Goal: Task Accomplishment & Management: Manage account settings

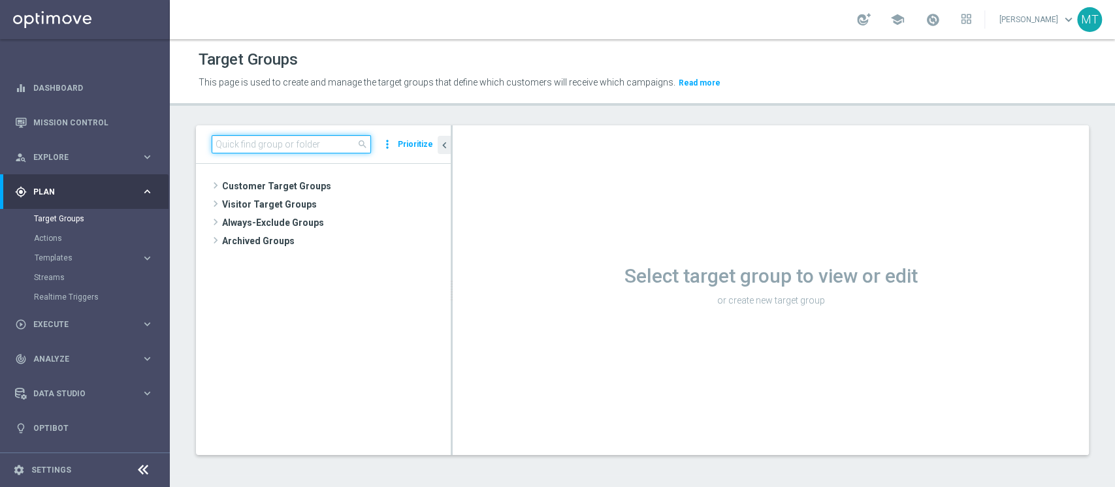
click at [344, 148] on input at bounding box center [291, 144] width 159 height 18
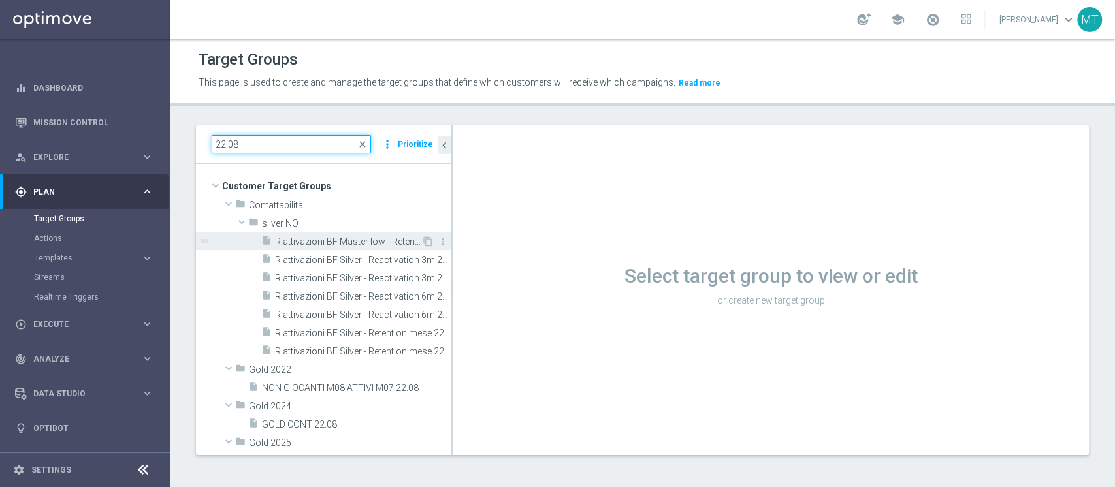
type input "22.08"
click at [341, 246] on span "Riattivazioni BF Master low - Retention mese 22.08" at bounding box center [348, 242] width 146 height 11
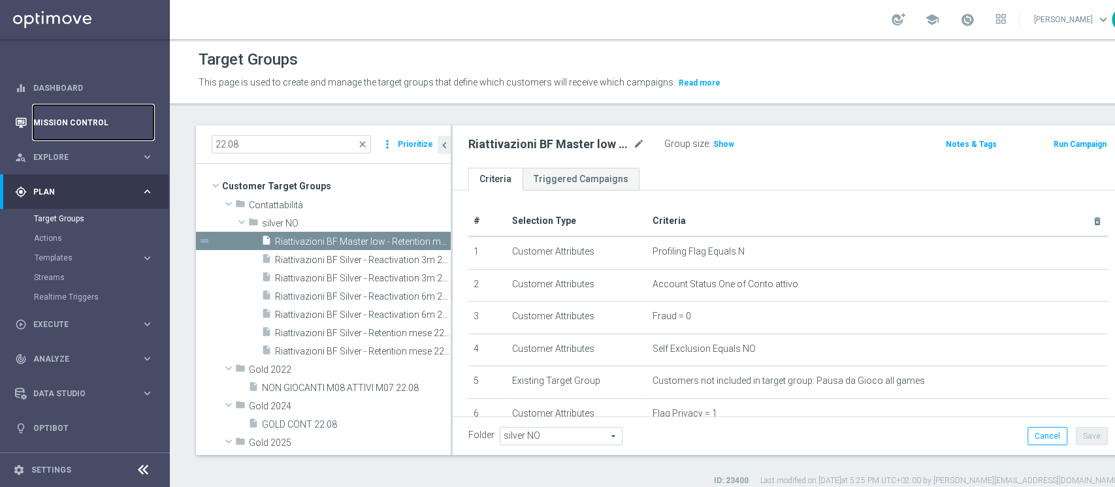
click at [41, 133] on link "Mission Control" at bounding box center [93, 122] width 120 height 35
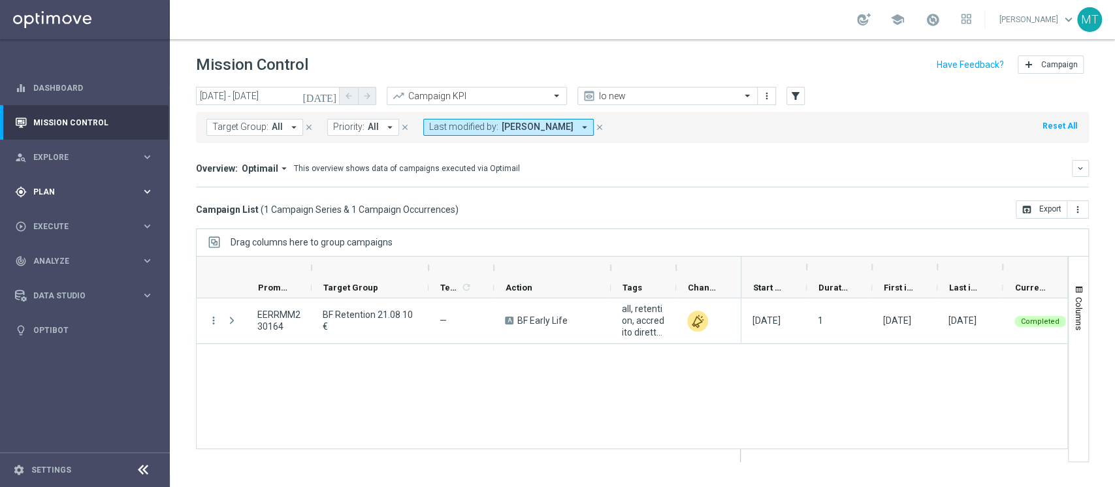
click at [74, 191] on span "Plan" at bounding box center [87, 192] width 108 height 8
drag, startPoint x: 90, startPoint y: 228, endPoint x: 74, endPoint y: 211, distance: 23.6
click at [74, 211] on section "Target Groups Actions Templates keyboard_arrow_right Optimail OptiMobile In-App…" at bounding box center [84, 258] width 169 height 98
click at [71, 215] on link "Target Groups" at bounding box center [85, 219] width 102 height 10
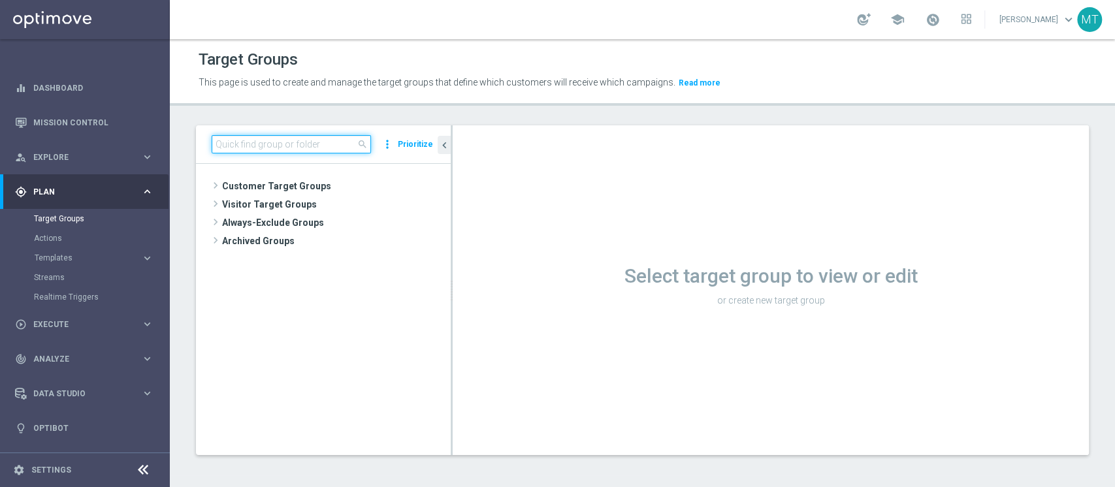
click at [341, 153] on input at bounding box center [291, 144] width 159 height 18
paste input "[PERSON_NAME] Casino_Weekly_Si-Si- reg 8-16"
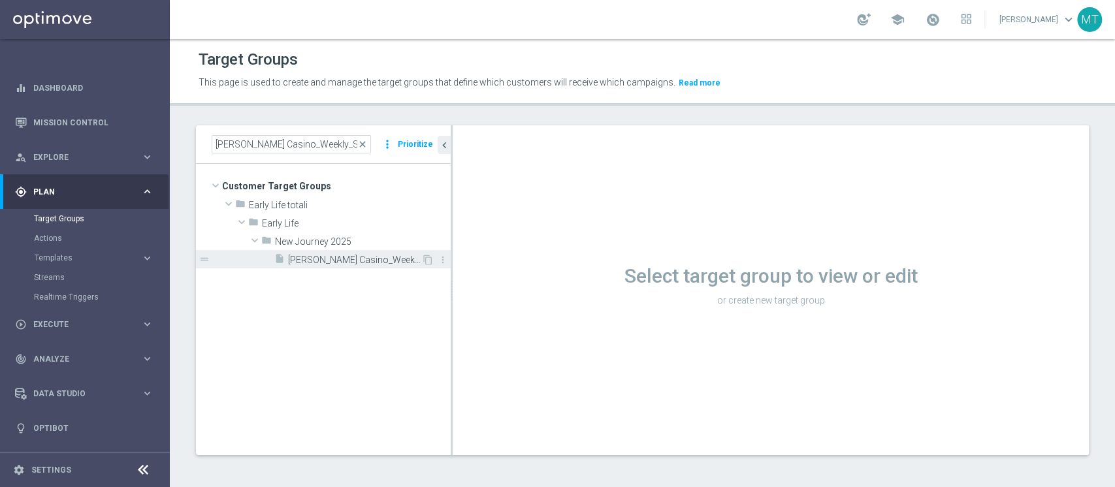
click at [367, 253] on div "insert_drive_file J. Casino_Weekly_Si-Si- reg 8-16" at bounding box center [347, 259] width 147 height 18
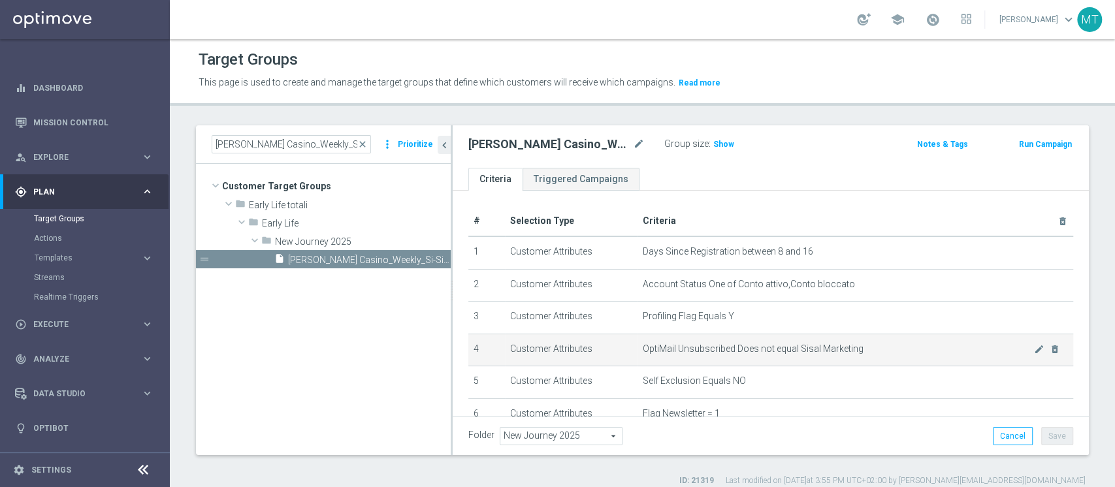
scroll to position [383, 0]
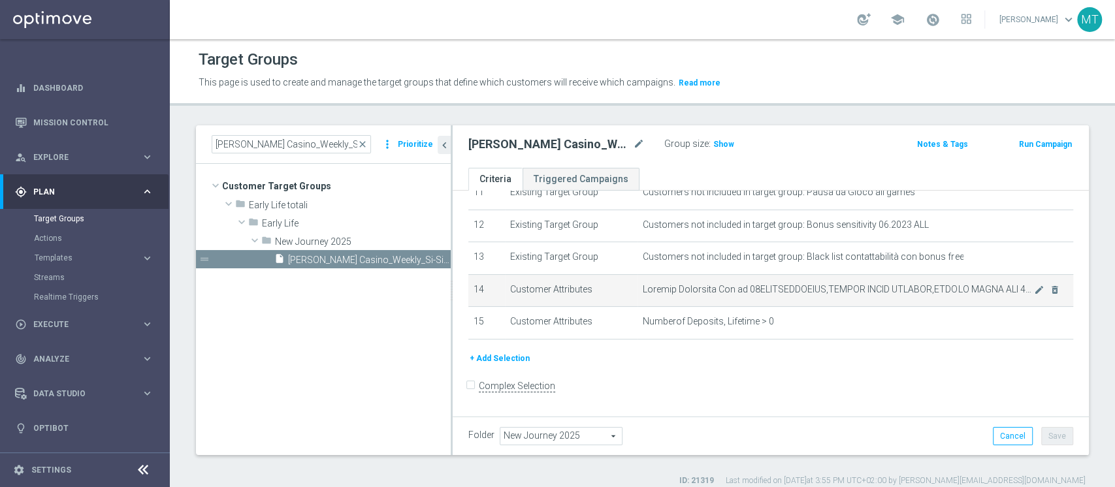
click at [797, 299] on td "mode_edit delete_forever" at bounding box center [856, 290] width 436 height 33
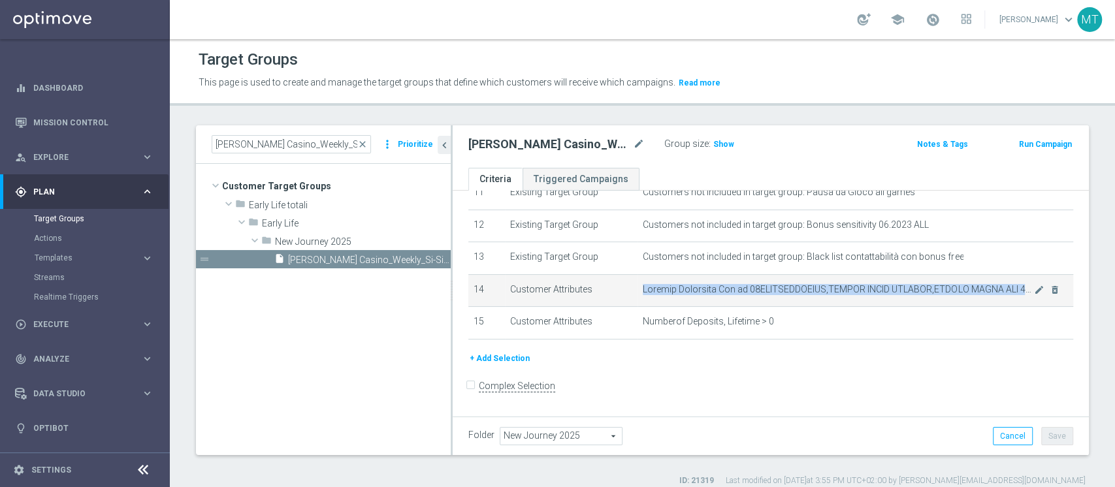
click at [797, 299] on td "mode_edit delete_forever" at bounding box center [856, 290] width 436 height 33
copy tbody "Welcome Promotion One of 50WELCOMECASINO,CASINO QUICK WELCOME,CASINO QUICK WLC …"
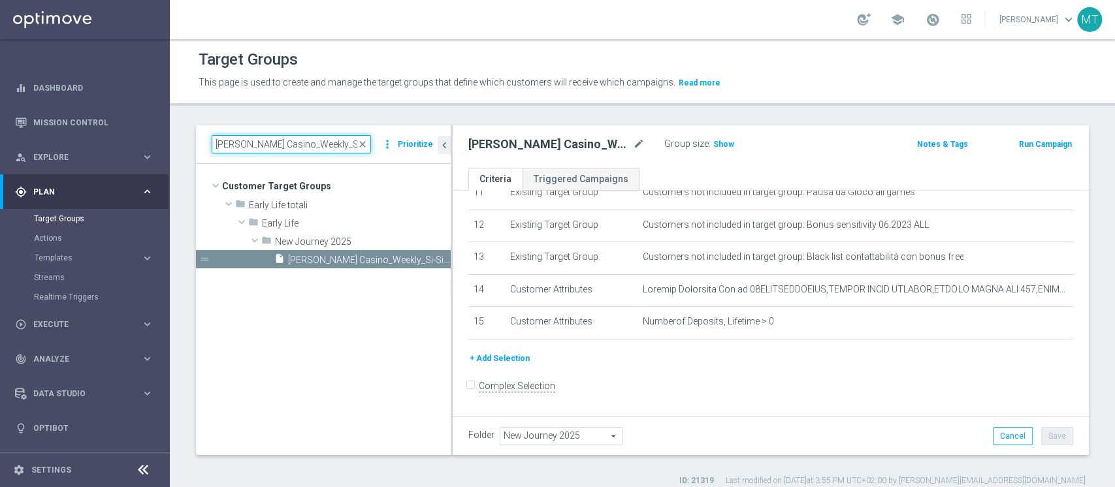
click at [325, 146] on input "[PERSON_NAME] Casino_Weekly_Si-Si- reg 8-16" at bounding box center [291, 144] width 159 height 18
paste input "ourney Casino post WG - Campaign 1"
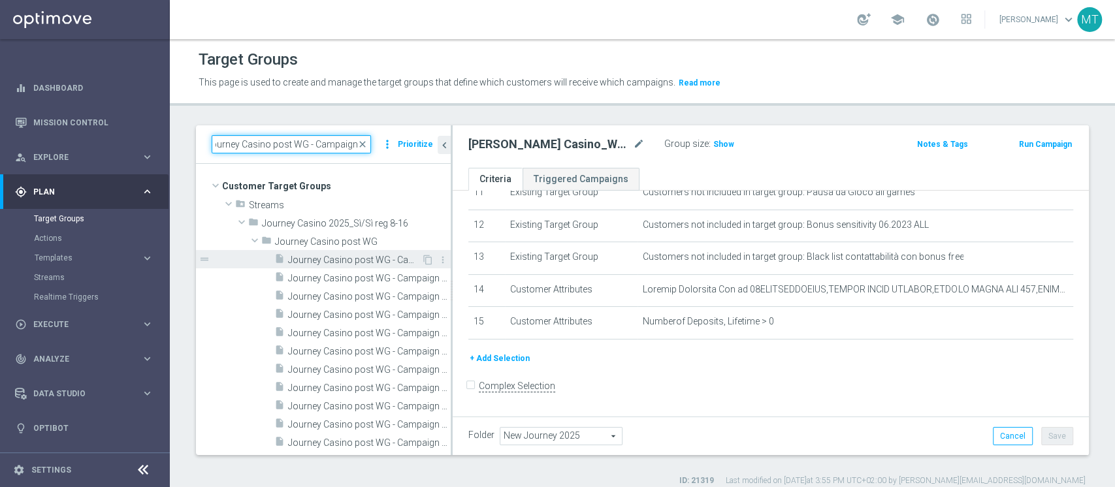
type input "Journey Casino post WG - Campaign 1"
click at [367, 262] on span "Journey Casino post WG - Campaign 1" at bounding box center [354, 260] width 133 height 11
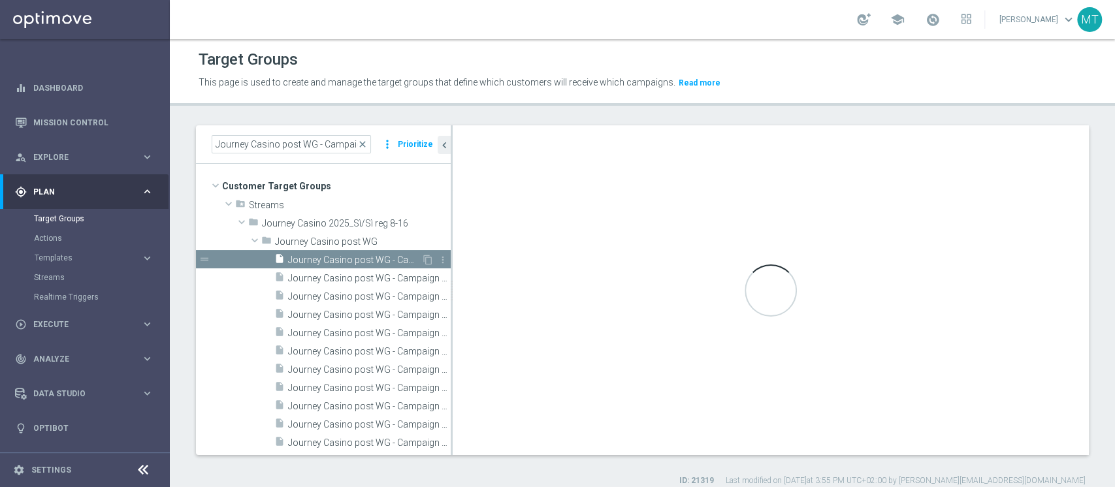
type input "Journey Casino post WG"
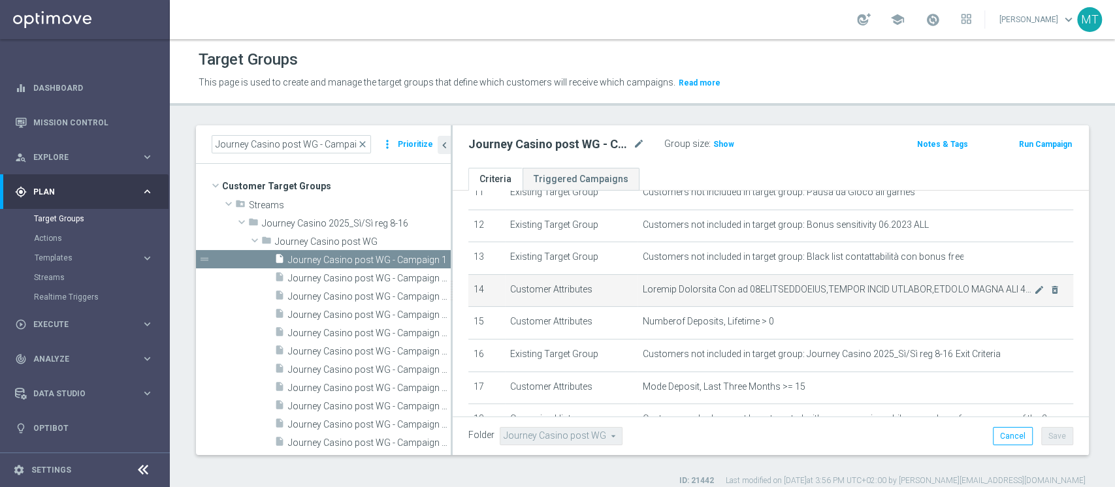
click at [809, 294] on span at bounding box center [838, 289] width 391 height 11
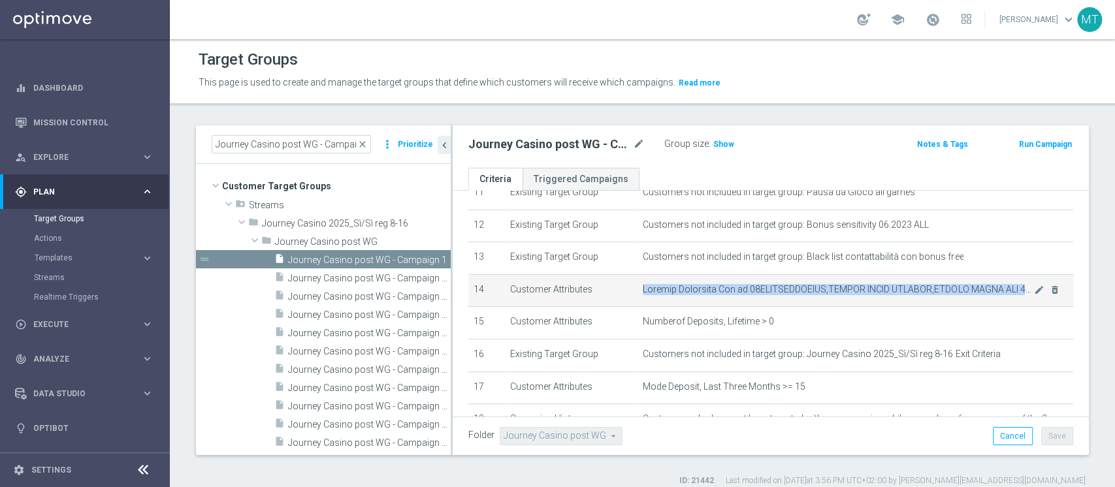
click at [809, 294] on span at bounding box center [838, 289] width 391 height 11
copy tbody "Welcome Promotion One of 50WELCOMECASINO,CASINO QUICK WELCOME,CASINO QUICK WLC …"
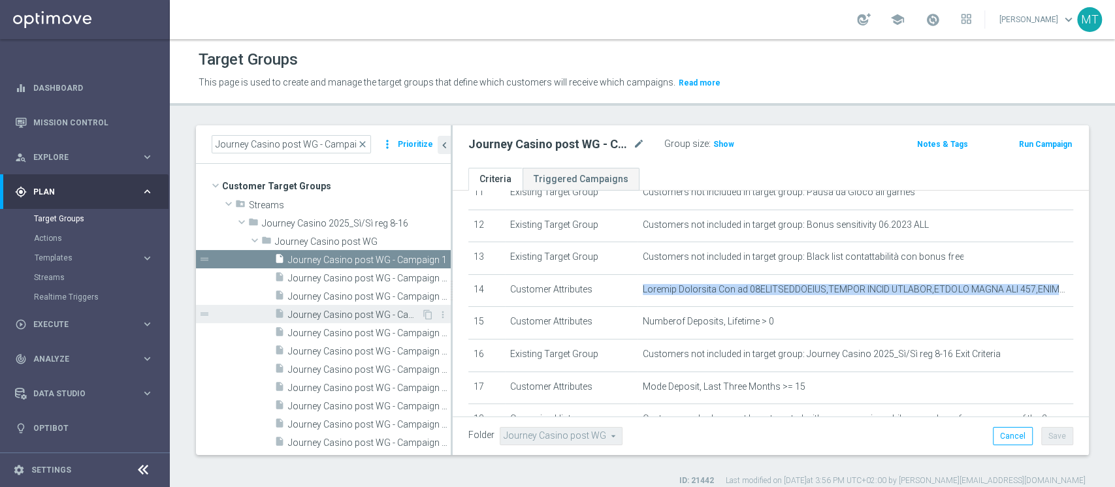
scroll to position [10, 0]
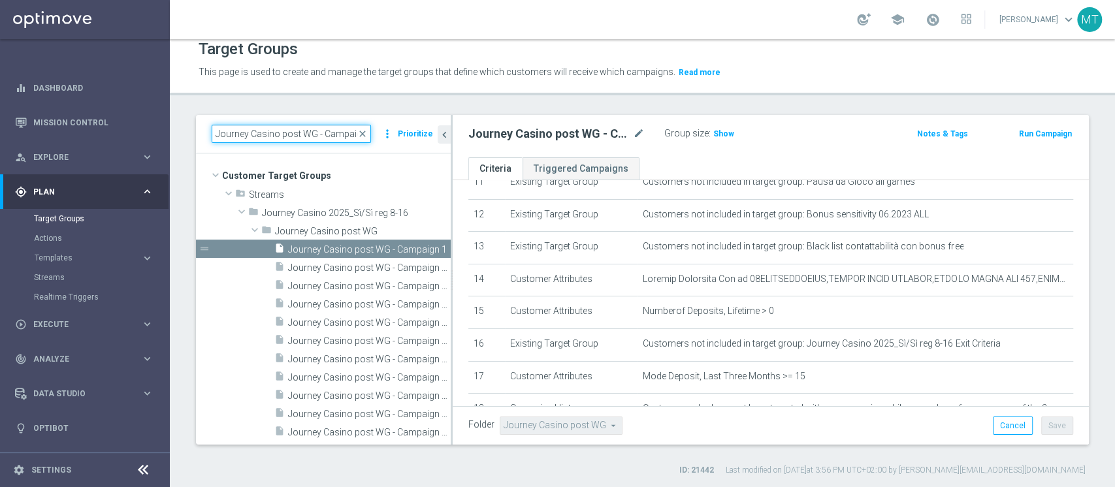
click at [359, 139] on input "Journey Casino post WG - Campaign 1" at bounding box center [291, 134] width 159 height 18
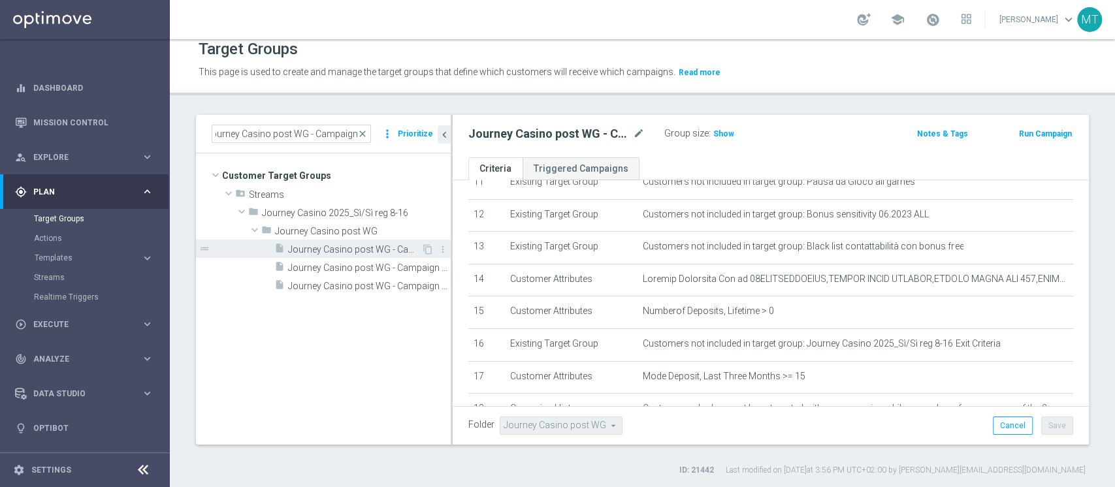
scroll to position [0, 0]
click at [392, 248] on span "Journey Casino post WG - Campaign 2" at bounding box center [354, 249] width 133 height 11
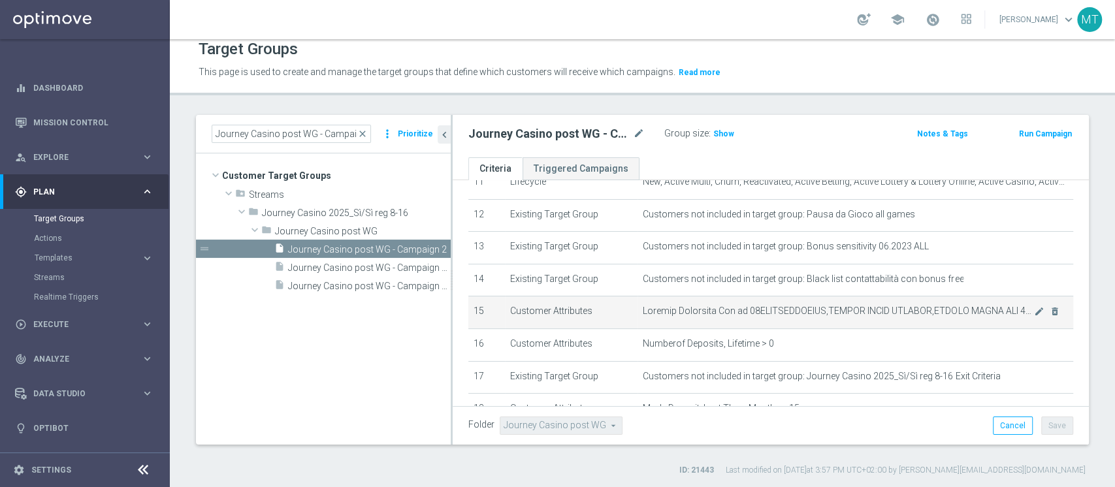
click at [871, 310] on span at bounding box center [838, 311] width 391 height 11
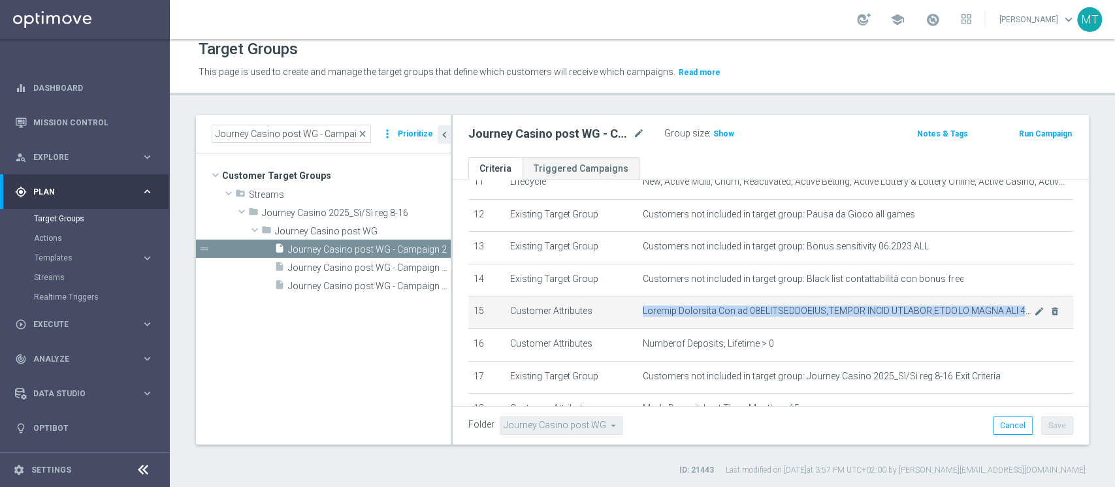
click at [871, 310] on span at bounding box center [838, 311] width 391 height 11
copy tbody "Welcome Promotion One of 50WELCOMECASINO,CASINO QUICK WELCOME,CASINO QUICK WLC …"
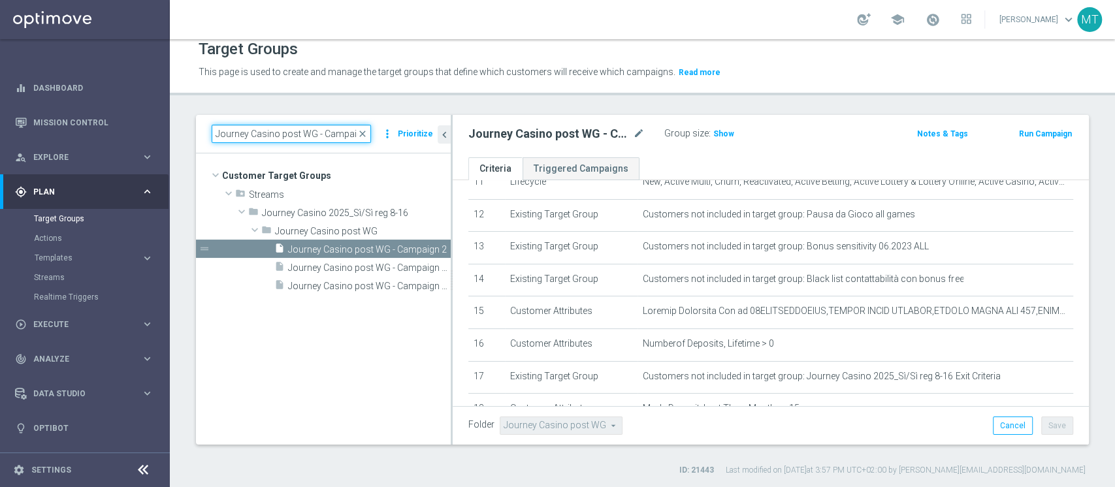
click at [235, 134] on input "Journey Casino post WG - Campaign 2" at bounding box center [291, 134] width 159 height 18
paste input ". Lotterie_Weekly_Si-Si-reg 8-16"
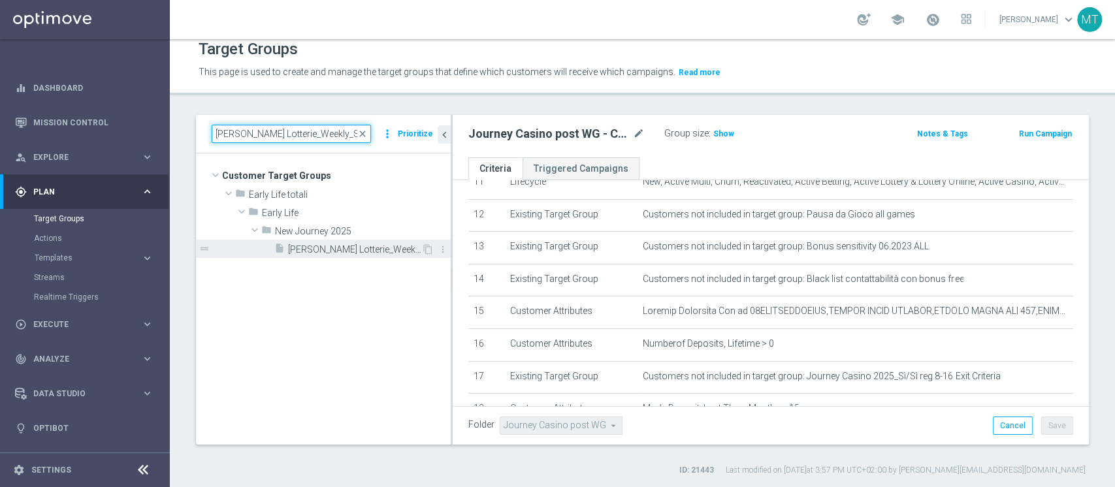
type input "J. Lotterie_Weekly_Si-Si-reg 8-16"
click at [355, 248] on span "J. Lotterie_Weekly_Si-Si-reg 8-16" at bounding box center [354, 249] width 133 height 11
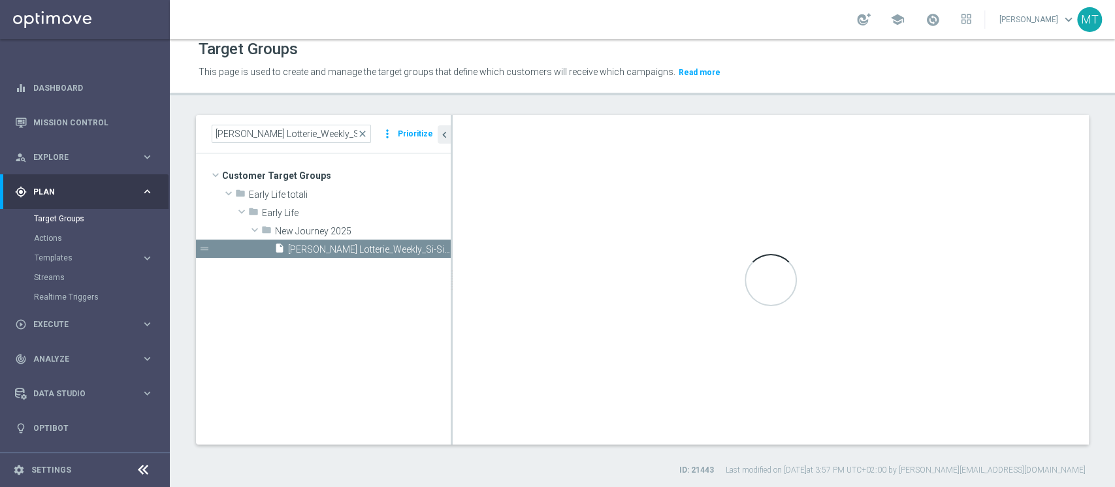
type input "New Journey 2025"
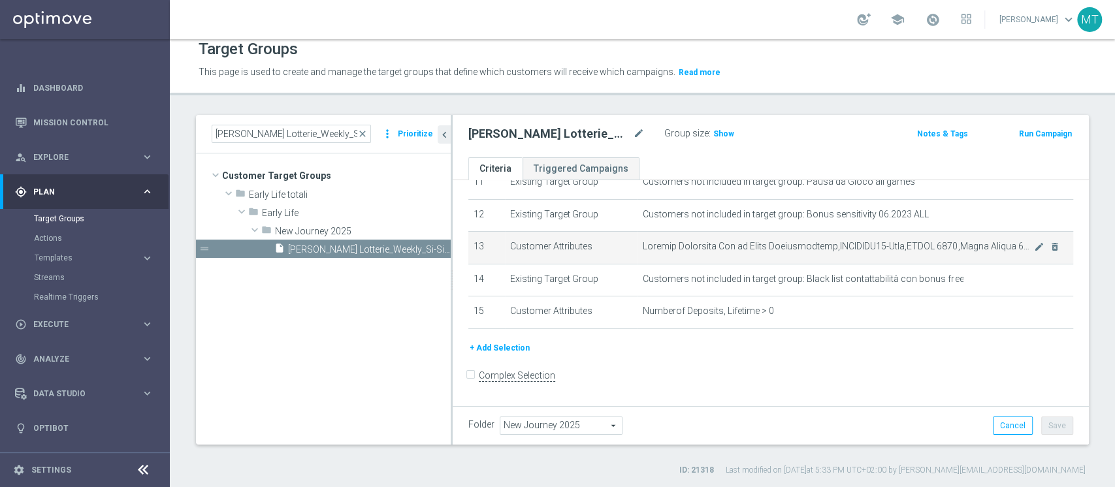
drag, startPoint x: 748, startPoint y: 331, endPoint x: 843, endPoint y: 250, distance: 125.1
click at [843, 250] on span at bounding box center [838, 246] width 391 height 11
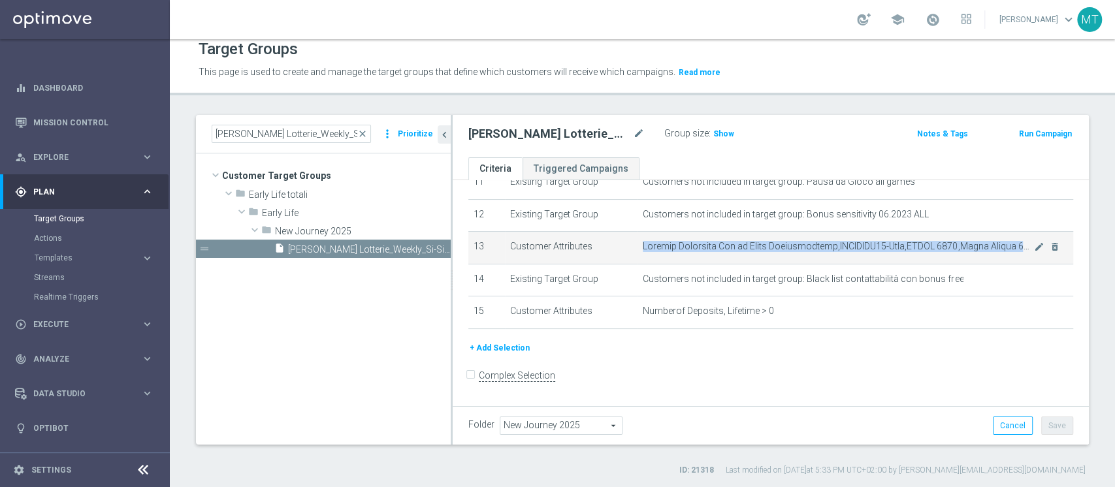
click at [843, 250] on span at bounding box center [838, 246] width 391 height 11
copy tbody "Welcome Promotion One of Gioca Superenalotto,LOTTERIE50-Sito,LOTTO 2013,Lotto M…"
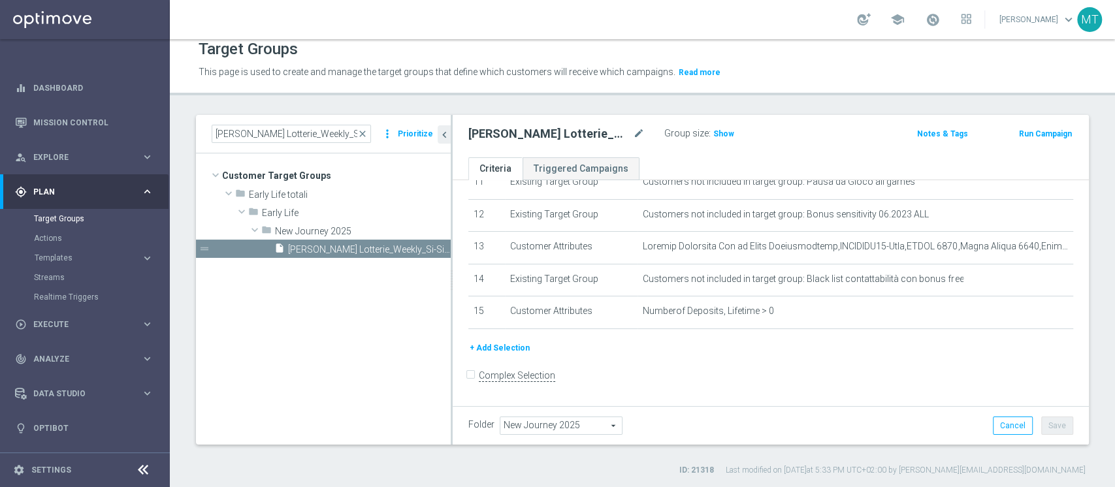
drag, startPoint x: 282, startPoint y: 146, endPoint x: 281, endPoint y: 136, distance: 10.5
click at [281, 136] on div "J. Lotterie_Weekly_Si-Si-reg 8-16 close more_vert Prioritize" at bounding box center [323, 134] width 255 height 39
click at [281, 136] on input "J. Lotterie_Weekly_Si-Si-reg 8-16" at bounding box center [291, 134] width 159 height 18
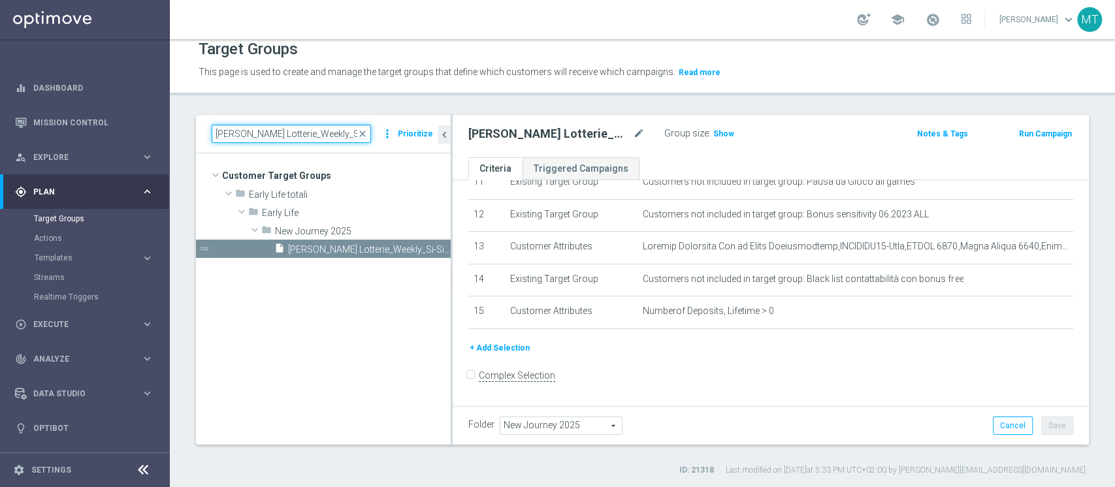
paste input "ourney Lotterie post WG - Campaig"
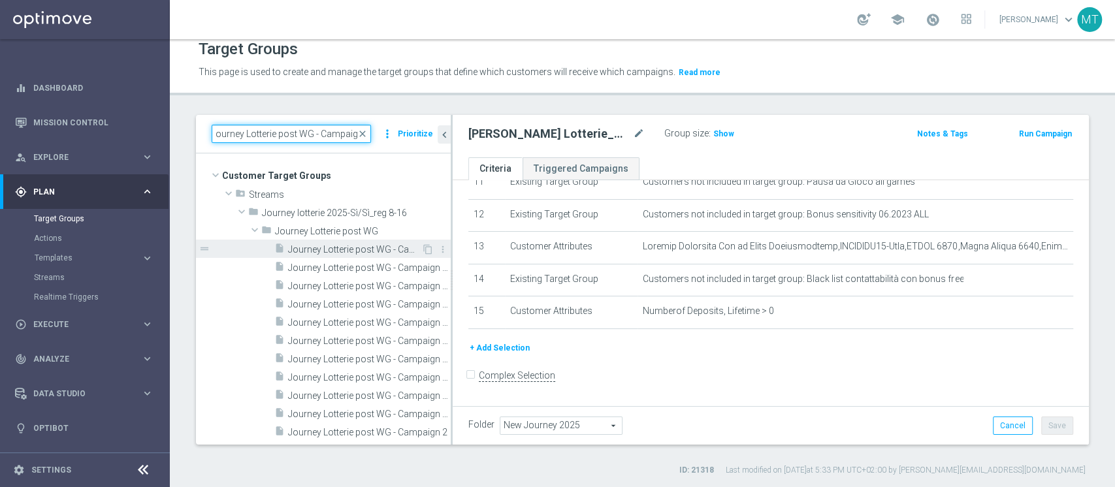
type input "ourney Lotterie post WG - Campaig"
click at [351, 250] on span "Journey Lotterie post WG - Campaign 1" at bounding box center [354, 249] width 133 height 11
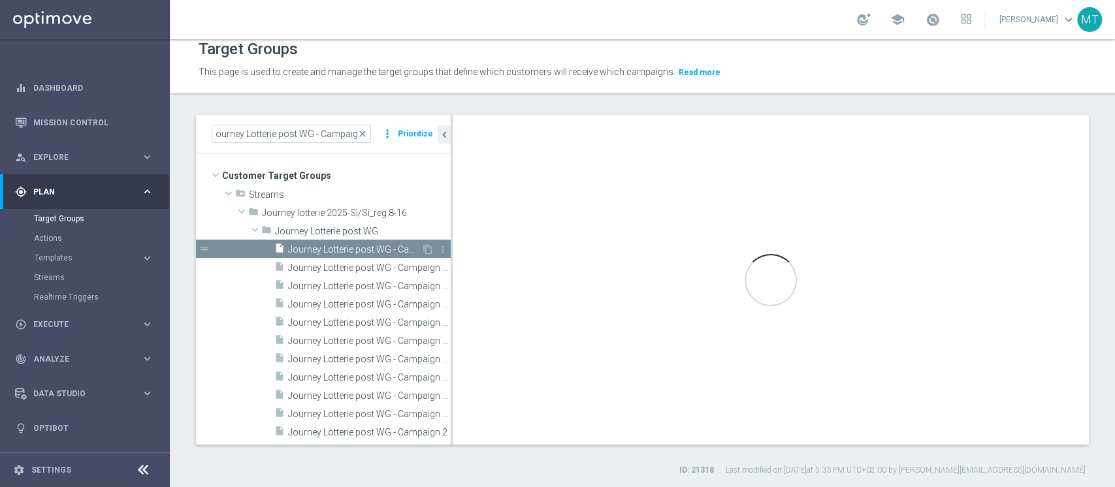
type input "Journey Lotterie post WG"
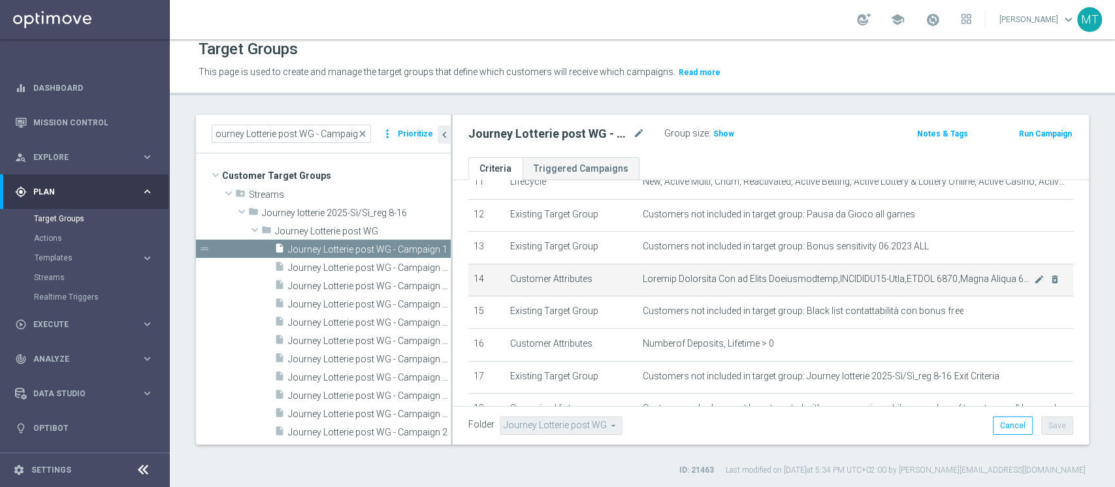
click at [856, 285] on span at bounding box center [838, 279] width 391 height 11
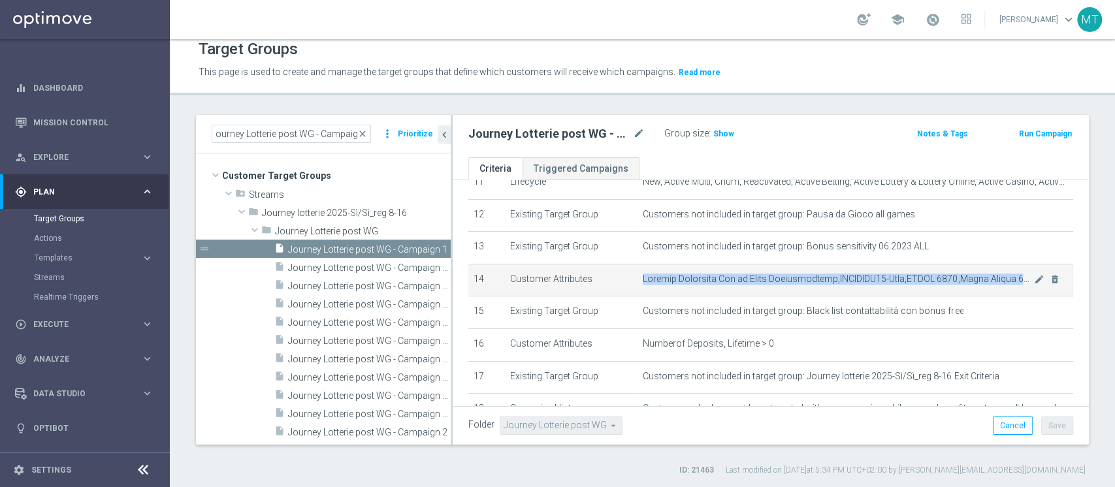
click at [856, 285] on span at bounding box center [838, 279] width 391 height 11
copy tbody "Welcome Promotion One of Gioca Superenalotto,LOTTERIE50-Sito,LOTTO 2013,Lotto M…"
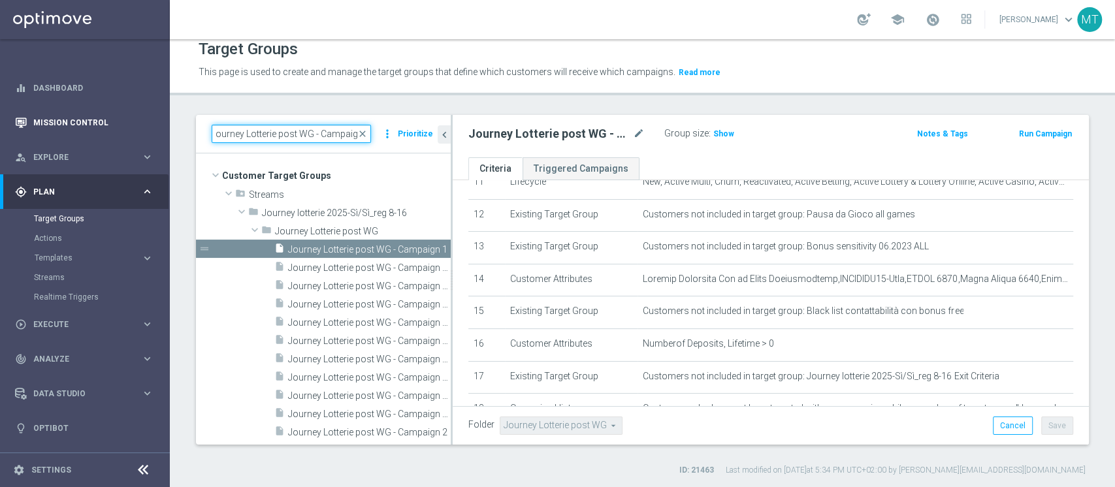
drag, startPoint x: 277, startPoint y: 138, endPoint x: 7, endPoint y: 134, distance: 269.8
click at [7, 134] on main "equalizer Dashboard Mission Control" at bounding box center [557, 243] width 1115 height 487
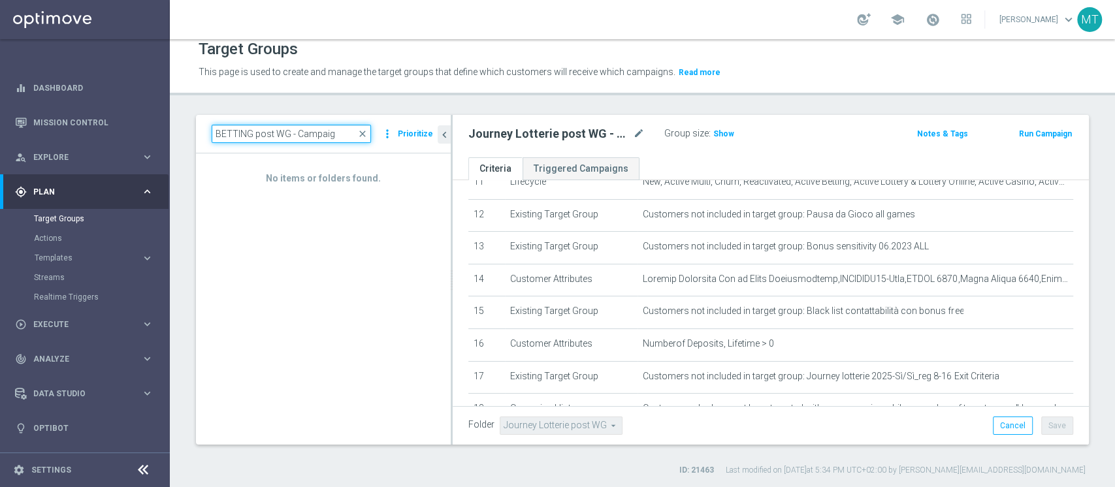
click at [289, 140] on input "BETTING post WG - Campaig" at bounding box center [291, 134] width 159 height 18
paste input "J. Betting_weekly_si-si reg 8-16"
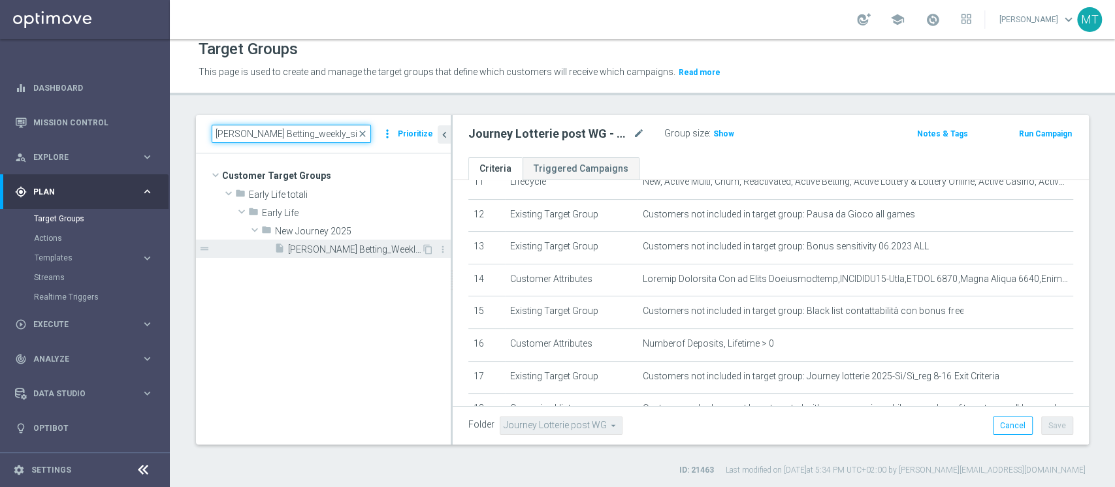
type input "J. Betting_weekly_si-si reg 8-16"
click at [376, 250] on span "J. Betting_Weekly_Si-Si reg 8-16" at bounding box center [354, 249] width 133 height 11
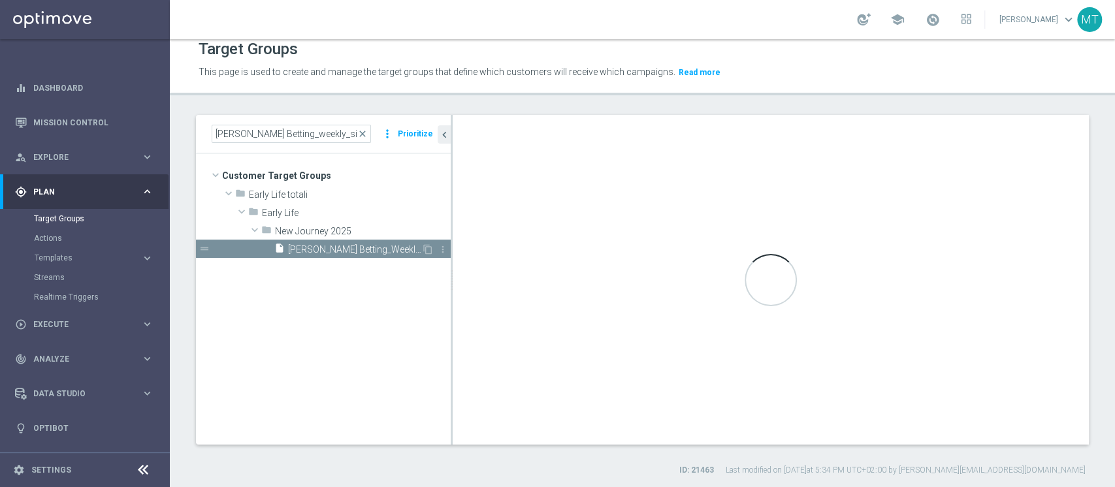
type input "New Journey 2025"
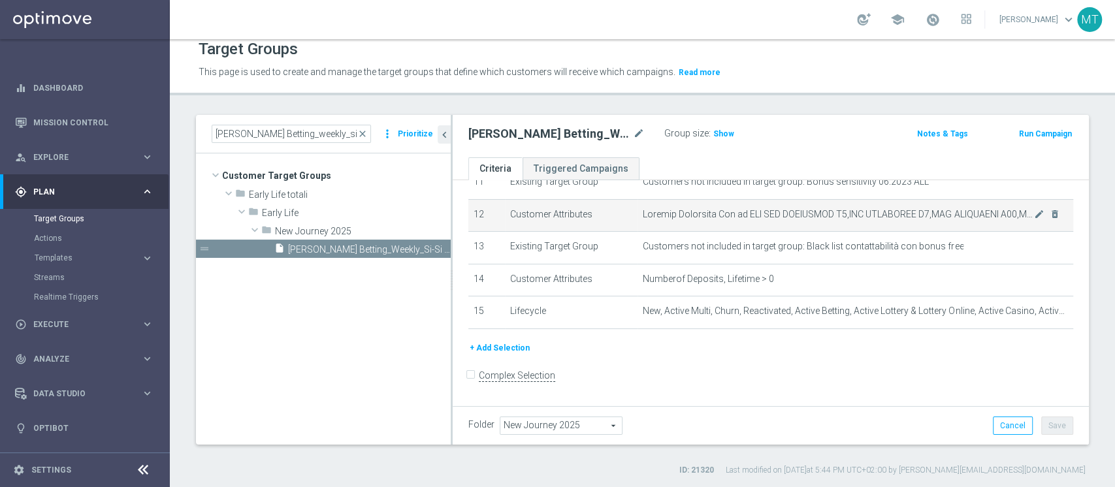
click at [915, 220] on span at bounding box center [838, 214] width 391 height 11
copy tbody "Welcome Promotion One of WLC APP SCOMMESSE W4,WLC SCOMMESSE W4,WLC SCOMMESSE W4…"
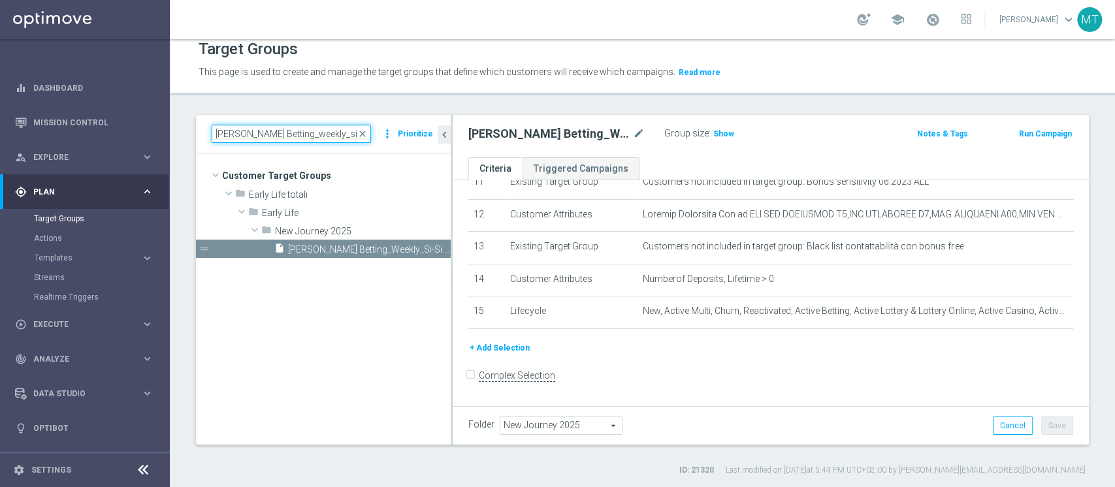
click at [284, 134] on input "J. Betting_weekly_si-si reg 8-16" at bounding box center [291, 134] width 159 height 18
paste input "BETTING NO CEI - Campaign 1"
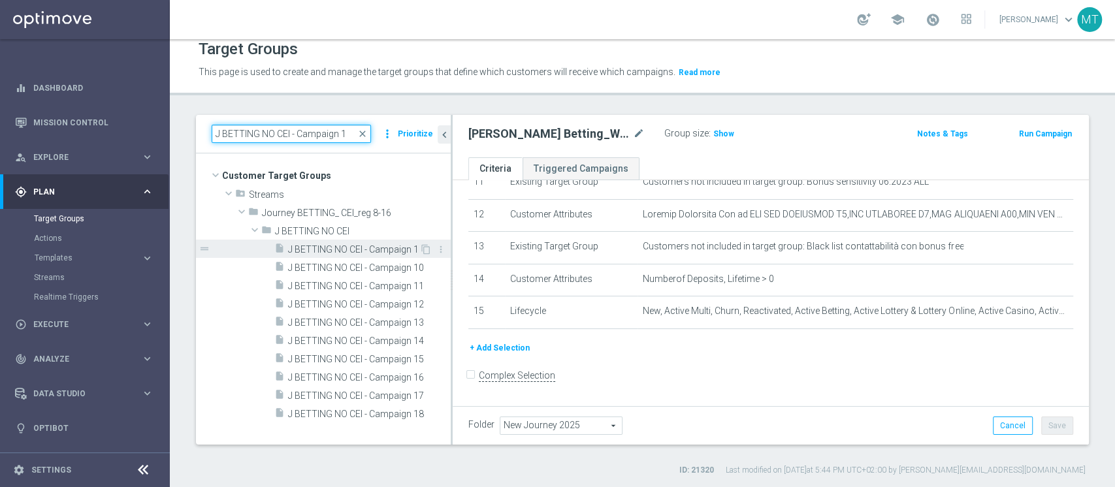
type input "J BETTING NO CEI - Campaign 1"
click at [371, 253] on span "J BETTING NO CEI - Campaign 1" at bounding box center [353, 249] width 131 height 11
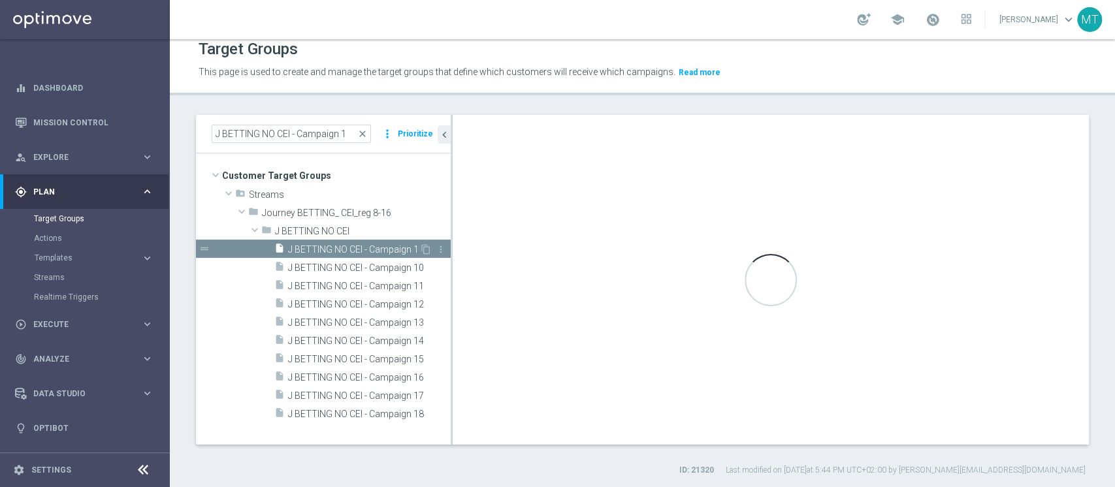
type input "J BETTING NO CEI"
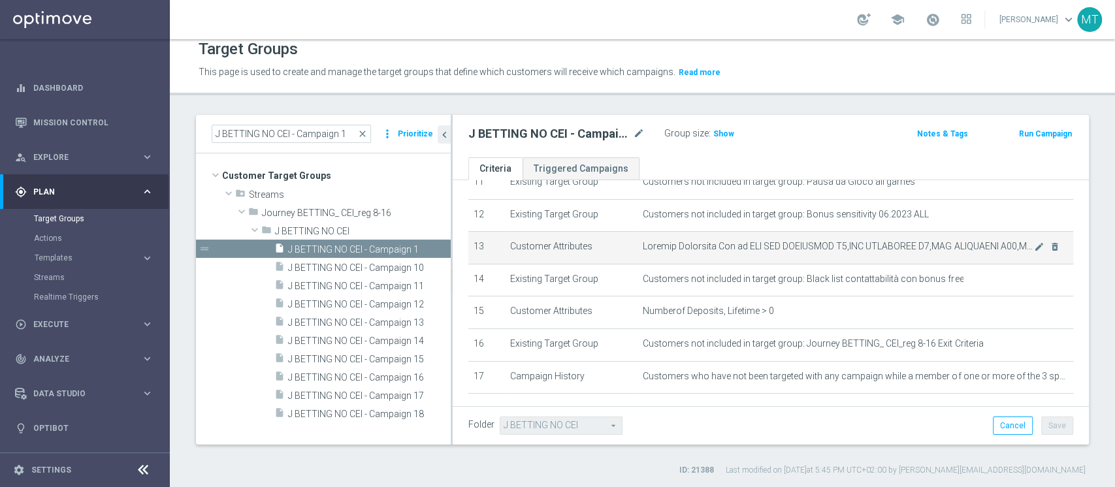
click at [899, 252] on span at bounding box center [838, 246] width 391 height 11
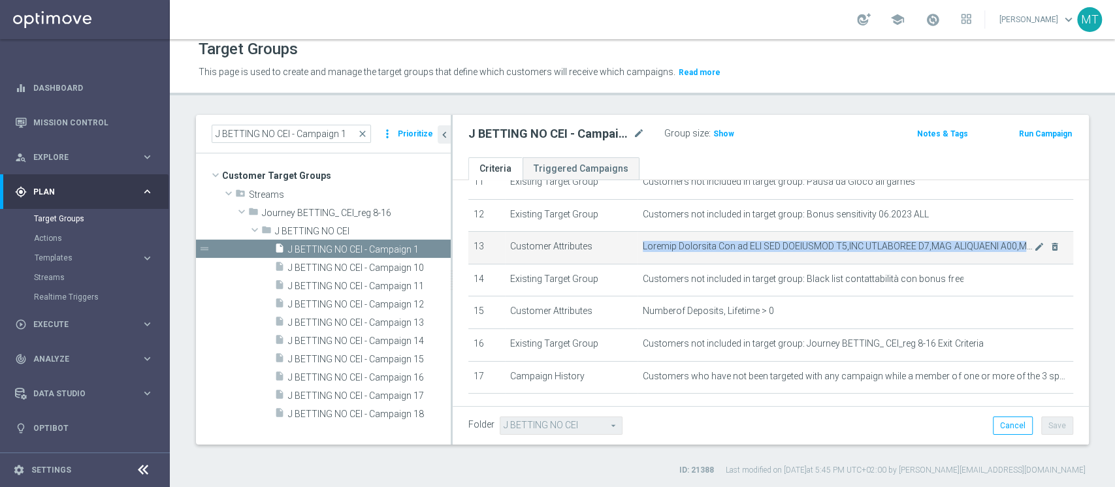
click at [899, 252] on span at bounding box center [838, 246] width 391 height 11
copy tbody "Welcome Promotion One of WLC APP SCOMMESSE W4,WLC SCOMMESSE W4,WLC SCOMMESSE W4…"
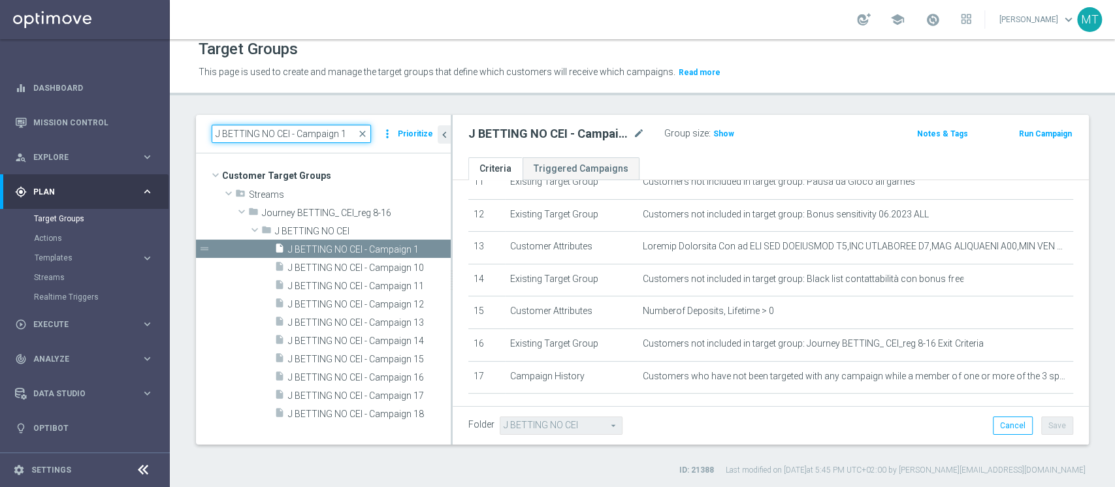
click at [267, 132] on input "J BETTING NO CEI - Campaign 1" at bounding box center [291, 134] width 159 height 18
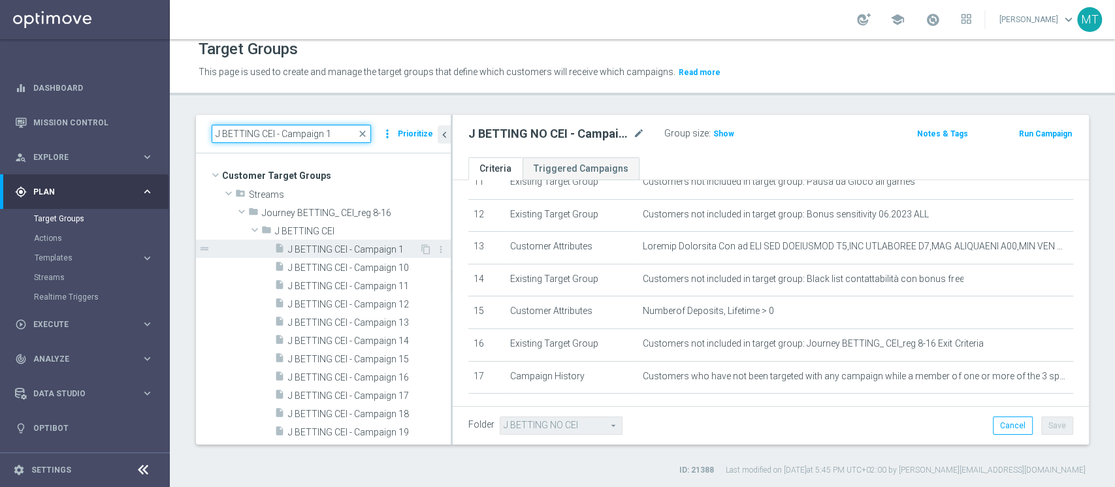
type input "J BETTING CEI - Campaign 1"
click at [357, 254] on div "insert_drive_file J BETTING CEI - Campaign 1" at bounding box center [346, 249] width 145 height 18
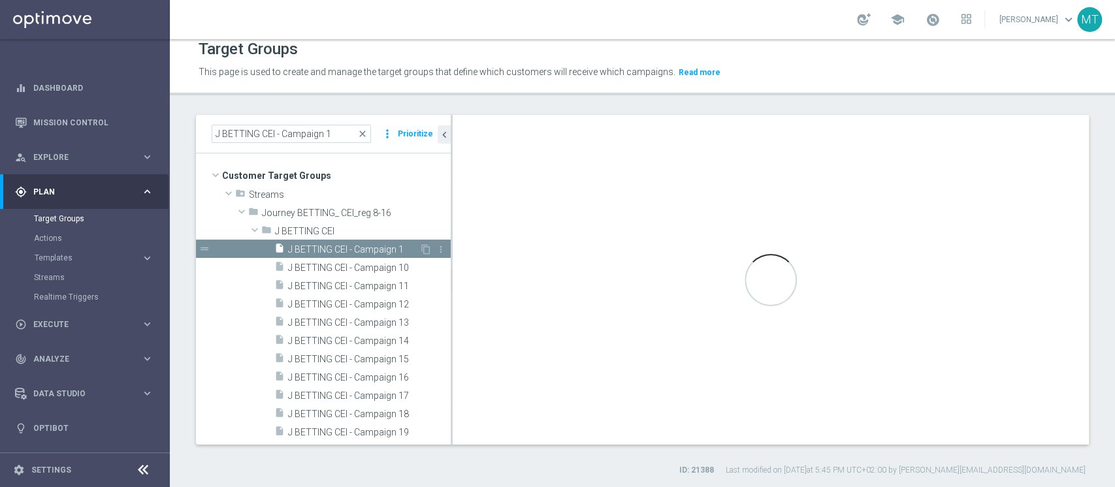
type input "J BETTING CEI"
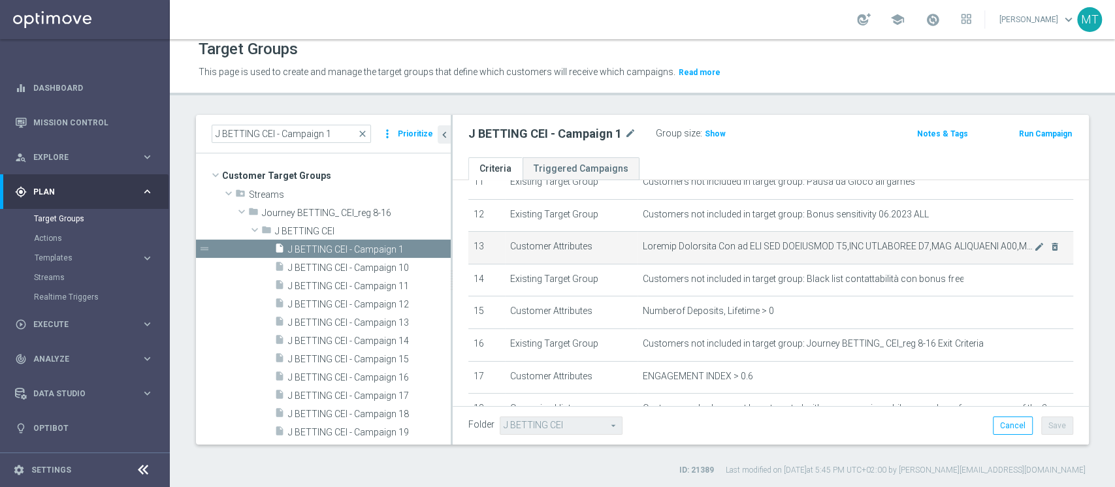
click at [889, 246] on span at bounding box center [838, 246] width 391 height 11
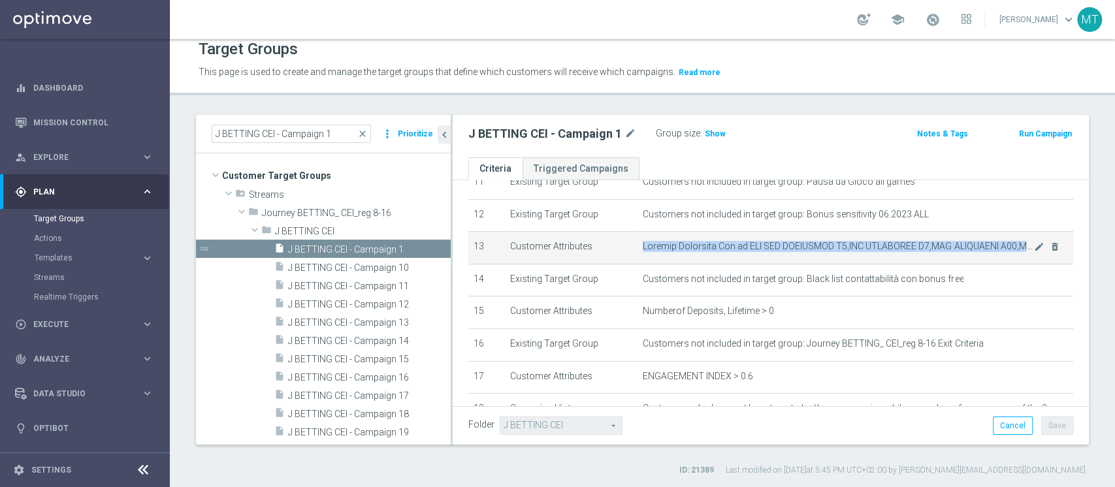
click at [889, 246] on span at bounding box center [838, 246] width 391 height 11
copy tbody "Welcome Promotion One of WLC APP SCOMMESSE W4,WLC SCOMMESSE W4,WLC SCOMMESSE W4…"
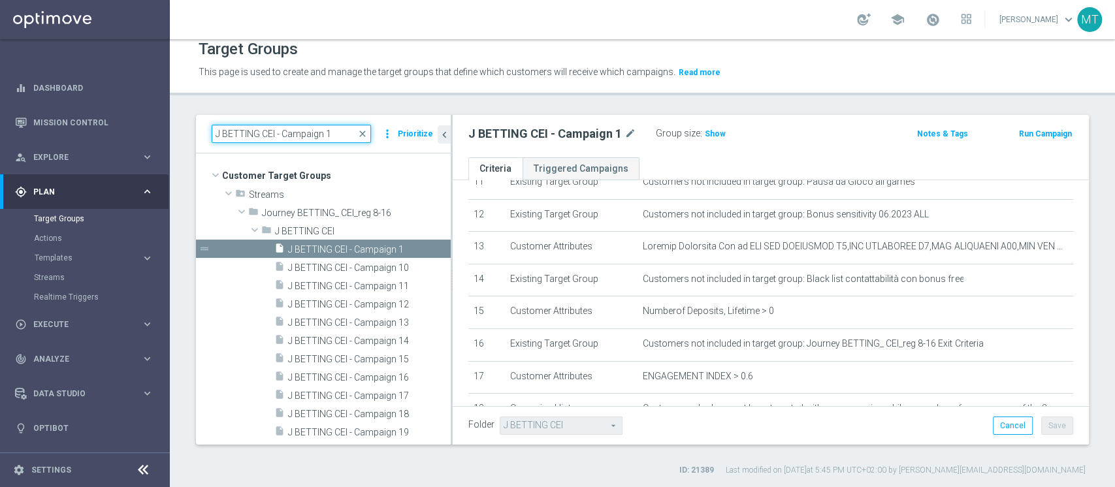
click at [344, 128] on input "J BETTING CEI - Campaign 1" at bounding box center [291, 134] width 159 height 18
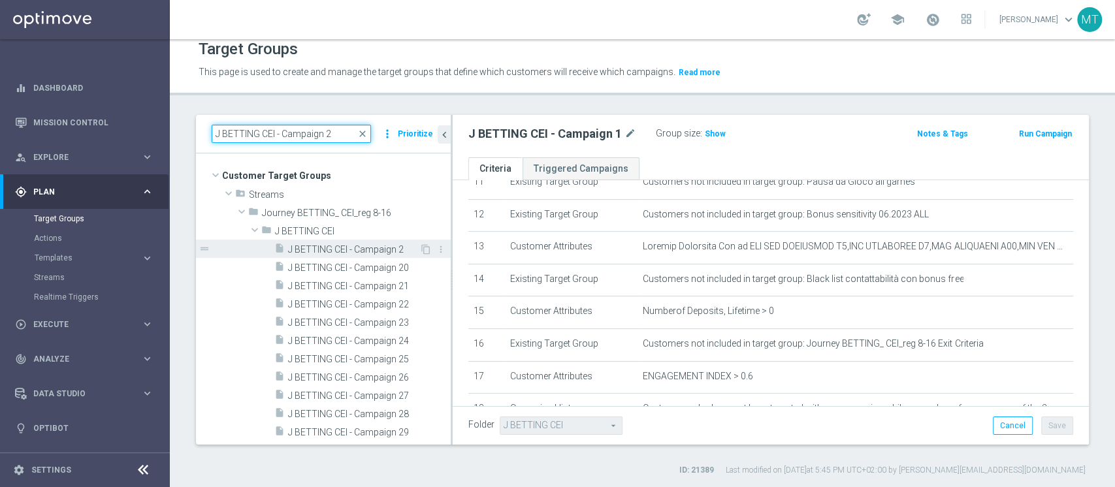
type input "J BETTING CEI - Campaign 2"
click at [367, 244] on span "J BETTING CEI - Campaign 2" at bounding box center [353, 249] width 131 height 11
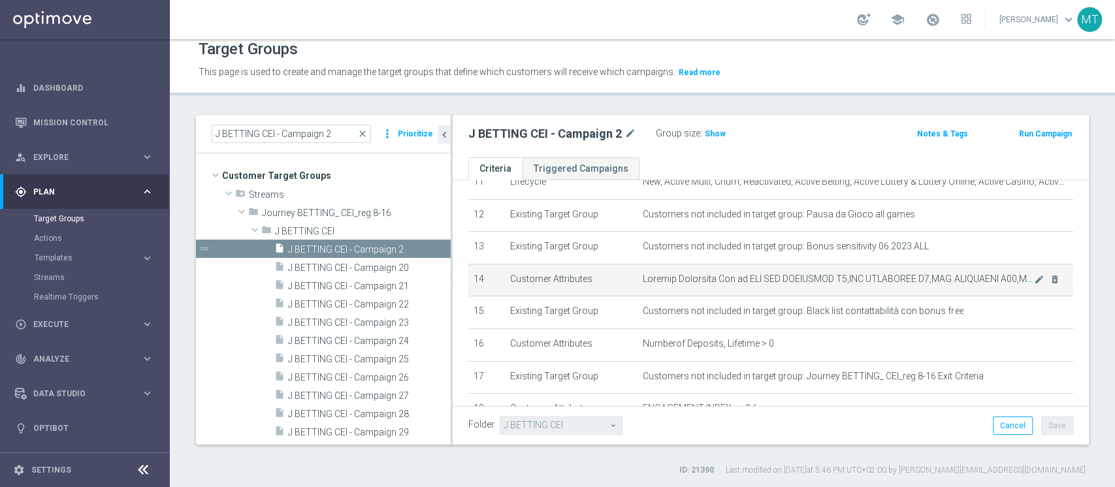
click at [866, 280] on span at bounding box center [838, 279] width 391 height 11
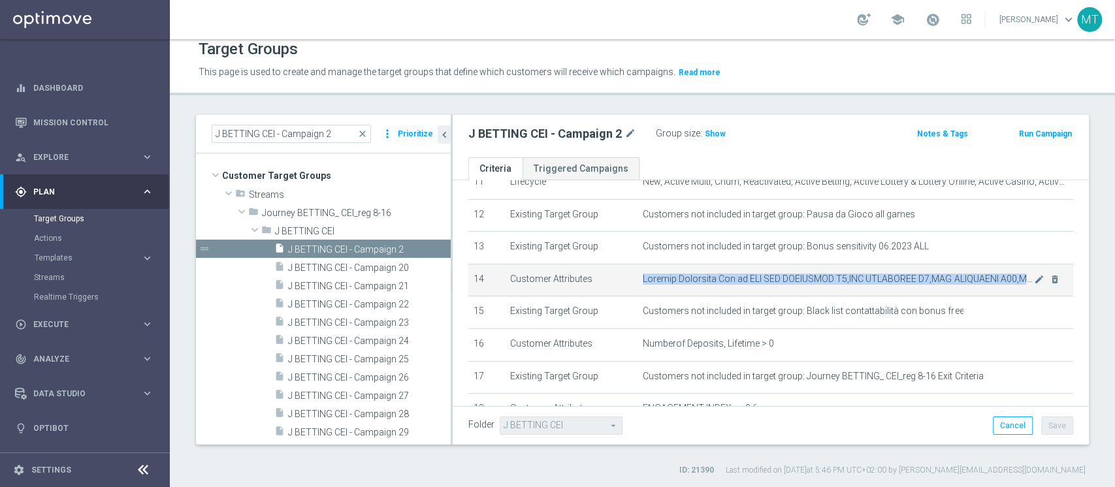
click at [866, 280] on span at bounding box center [838, 279] width 391 height 11
copy tbody "Welcome Promotion One of WLC APP SCOMMESSE W4,WLC SCOMMESSE W4,WLC SCOMMESSE W4…"
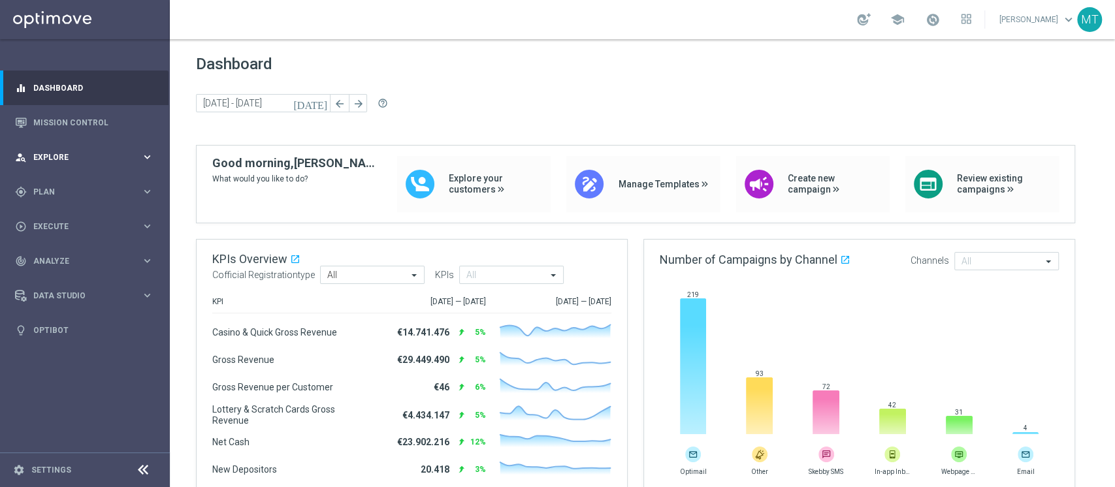
click at [46, 159] on span "Explore" at bounding box center [87, 158] width 108 height 8
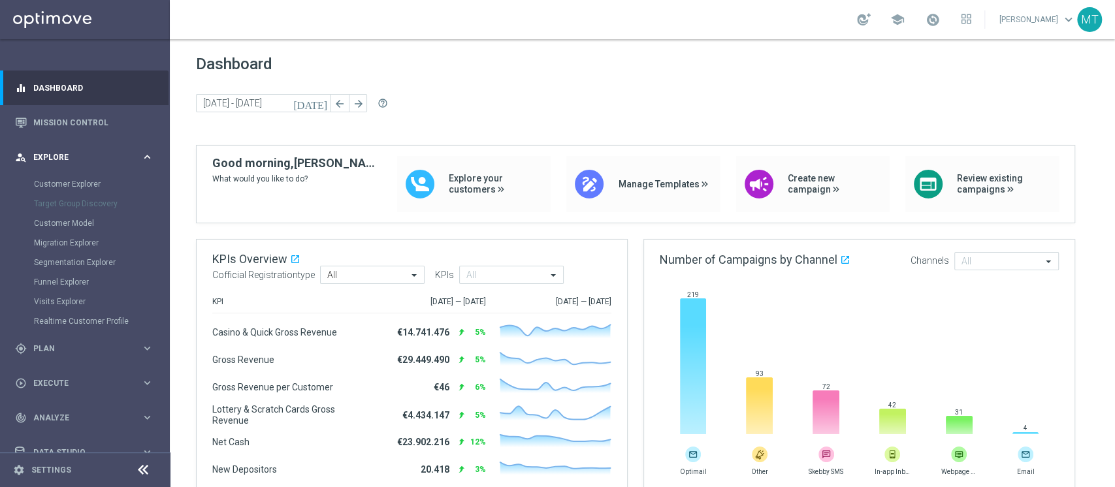
click at [46, 159] on span "Explore" at bounding box center [87, 158] width 108 height 8
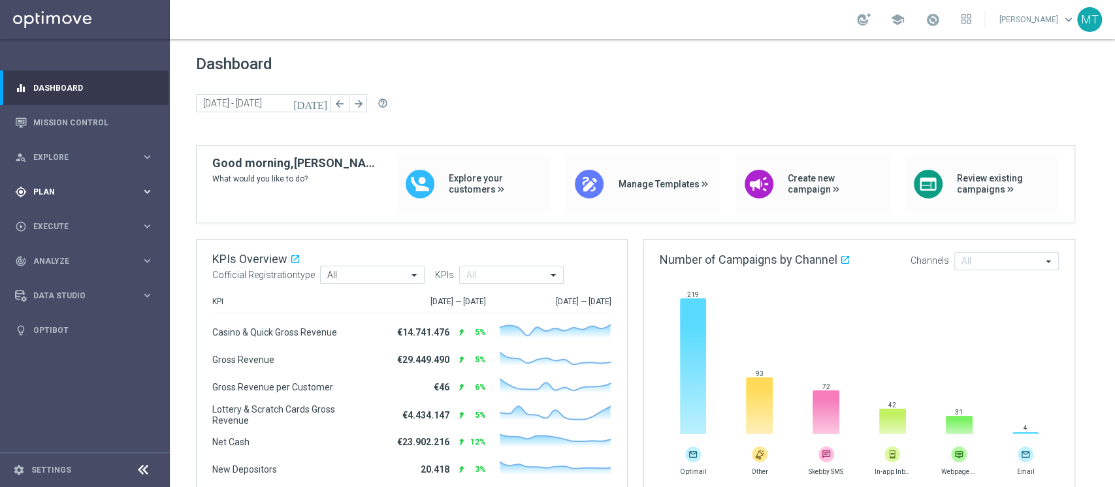
click at [56, 180] on div "gps_fixed Plan keyboard_arrow_right" at bounding box center [84, 191] width 169 height 35
click at [85, 214] on link "Target Groups" at bounding box center [85, 219] width 102 height 10
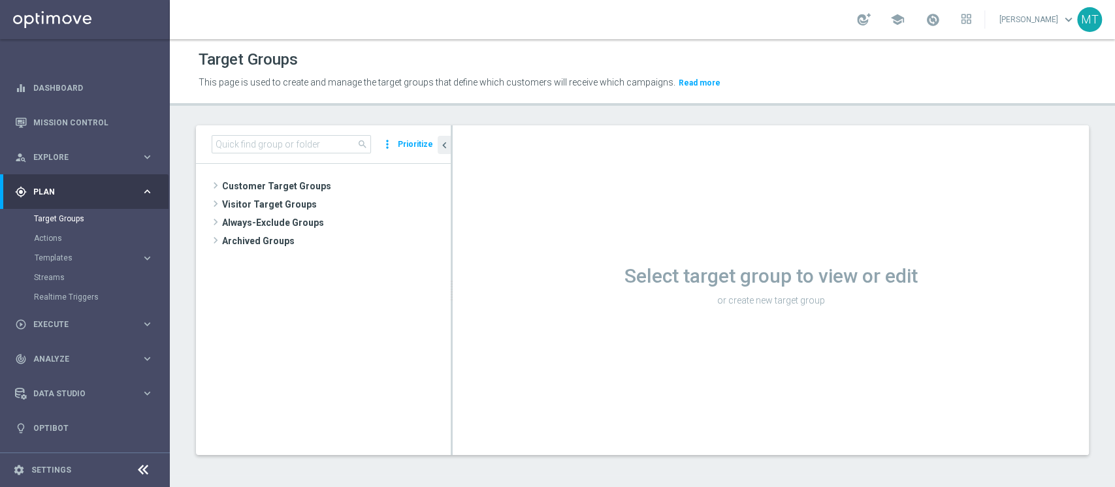
drag, startPoint x: 230, startPoint y: 129, endPoint x: 228, endPoint y: 137, distance: 7.4
click at [228, 137] on div "search more_vert Prioritize" at bounding box center [323, 144] width 255 height 39
click at [228, 137] on input at bounding box center [291, 144] width 159 height 18
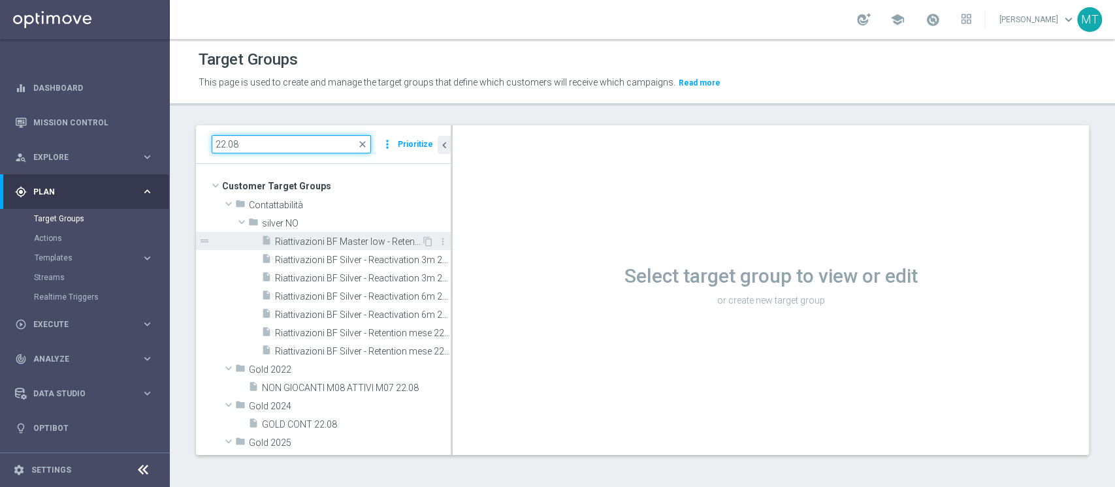
type input "22.08"
click at [308, 237] on span "Riattivazioni BF Master low - Retention mese 22.08" at bounding box center [348, 242] width 146 height 11
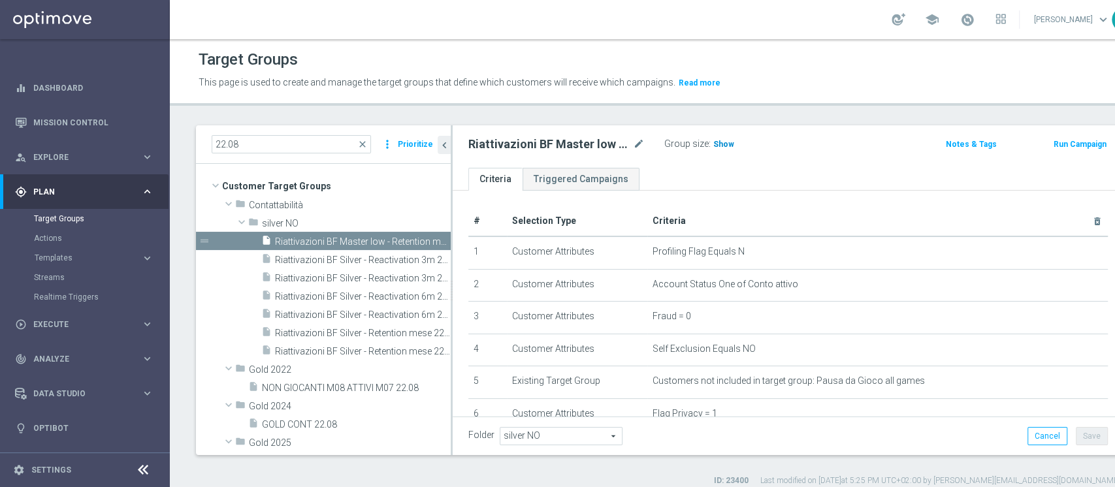
click at [722, 144] on span "Show" at bounding box center [723, 144] width 21 height 9
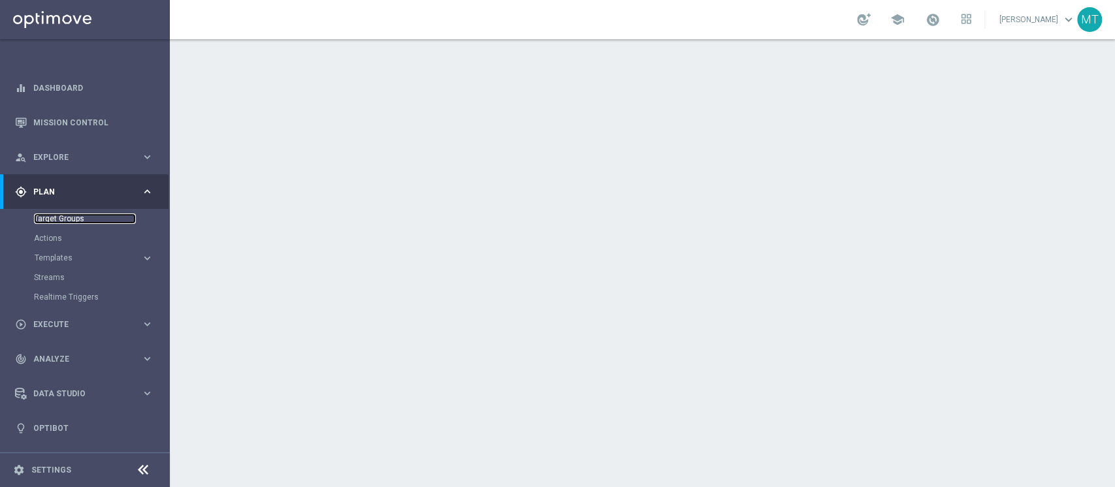
click at [61, 214] on link "Target Groups" at bounding box center [85, 219] width 102 height 10
click at [47, 217] on link "Target Groups" at bounding box center [85, 219] width 102 height 10
click at [47, 238] on link "Actions" at bounding box center [85, 238] width 102 height 10
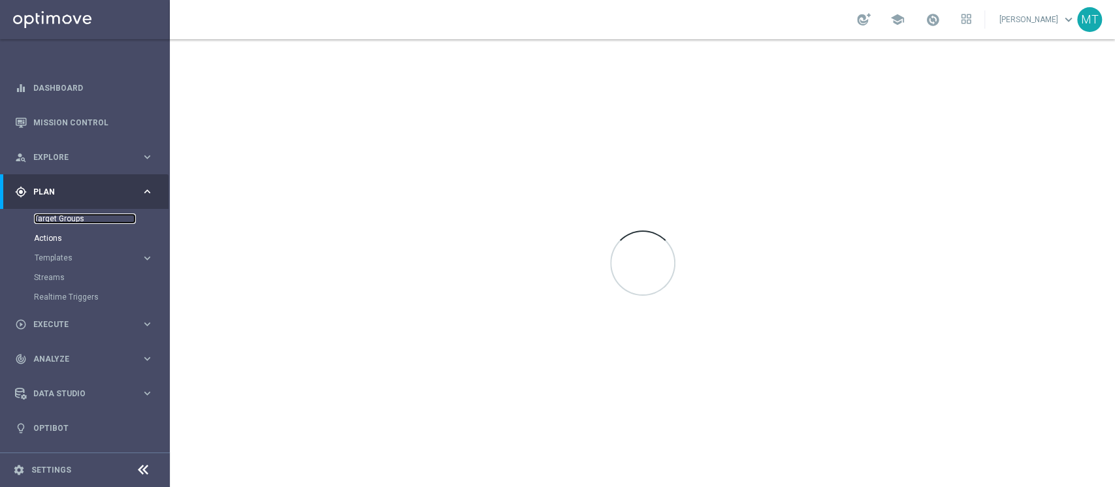
click at [70, 216] on link "Target Groups" at bounding box center [85, 219] width 102 height 10
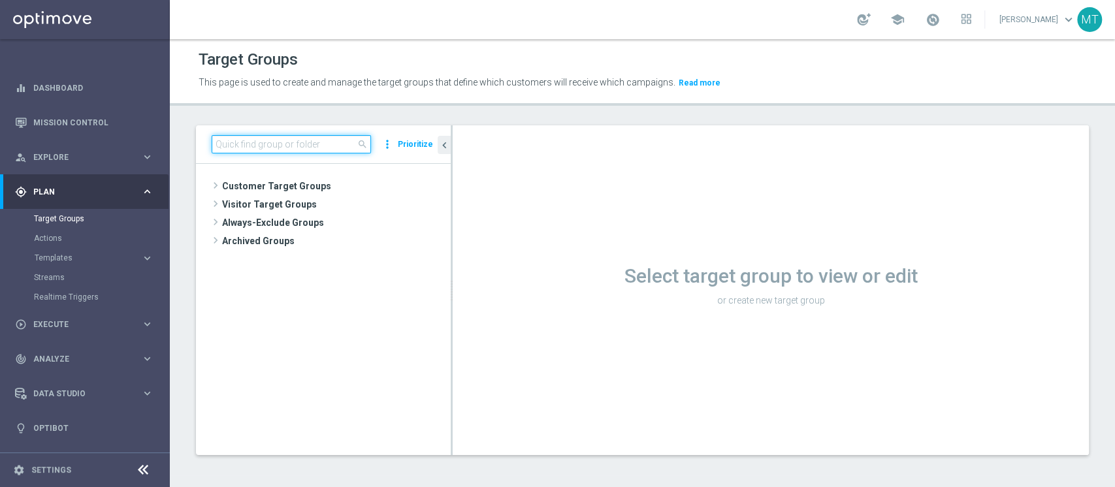
click at [250, 135] on input at bounding box center [291, 144] width 159 height 18
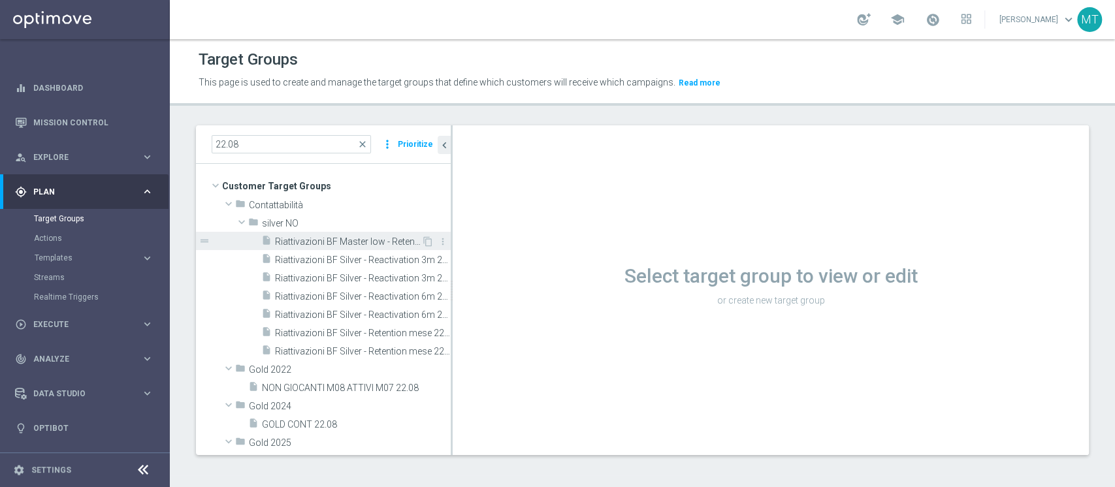
click at [333, 244] on span "Riattivazioni BF Master low - Retention mese 22.08" at bounding box center [348, 242] width 146 height 11
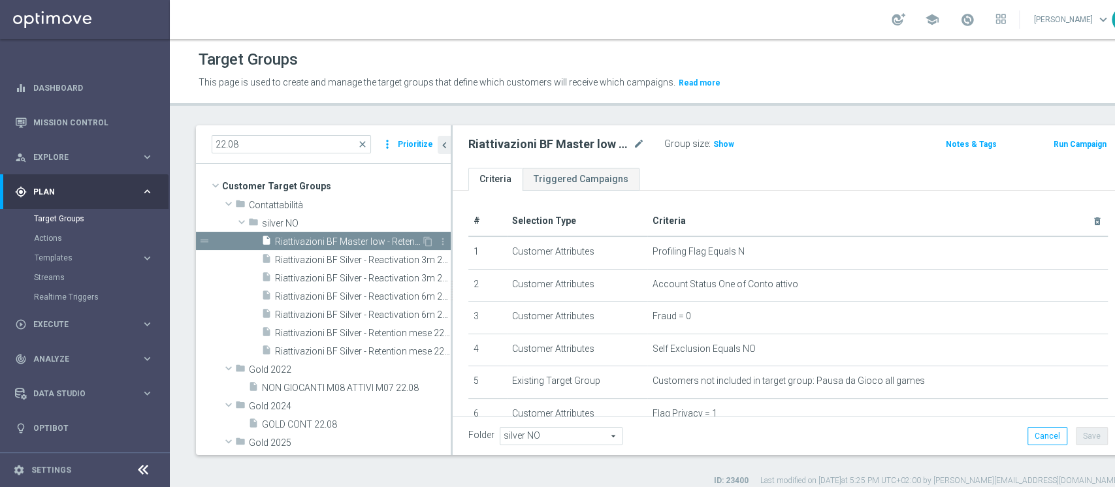
click at [317, 232] on div "insert_drive_file Riattivazioni BF Master low - Retention mese 22.08" at bounding box center [341, 241] width 160 height 18
click at [725, 149] on h3 "Show" at bounding box center [724, 144] width 24 height 14
click at [355, 259] on span "Riattivazioni BF Silver - Reactivation 3m 22.08 low" at bounding box center [348, 260] width 146 height 11
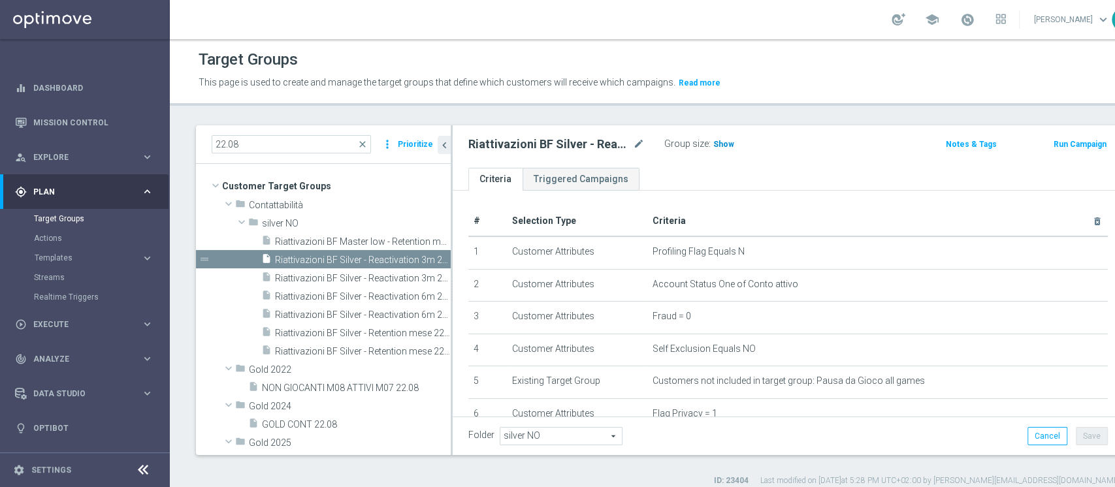
click at [720, 140] on span "Show" at bounding box center [723, 144] width 21 height 9
click at [338, 285] on div "insert_drive_file Riattivazioni BF Silver - Reactivation 3m 22.08 top" at bounding box center [341, 278] width 160 height 18
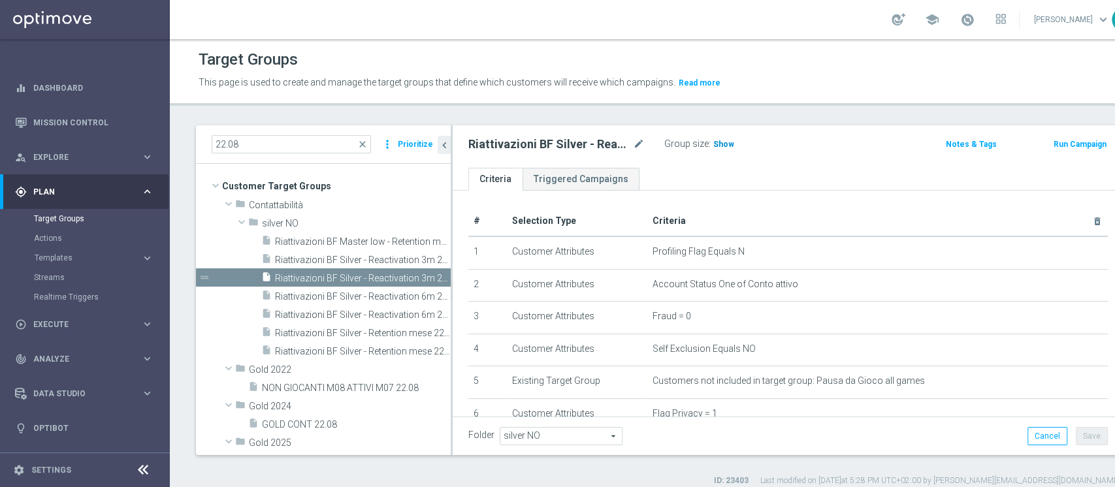
click at [716, 147] on span "Show" at bounding box center [723, 144] width 21 height 9
click at [325, 291] on span "Riattivazioni BF Silver - Reactivation 6m 22.08 low" at bounding box center [348, 296] width 146 height 11
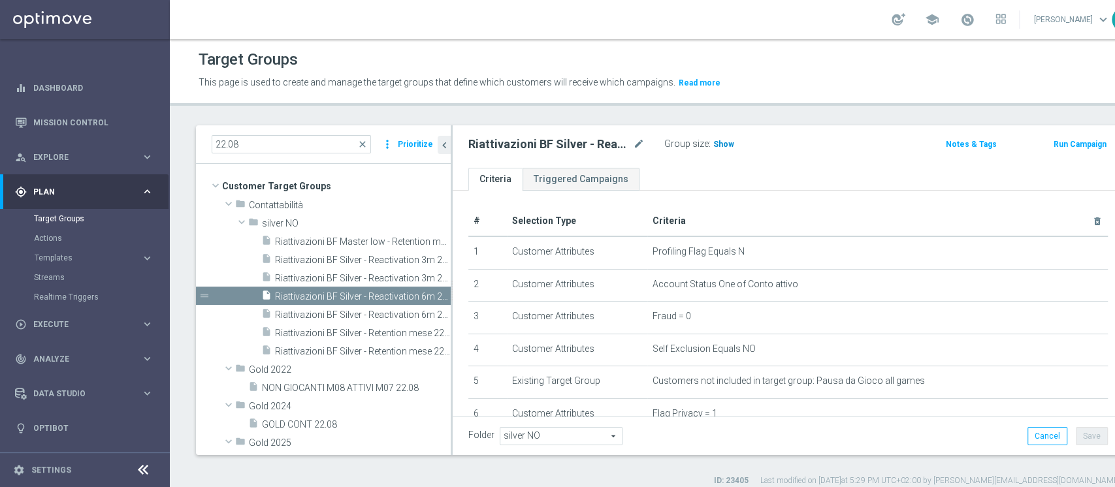
click at [729, 150] on h3 "Show" at bounding box center [724, 144] width 24 height 14
click at [373, 310] on span "Riattivazioni BF Silver - Reactivation 6m 22.08 top" at bounding box center [348, 315] width 146 height 11
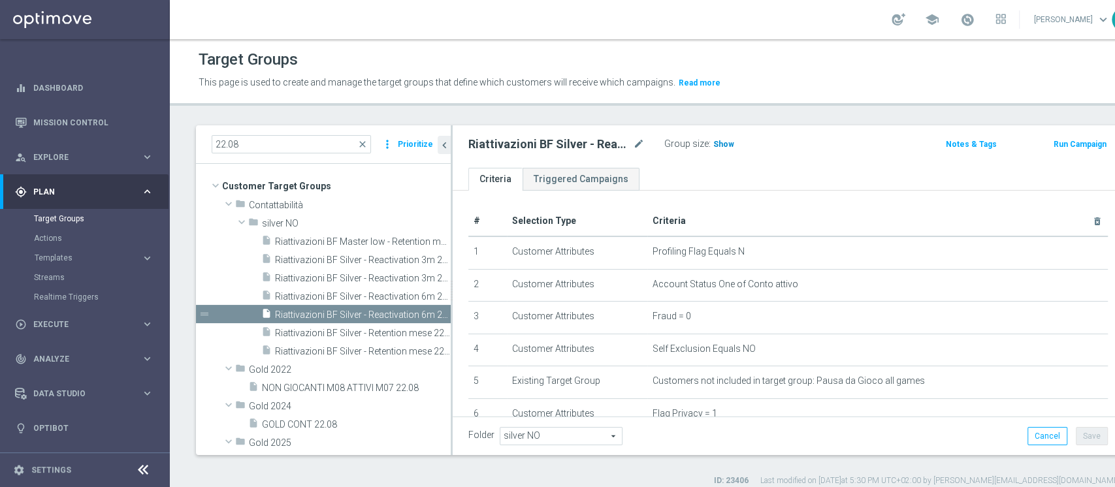
click at [718, 140] on span "Show" at bounding box center [723, 144] width 21 height 9
click at [365, 328] on span "Riattivazioni BF Silver - Retention mese 22.08 low" at bounding box center [348, 333] width 146 height 11
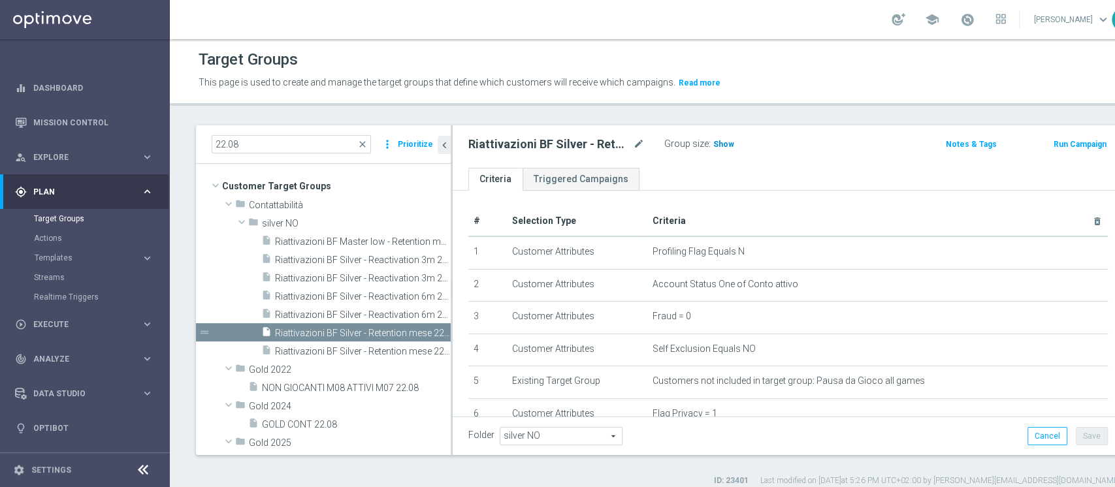
click at [713, 146] on span "Show" at bounding box center [723, 144] width 21 height 9
click at [370, 348] on span "Riattivazioni BF Silver - Retention mese 22.08 top" at bounding box center [348, 351] width 146 height 11
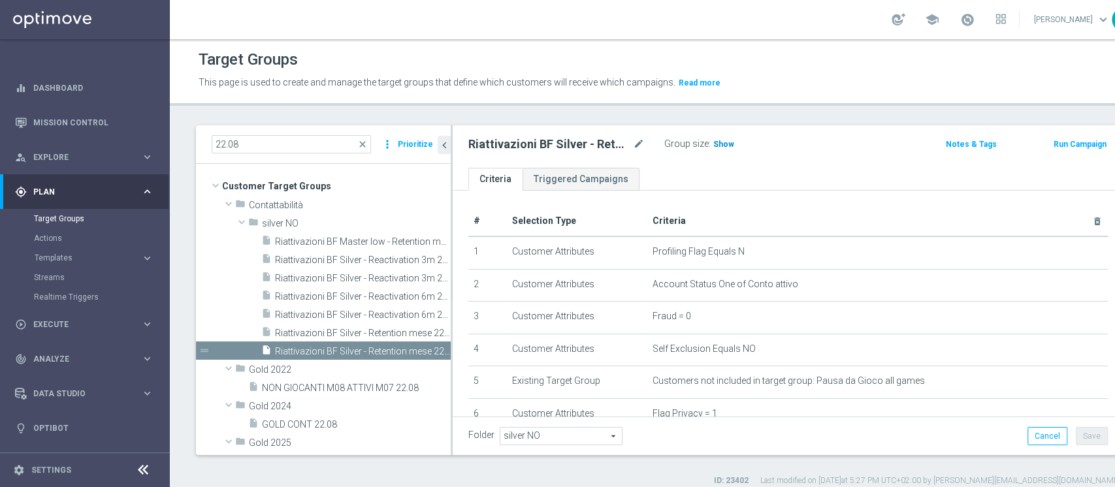
click at [722, 149] on h3 "Show" at bounding box center [724, 144] width 24 height 14
click at [216, 149] on input "22.08" at bounding box center [291, 144] width 159 height 18
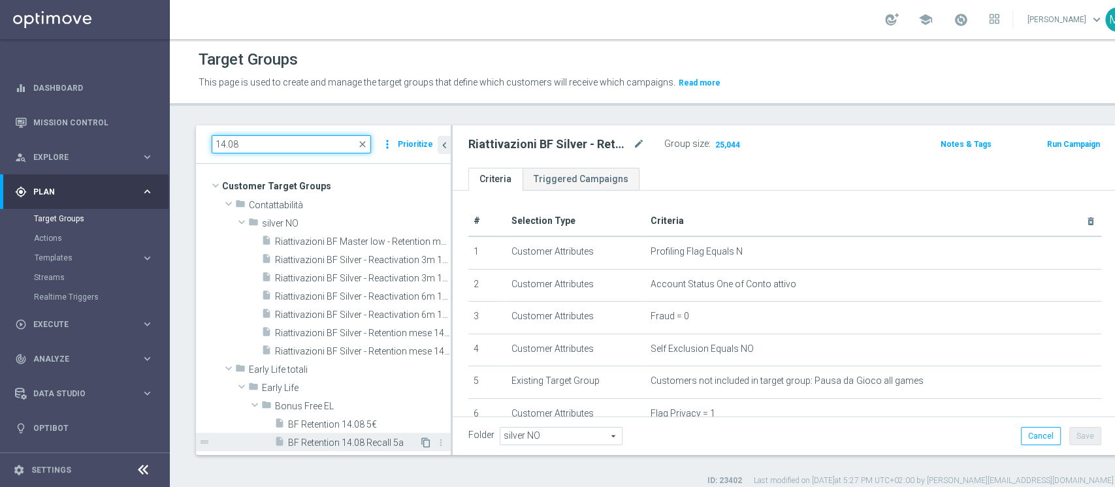
type input "14.08"
click at [421, 442] on icon "content_copy" at bounding box center [426, 443] width 10 height 10
type input "Bonus Free EL"
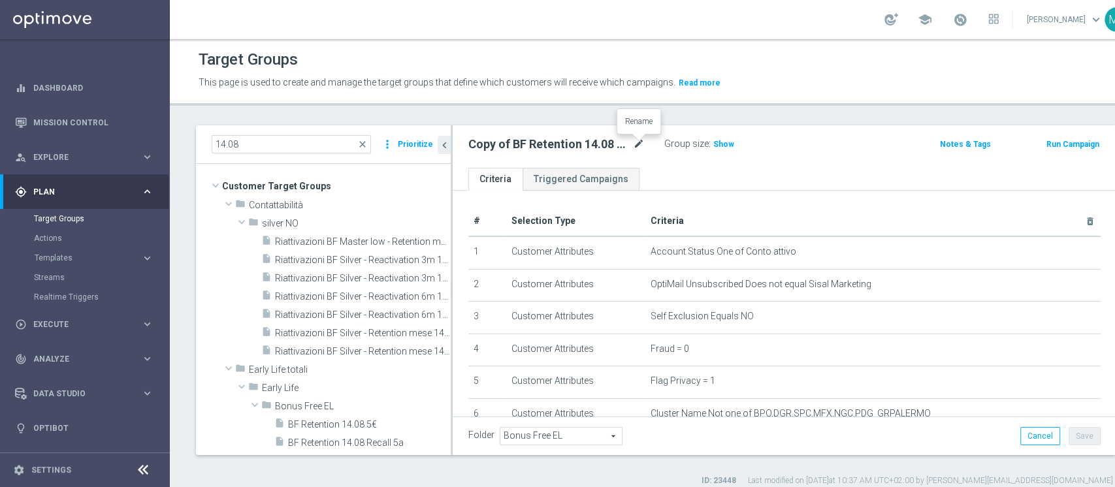
click at [640, 141] on icon "mode_edit" at bounding box center [639, 145] width 12 height 16
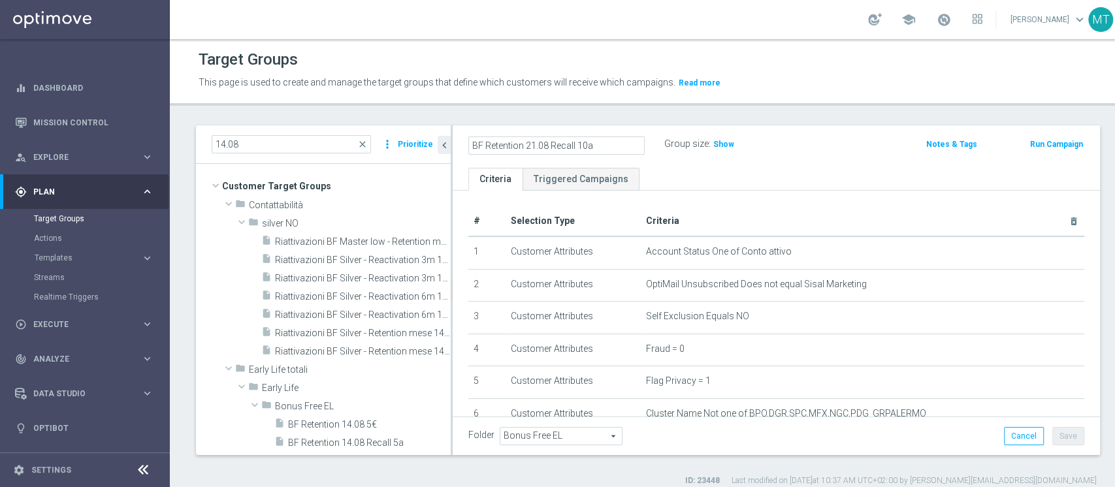
type input "BF Retention 21.08 Recall 10a"
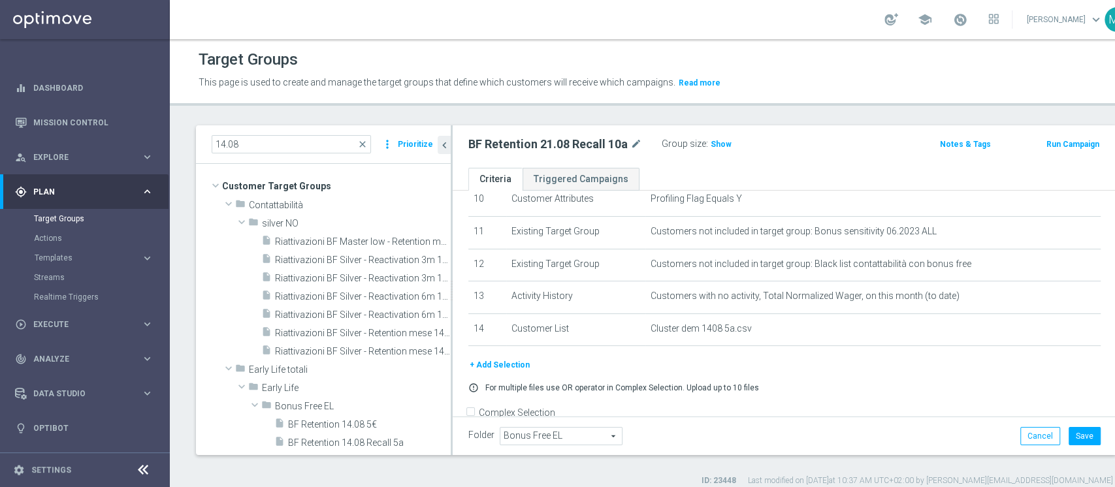
scroll to position [371, 0]
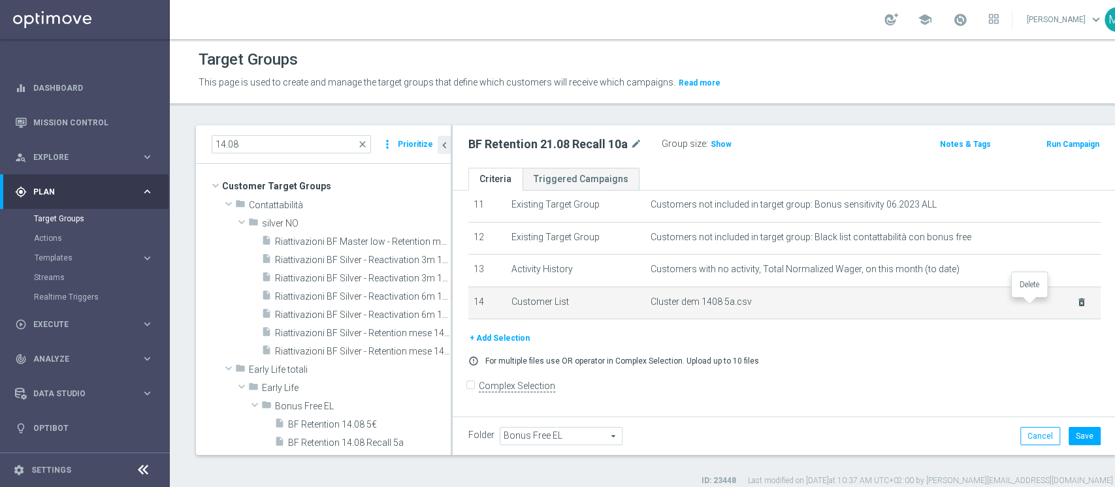
click at [1077, 308] on icon "delete_forever" at bounding box center [1082, 302] width 10 height 10
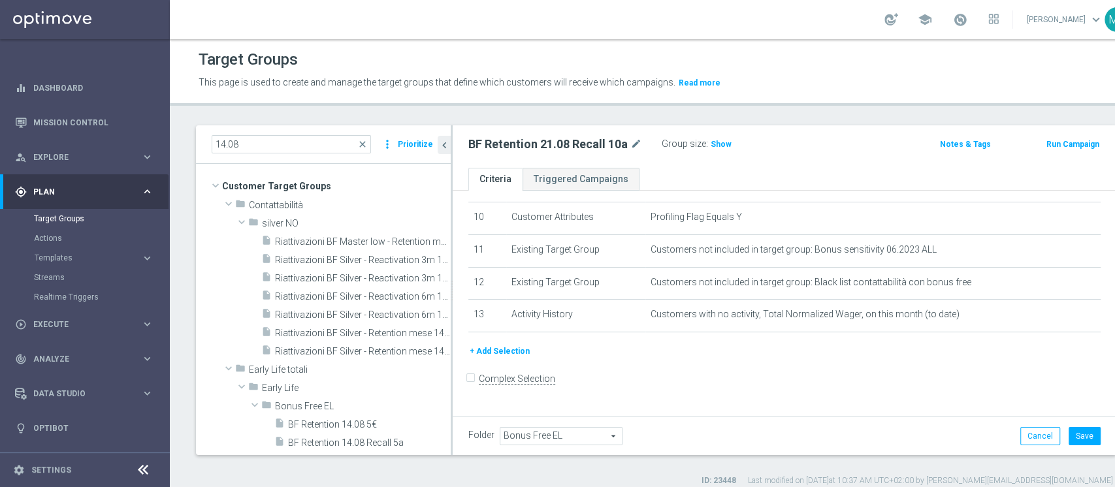
scroll to position [318, 0]
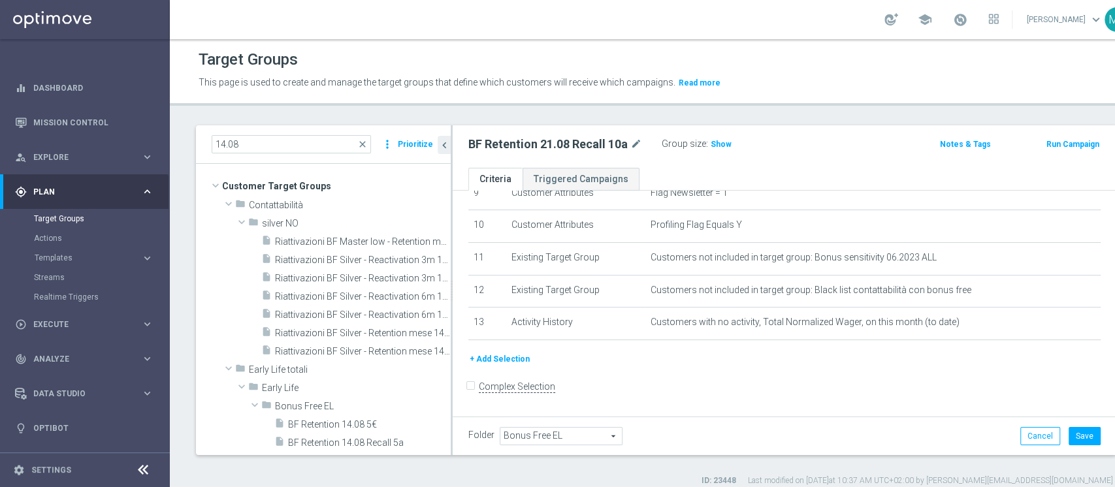
click at [512, 361] on button "+ Add Selection" at bounding box center [499, 359] width 63 height 14
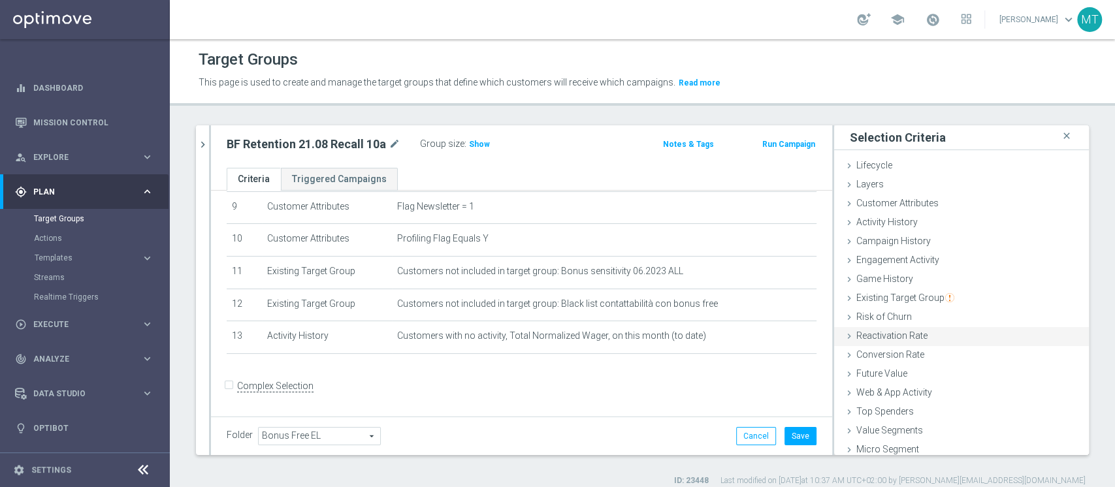
scroll to position [24, 0]
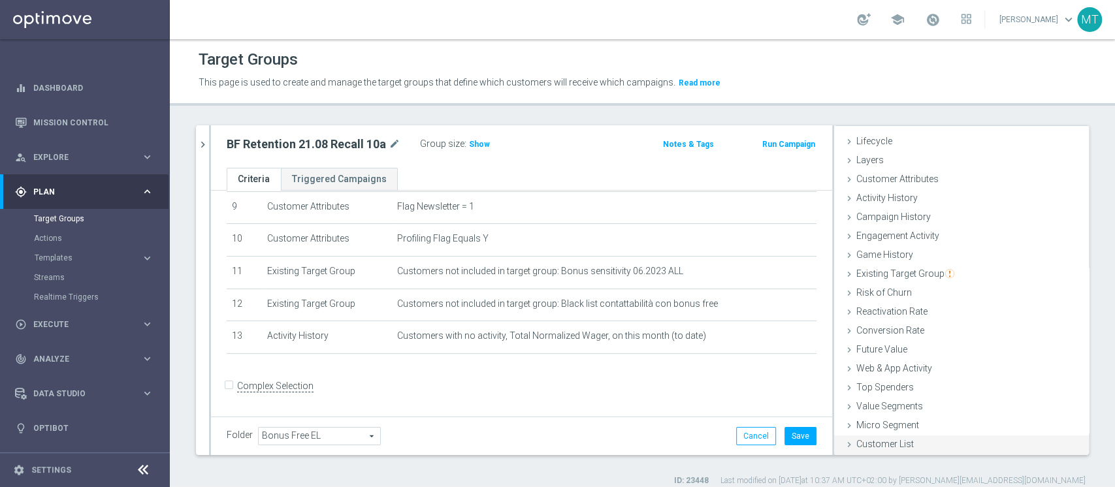
click at [889, 440] on span "Customer List" at bounding box center [884, 444] width 57 height 10
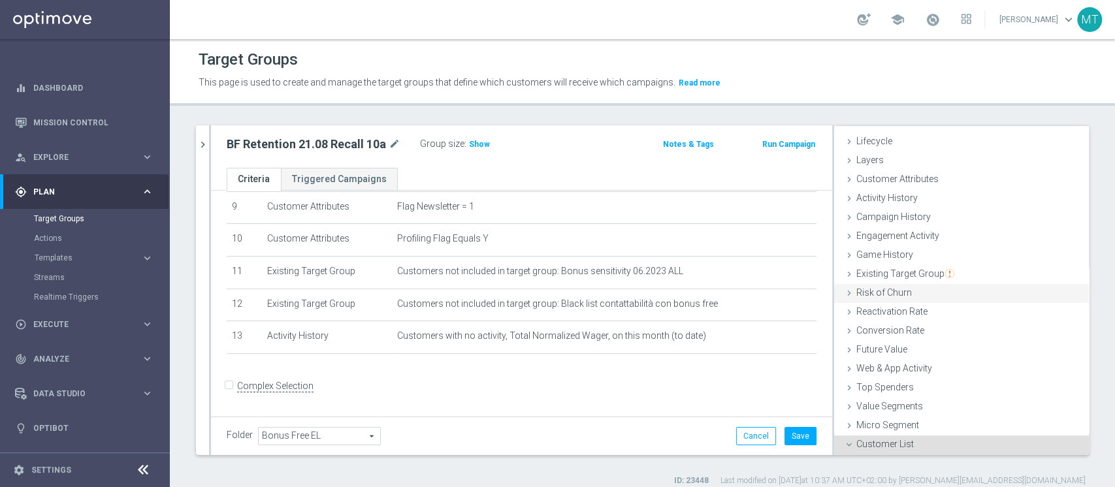
scroll to position [141, 0]
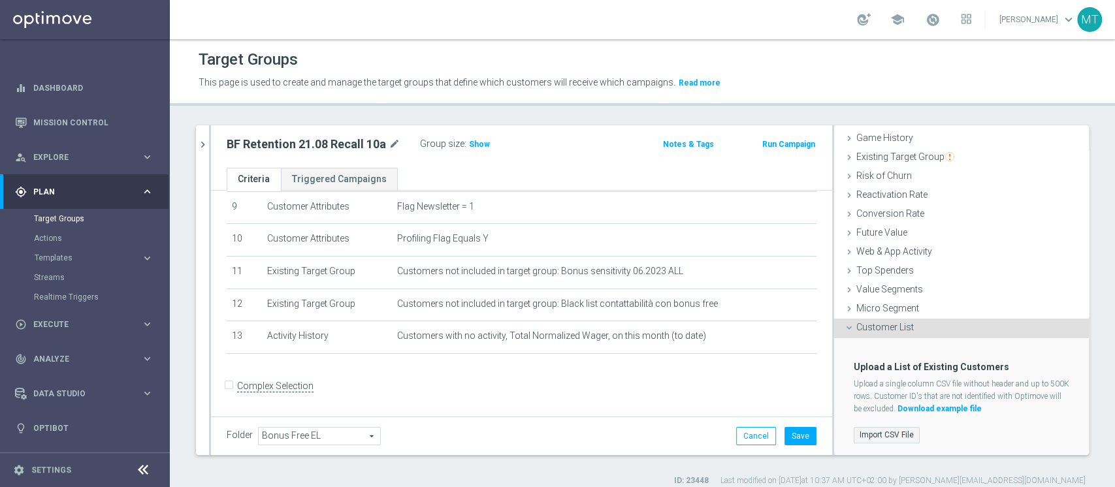
click at [888, 438] on label "Import CSV File" at bounding box center [887, 435] width 66 height 16
click at [0, 0] on input "Import CSV File" at bounding box center [0, 0] width 0 height 0
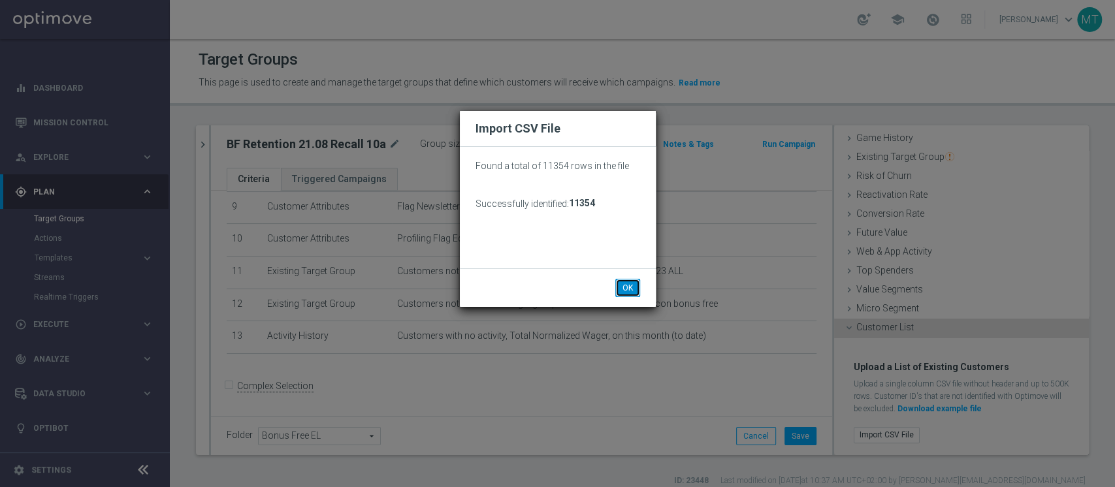
click at [622, 280] on button "OK" at bounding box center [627, 288] width 25 height 18
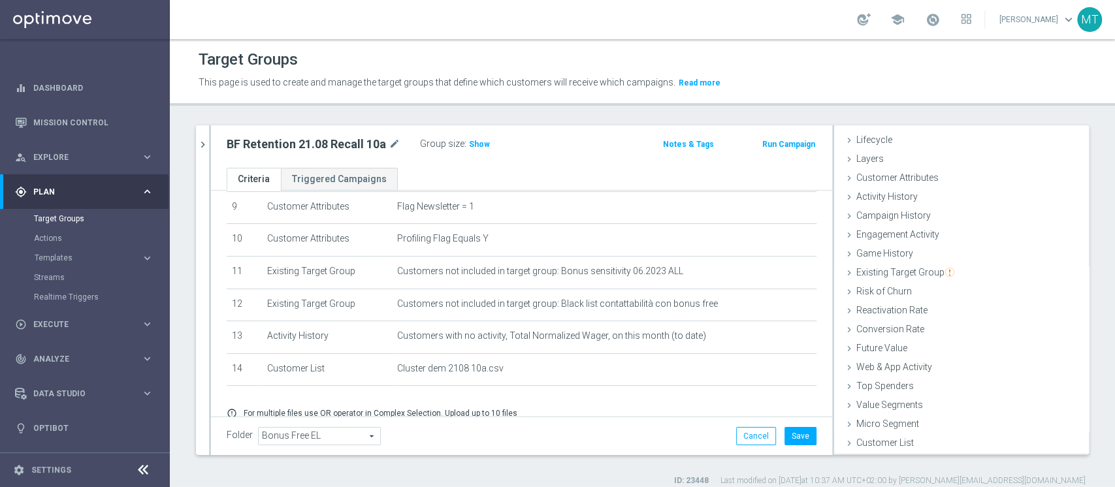
scroll to position [24, 0]
click at [785, 436] on button "Save" at bounding box center [801, 436] width 32 height 18
click at [476, 139] on h3 "Show" at bounding box center [480, 144] width 24 height 14
click at [371, 145] on h2 "BF Retention 21.08 Recall 10a" at bounding box center [306, 145] width 159 height 16
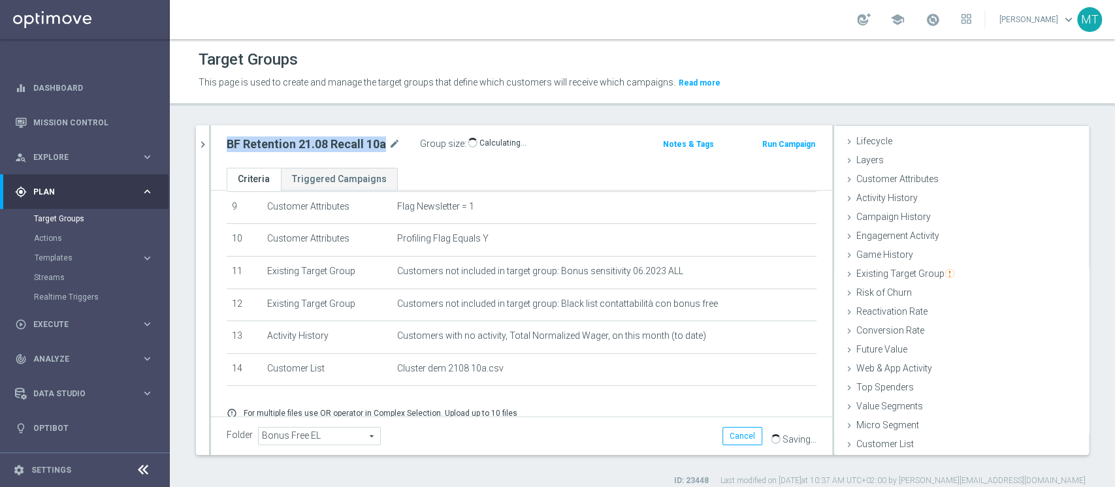
click at [371, 145] on h2 "BF Retention 21.08 Recall 10a" at bounding box center [306, 145] width 159 height 16
copy div "BF Retention 21.08 Recall 10a"
click at [717, 111] on div "Target Groups This page is used to create and manage the target groups that def…" at bounding box center [642, 263] width 945 height 448
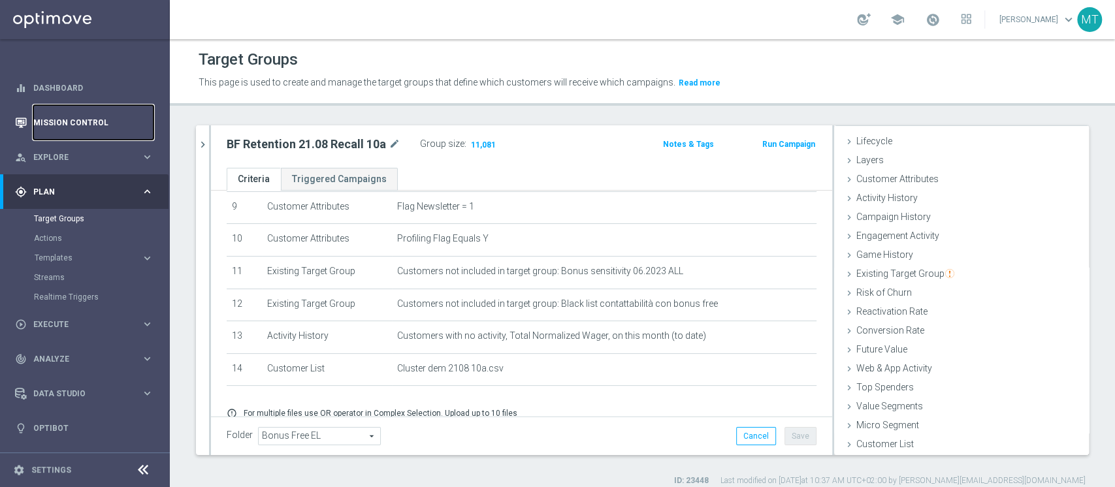
click at [99, 122] on link "Mission Control" at bounding box center [93, 122] width 120 height 35
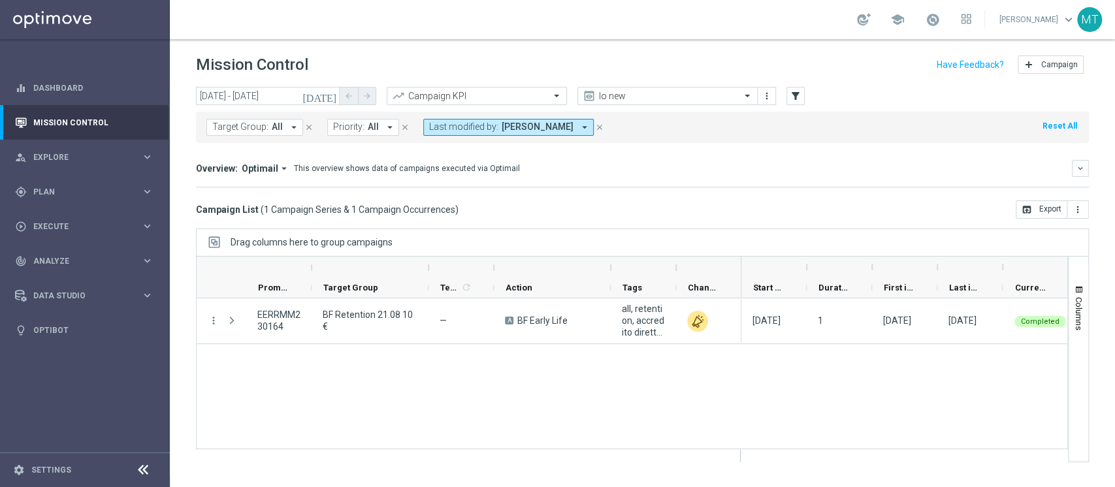
click at [595, 127] on icon "close" at bounding box center [599, 127] width 9 height 9
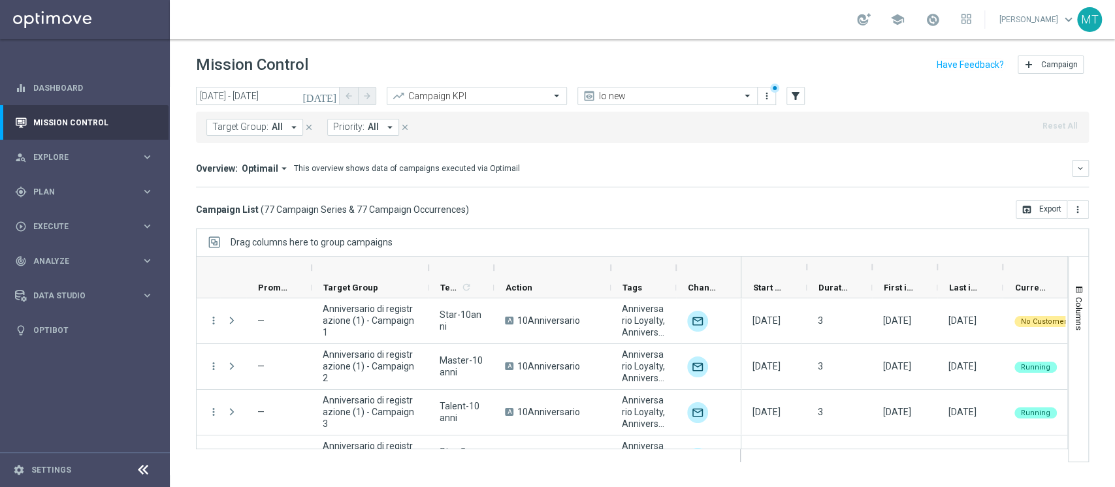
drag, startPoint x: 313, startPoint y: 81, endPoint x: 293, endPoint y: 100, distance: 27.3
click at [293, 100] on div "Mission Control add Campaign today 21 Aug 2025 - 21 Aug 2025 arrow_back arrow_f…" at bounding box center [642, 263] width 945 height 448
click at [293, 100] on input "21 Aug 2025 - 21 Aug 2025" at bounding box center [268, 96] width 144 height 18
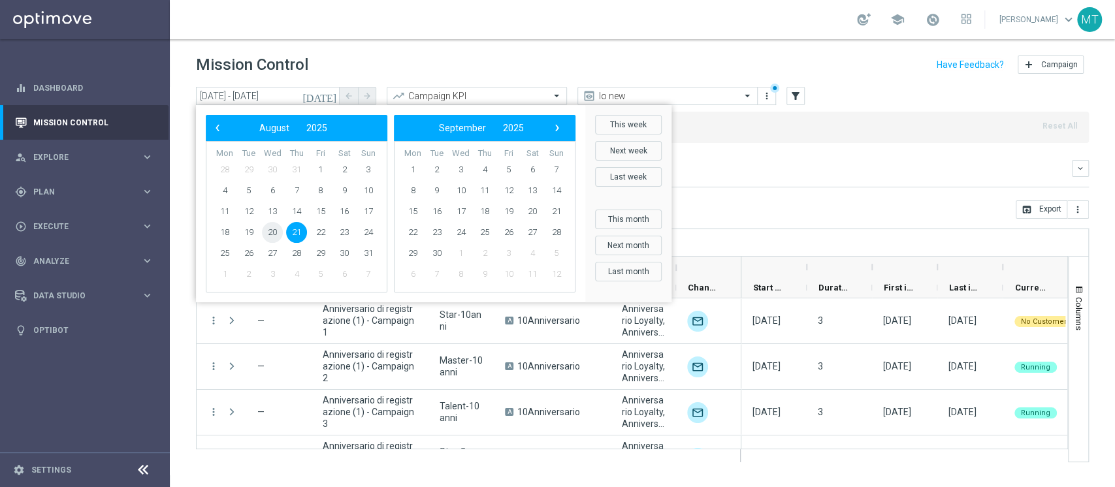
click at [274, 233] on span "20" at bounding box center [272, 232] width 21 height 21
click at [314, 233] on span "22" at bounding box center [320, 232] width 21 height 21
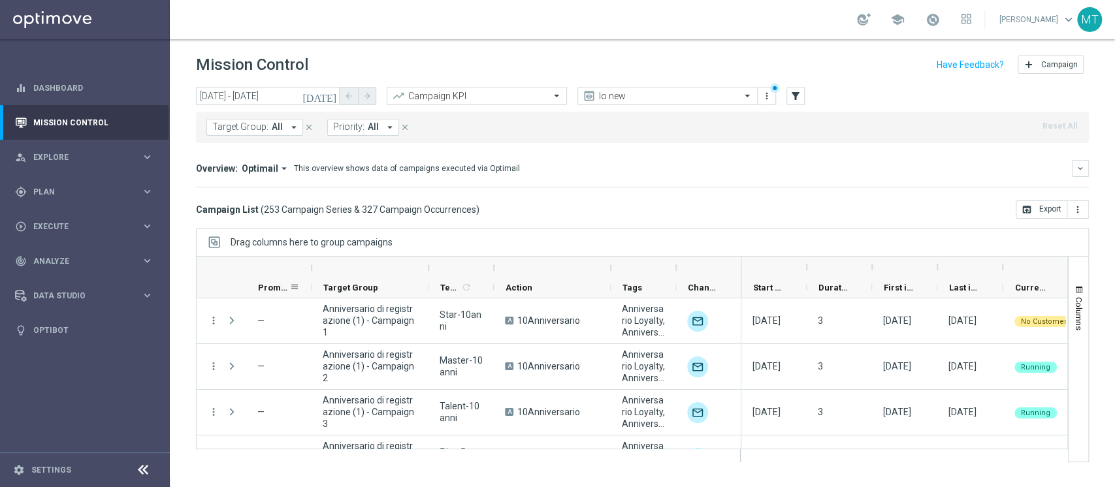
click at [270, 284] on span "Promotions" at bounding box center [273, 288] width 31 height 10
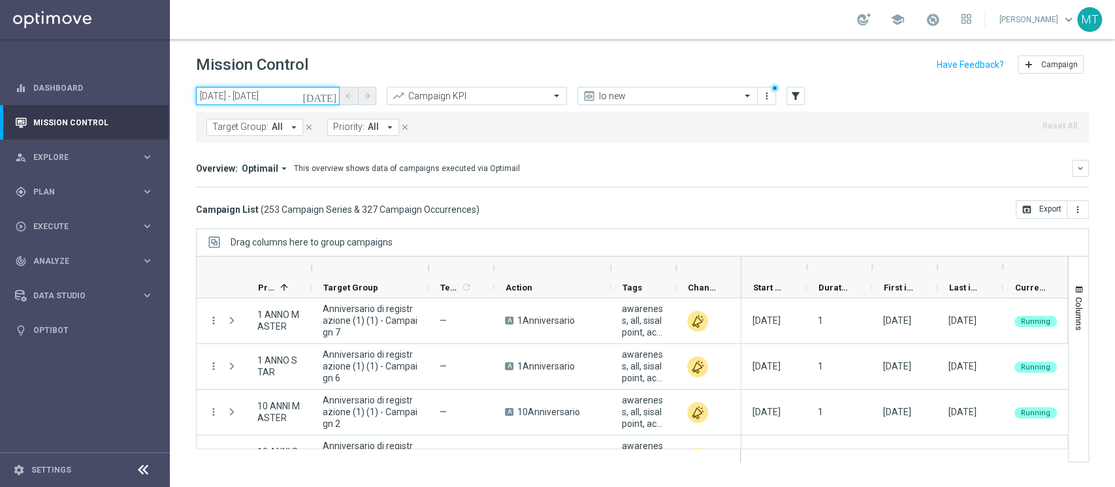
click at [257, 93] on input "20 Aug 2025 - 22 Aug 2025" at bounding box center [268, 96] width 144 height 18
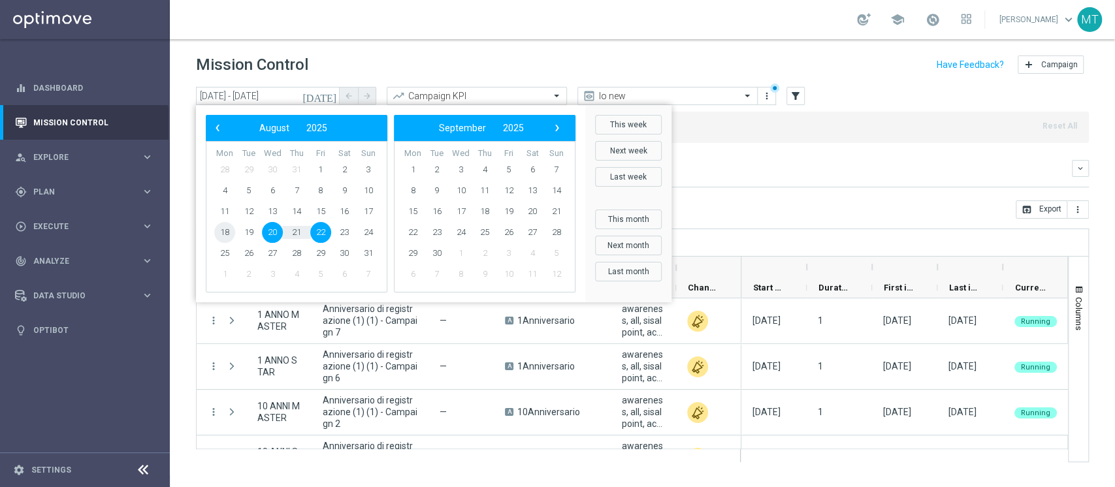
click at [230, 241] on span "18" at bounding box center [224, 232] width 21 height 21
click at [361, 232] on span "24" at bounding box center [368, 232] width 21 height 21
type input "18 Aug 2025 - 24 Aug 2025"
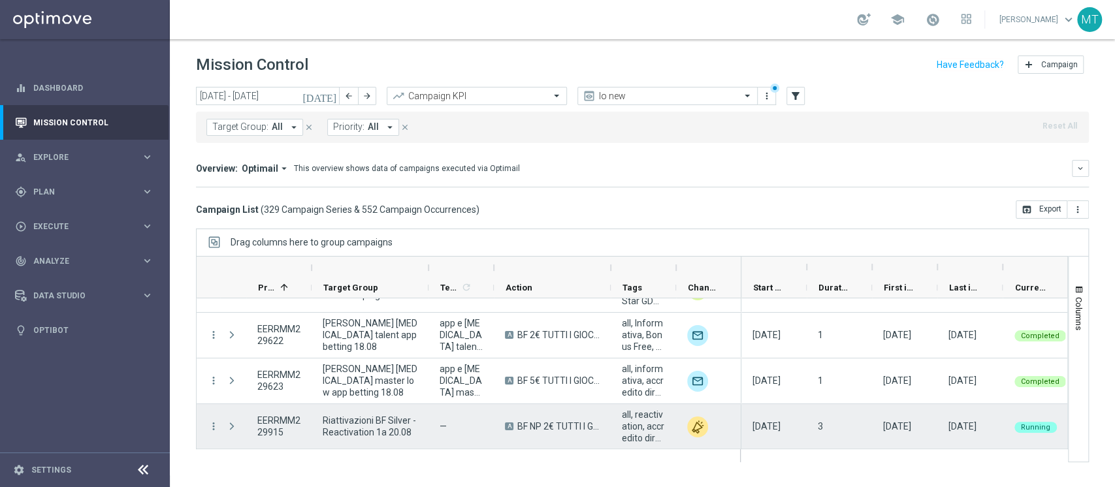
scroll to position [3099, 0]
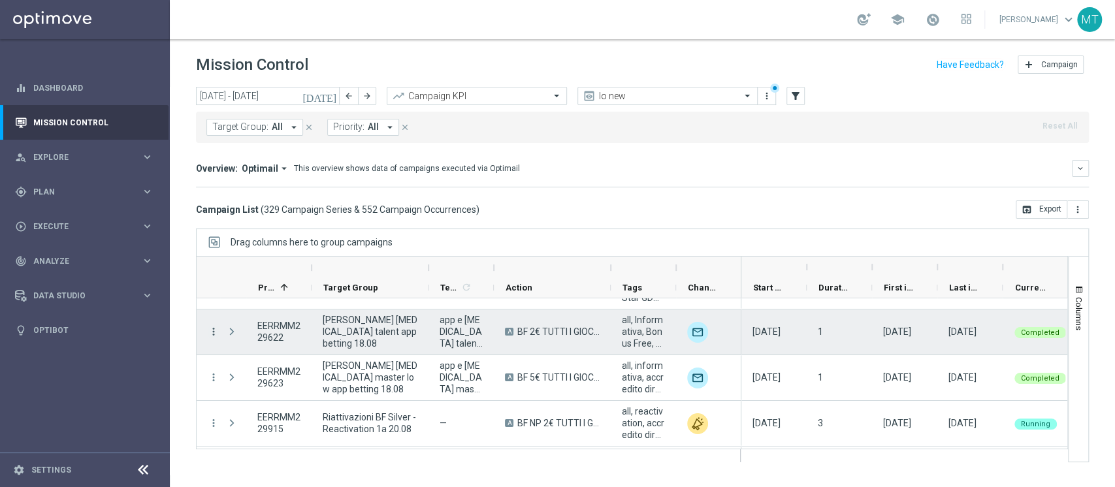
click at [217, 327] on icon "more_vert" at bounding box center [214, 332] width 12 height 12
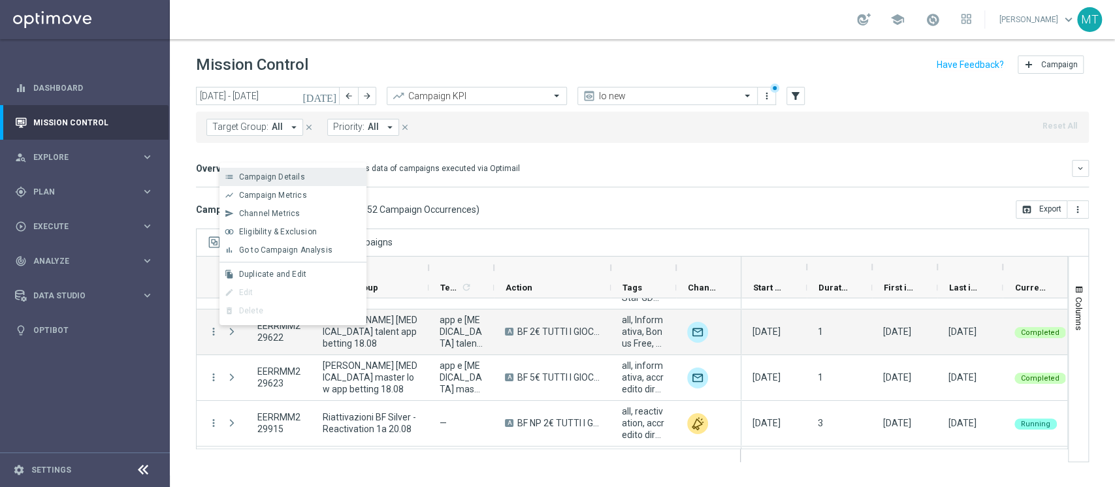
click at [265, 180] on span "Campaign Details" at bounding box center [272, 176] width 66 height 9
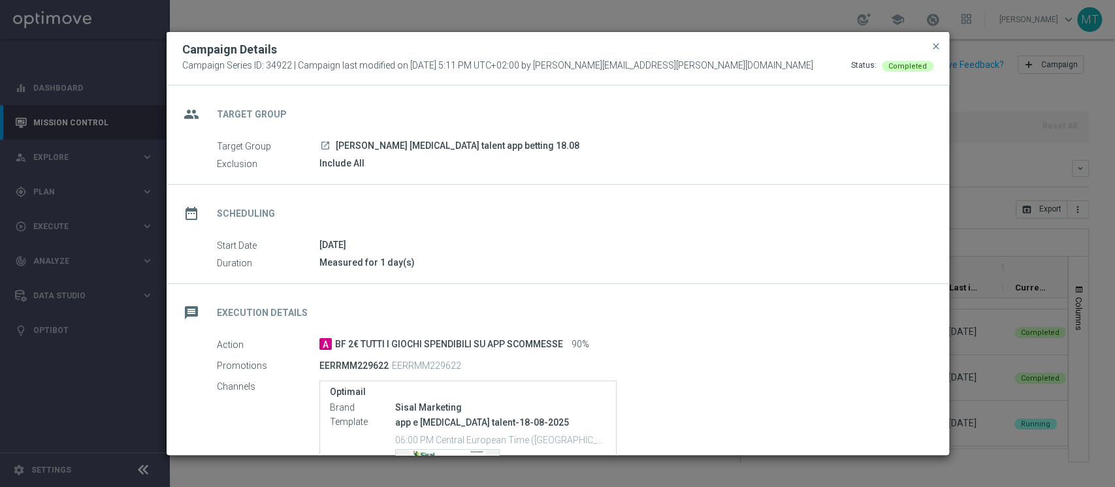
scroll to position [168, 0]
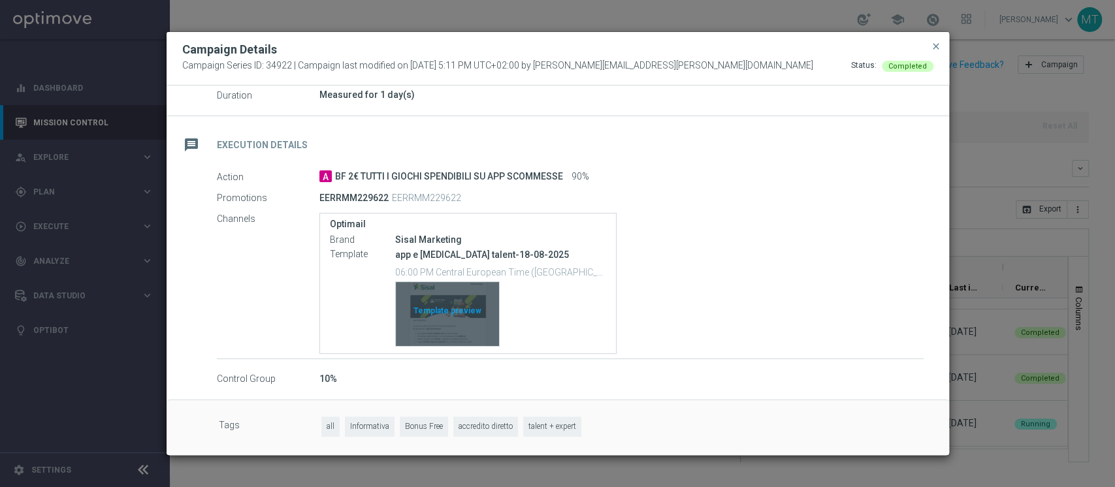
click at [425, 296] on div "Template preview" at bounding box center [447, 314] width 103 height 64
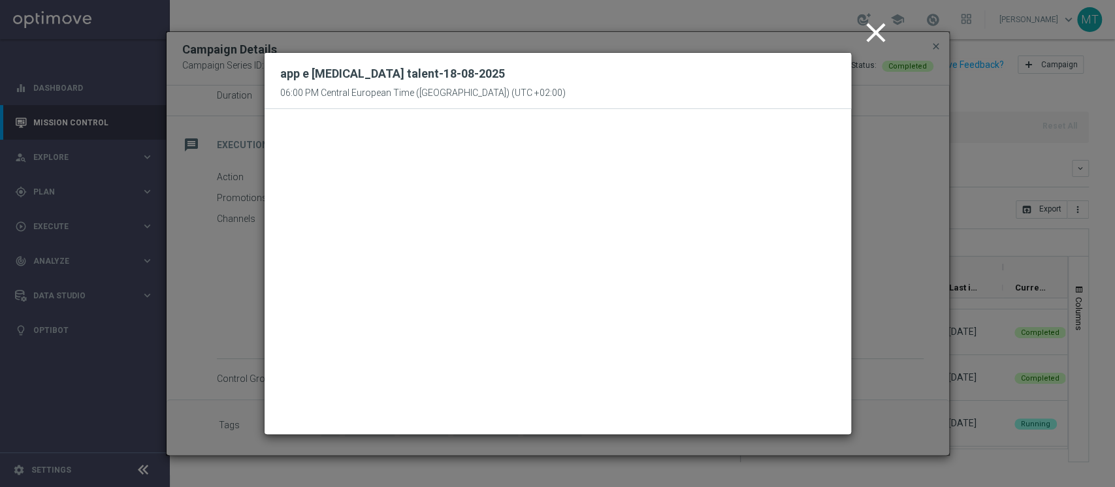
click at [877, 27] on icon "close" at bounding box center [876, 32] width 33 height 33
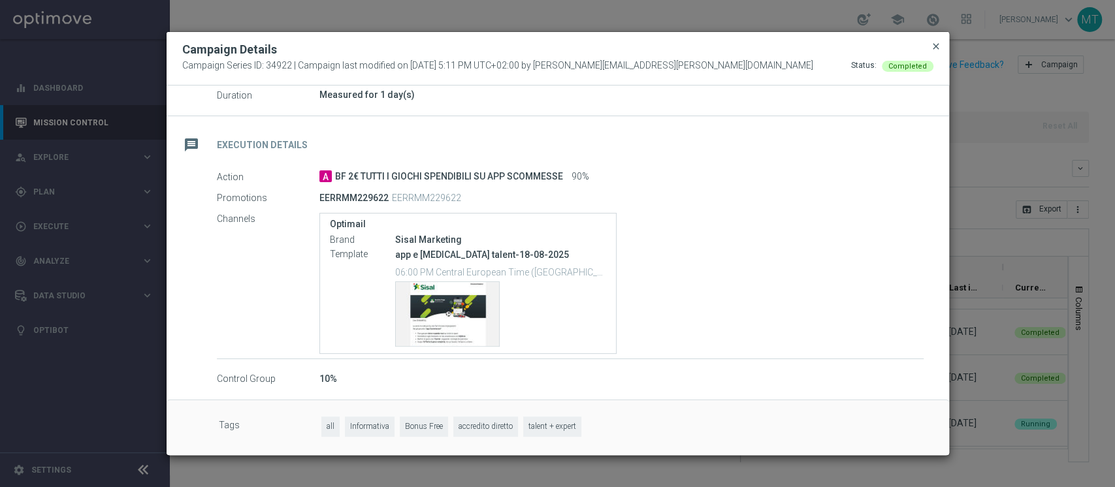
click at [935, 49] on span "close" at bounding box center [936, 46] width 10 height 10
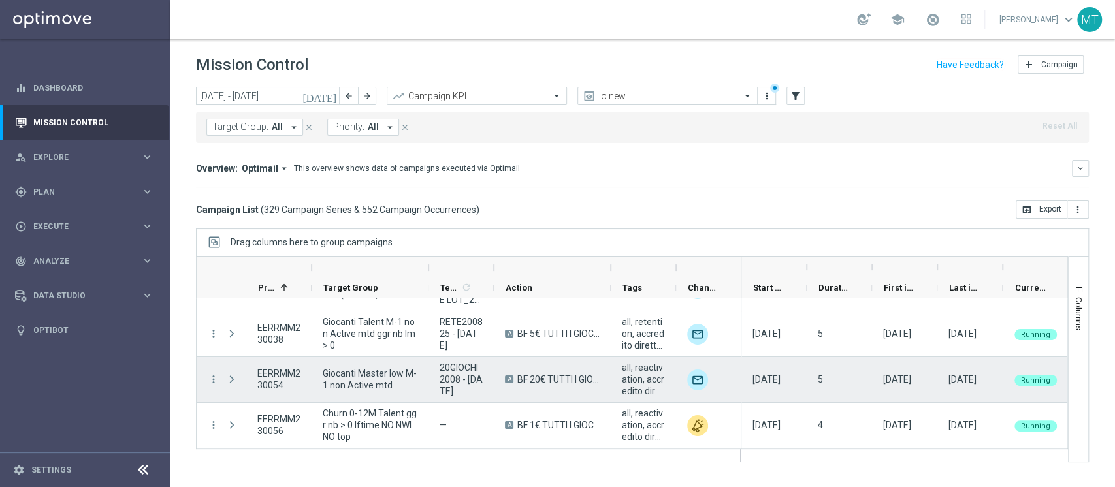
scroll to position [3372, 0]
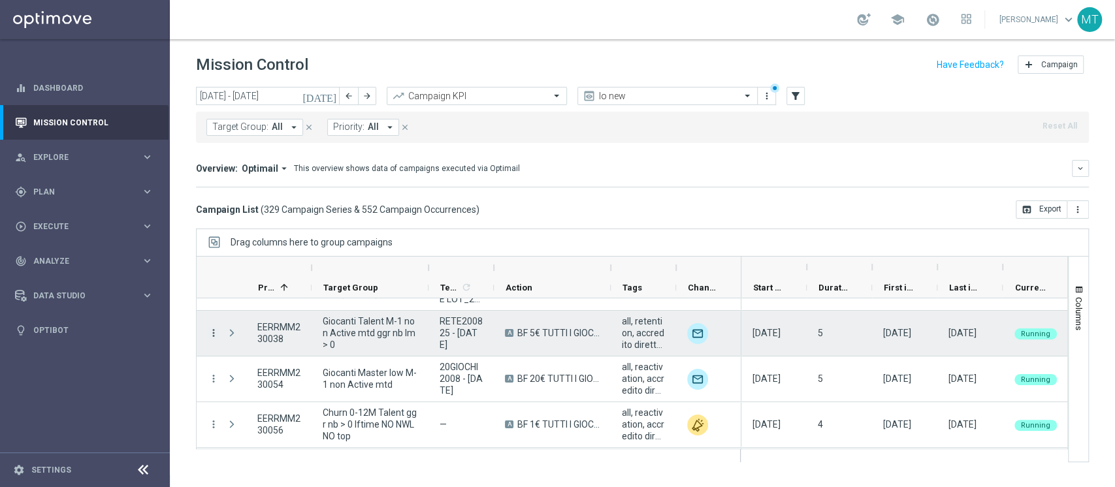
click at [209, 332] on icon "more_vert" at bounding box center [214, 333] width 12 height 12
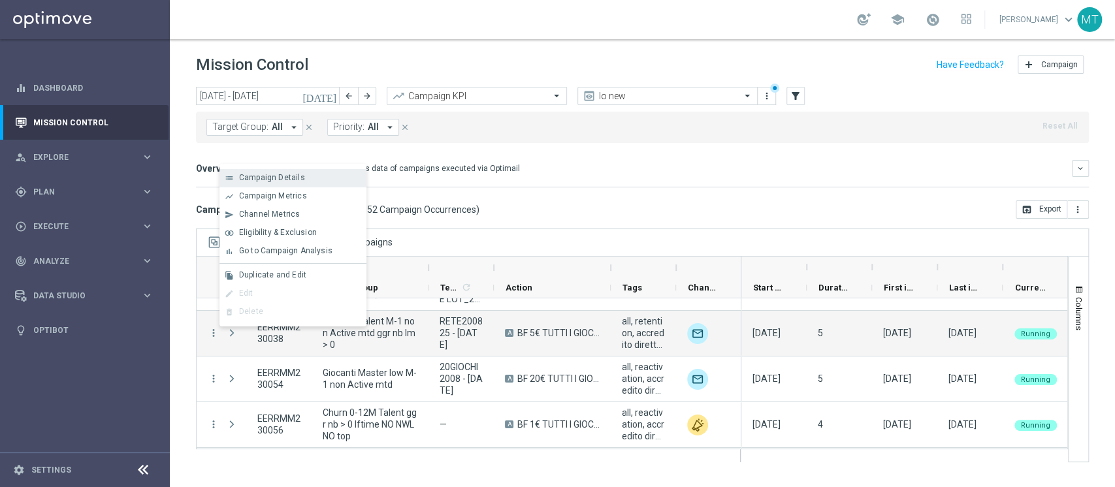
click at [291, 182] on div "Campaign Details" at bounding box center [300, 177] width 122 height 9
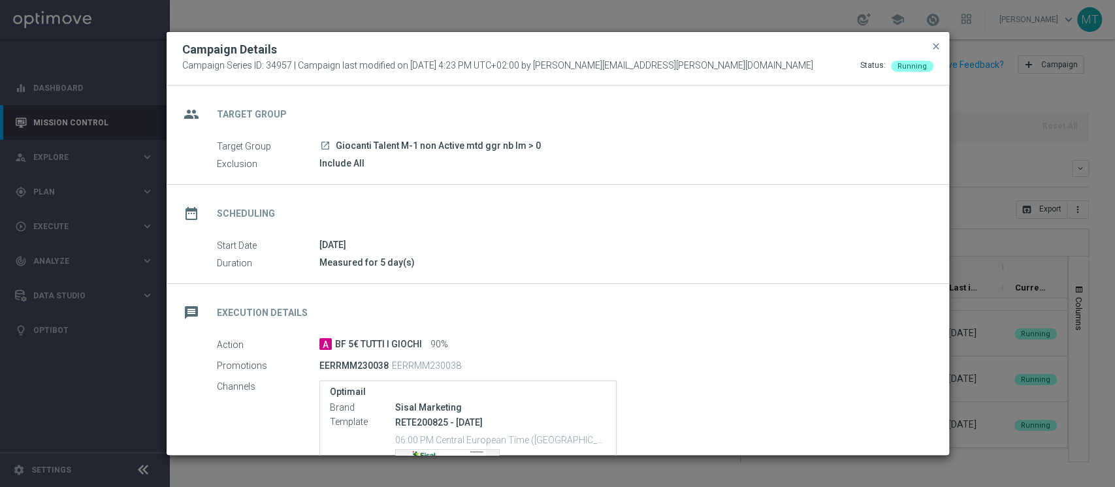
scroll to position [168, 0]
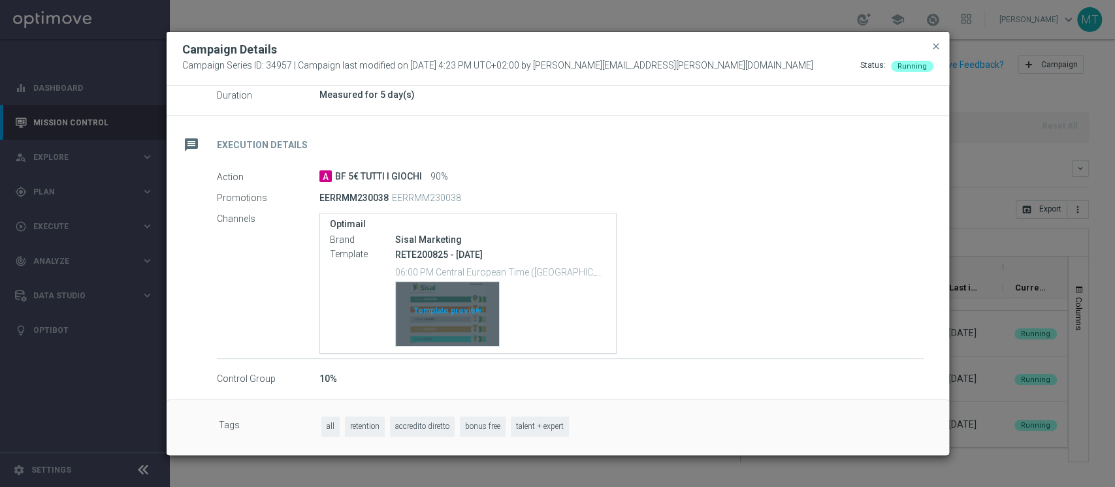
click at [498, 313] on figure at bounding box center [448, 314] width 105 height 65
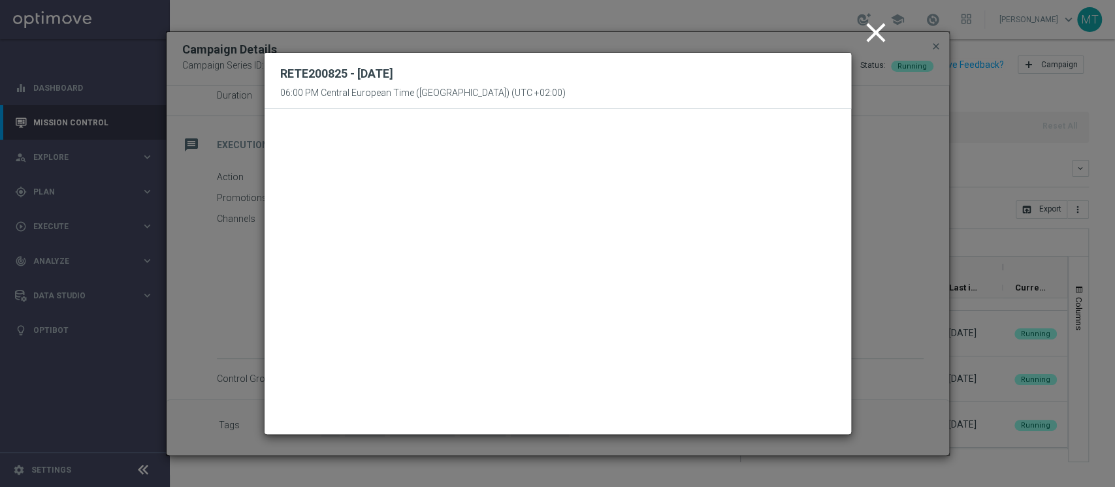
click at [874, 27] on icon "close" at bounding box center [876, 32] width 33 height 33
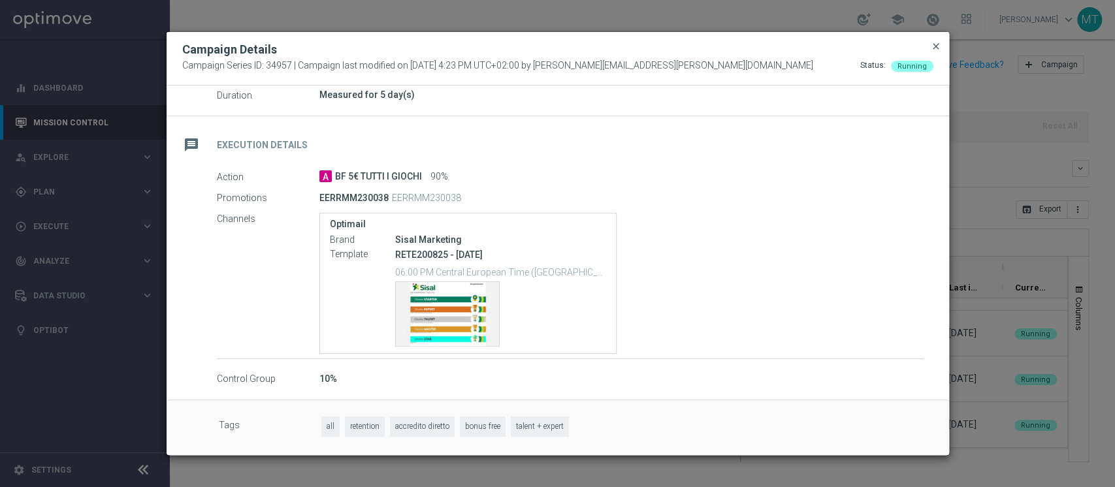
click at [931, 44] on span "close" at bounding box center [936, 46] width 10 height 10
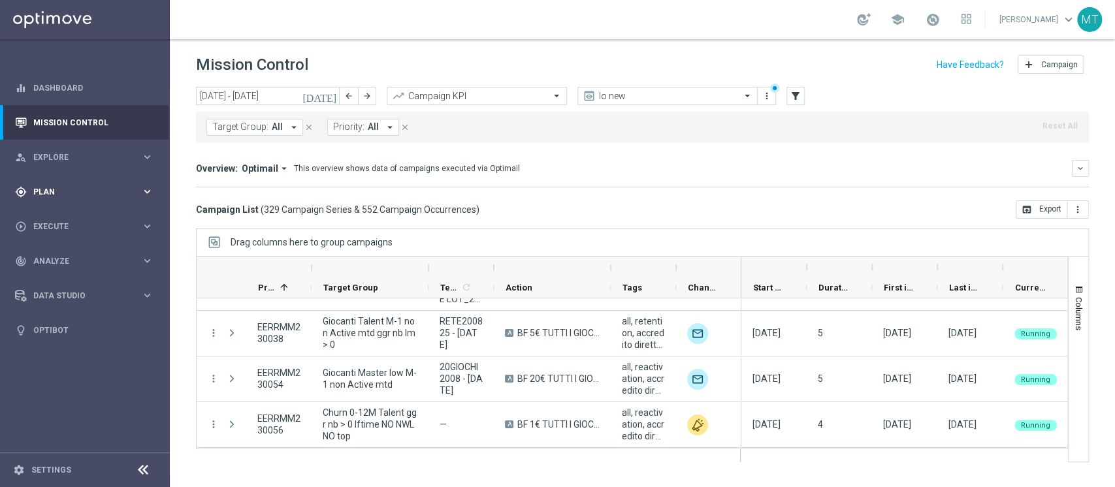
click at [113, 195] on span "Plan" at bounding box center [87, 192] width 108 height 8
click at [65, 216] on link "Target Groups" at bounding box center [85, 219] width 102 height 10
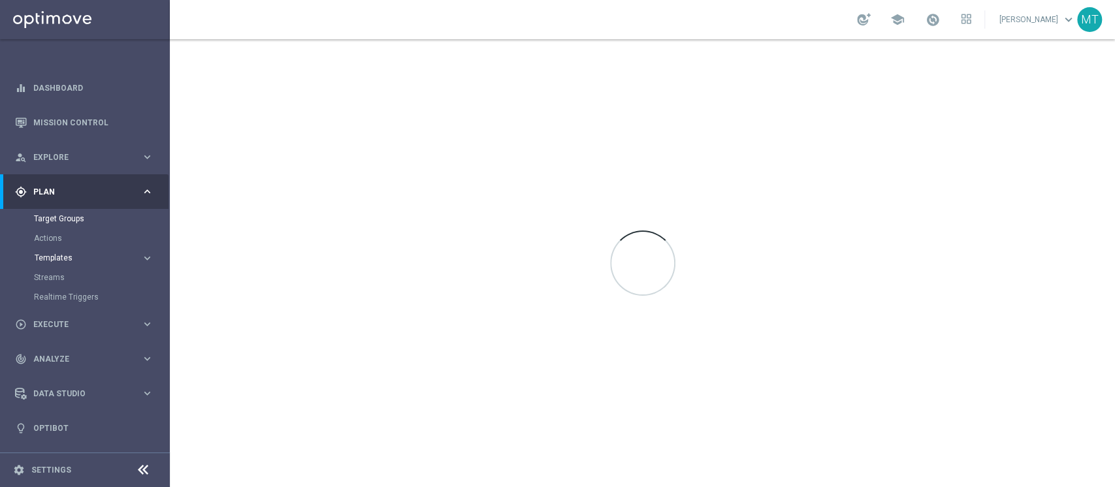
click at [58, 258] on span "Templates" at bounding box center [81, 258] width 93 height 8
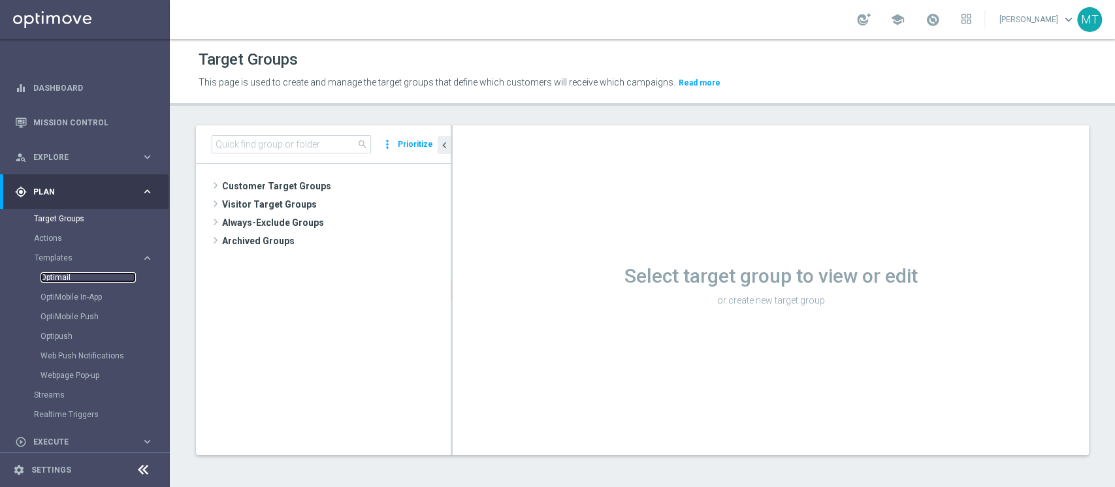
click at [67, 276] on link "Optimail" at bounding box center [88, 277] width 95 height 10
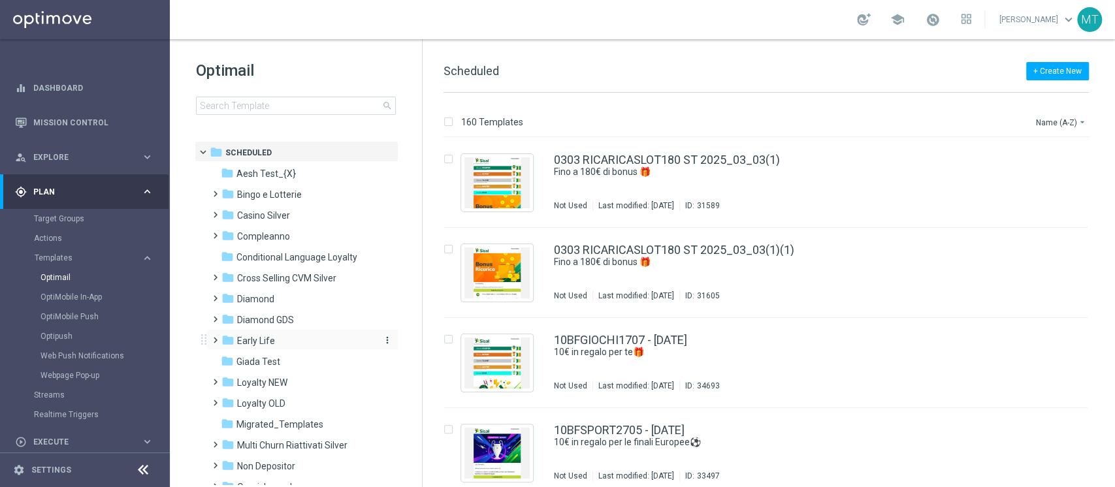
click at [250, 342] on span "Early Life" at bounding box center [256, 341] width 38 height 12
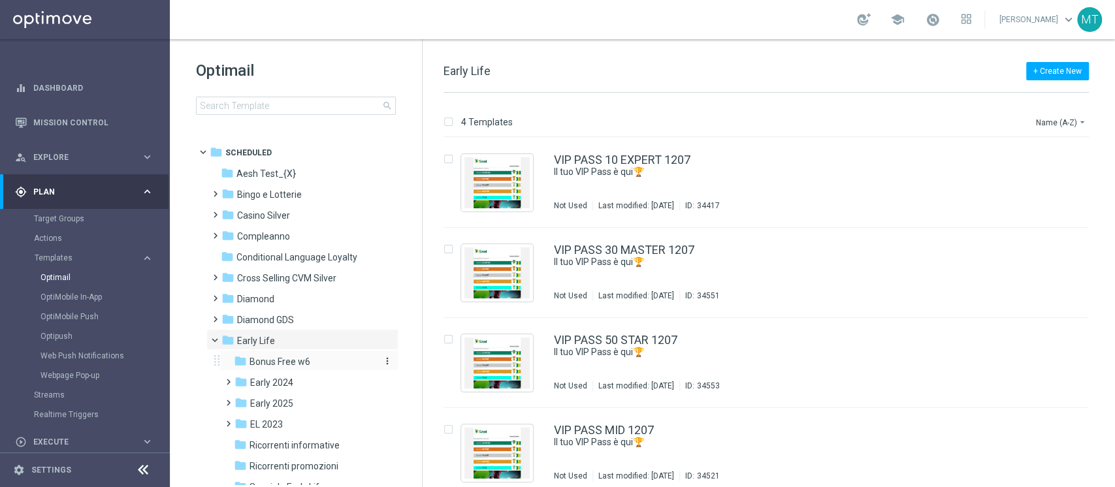
click at [286, 358] on span "Bonus Free w6" at bounding box center [280, 362] width 61 height 12
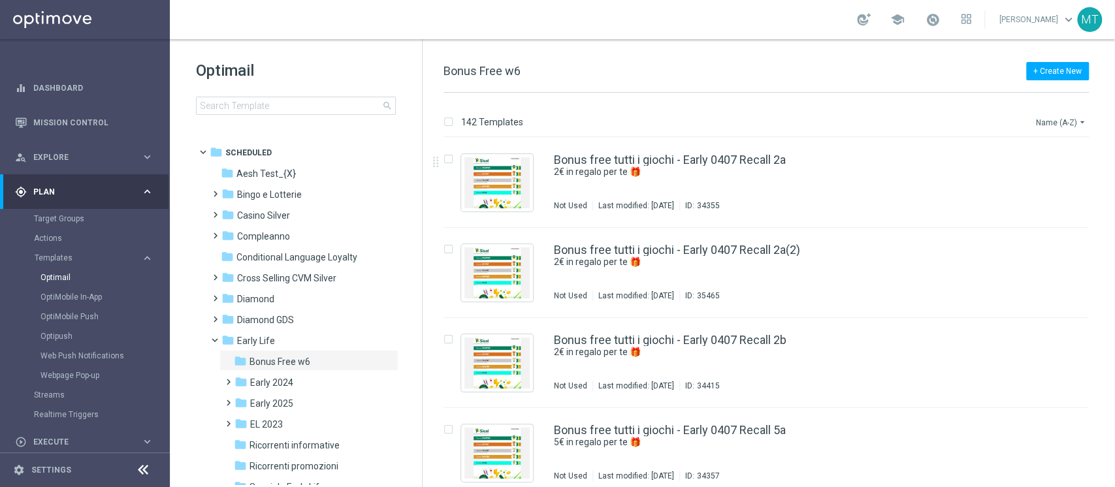
click at [1080, 124] on icon "arrow_drop_down" at bounding box center [1082, 122] width 10 height 10
click at [1039, 182] on span "Date Modified (Newest)" at bounding box center [1039, 180] width 88 height 9
click at [1051, 154] on icon "file_copy" at bounding box center [1052, 157] width 10 height 10
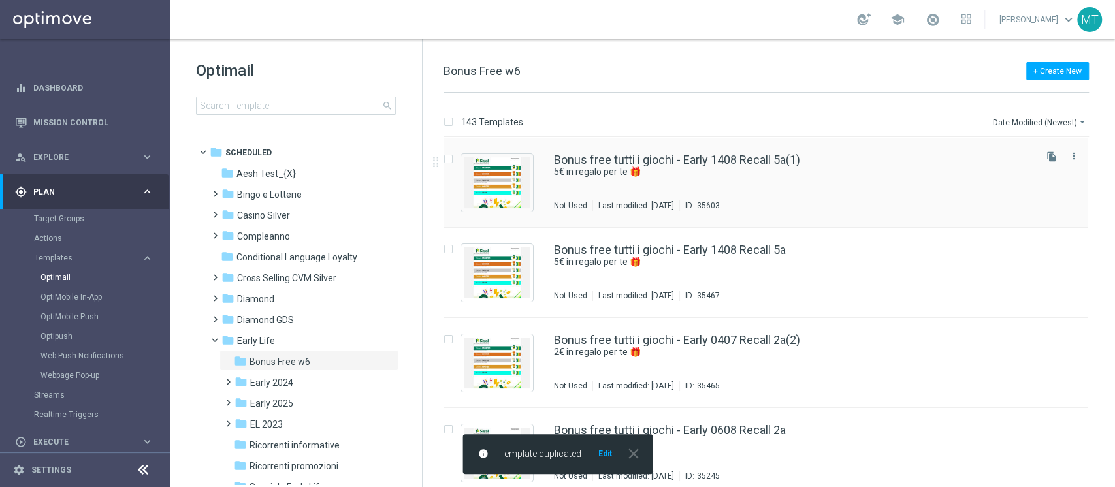
click at [702, 184] on div "Bonus free tutti i giochi - Early 1408 Recall 5a(1) 5€ in regalo per te 🎁 Not U…" at bounding box center [793, 182] width 479 height 57
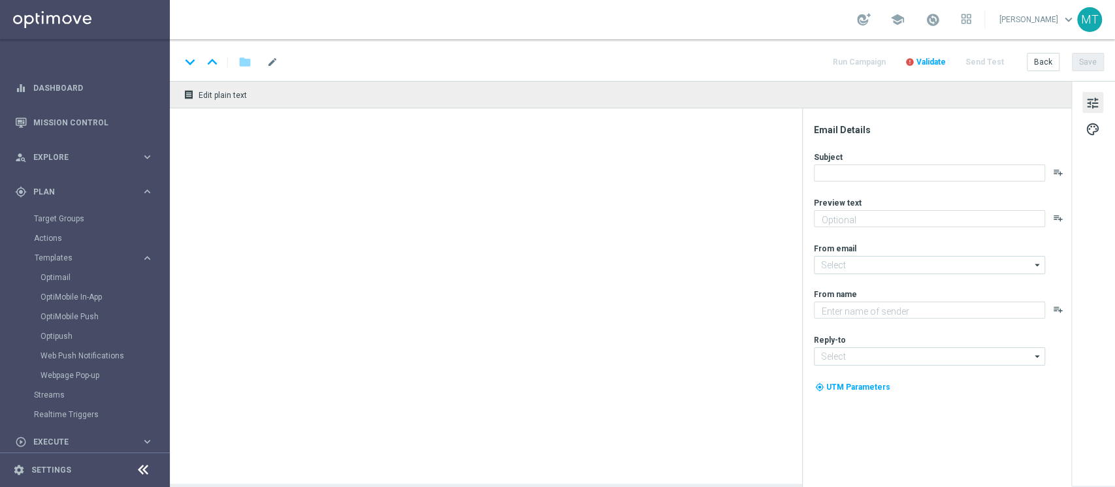
type textarea "5€ in regalo per te 🎁"
type input "newsletter@comunicazioni.sisal.it"
type textarea "Sisal"
type input "info@sisal.it"
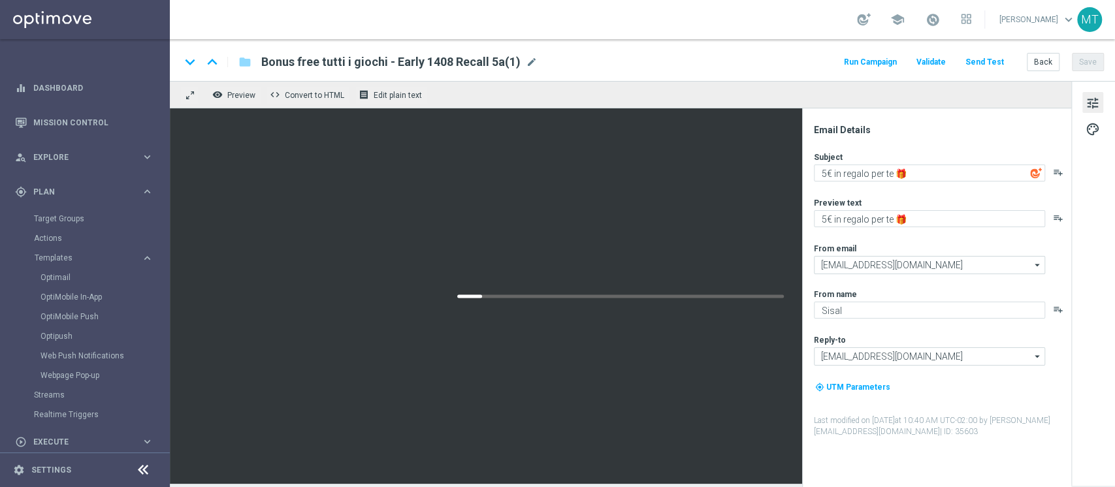
click at [526, 65] on div "Bonus free tutti i giochi - Early 1408 Recall 5a(1) mode_edit" at bounding box center [399, 62] width 276 height 17
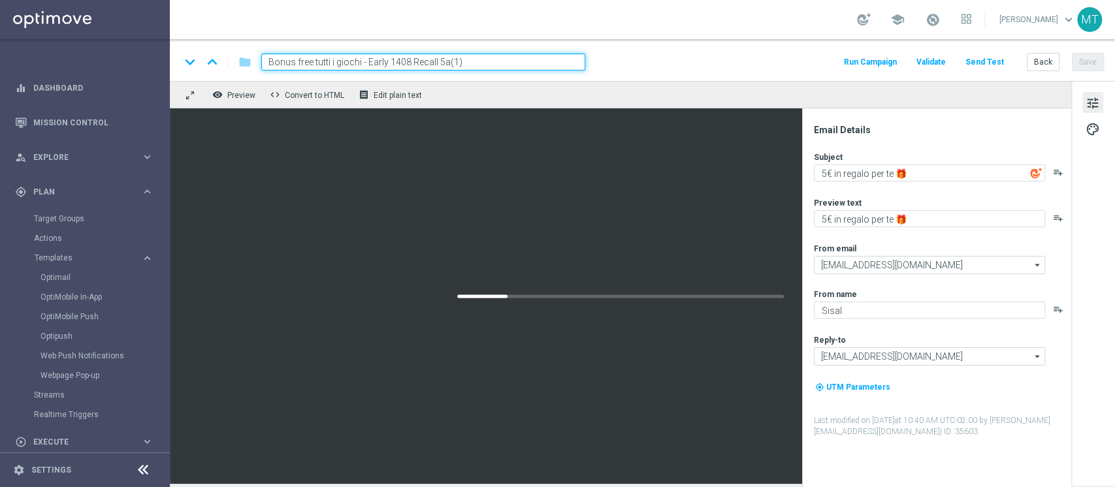
click at [526, 65] on input "Bonus free tutti i giochi - Early 1408 Recall 5a(1)" at bounding box center [423, 62] width 324 height 17
type input "Bonus free tutti i giochi - Early 2108 Recall 10a"
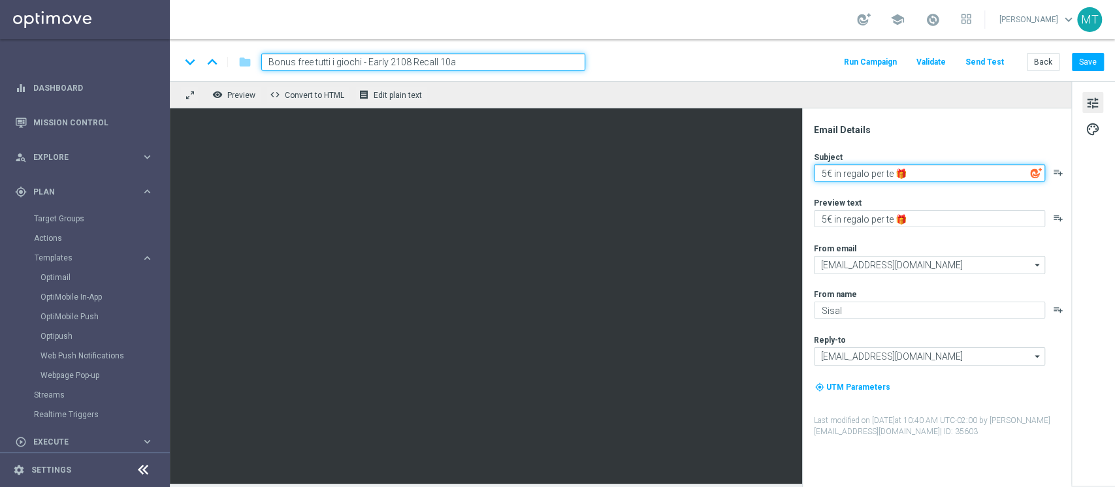
click at [826, 174] on textarea "5€ in regalo per te 🎁" at bounding box center [929, 173] width 231 height 17
type textarea "10€ in regalo per te 🎁"
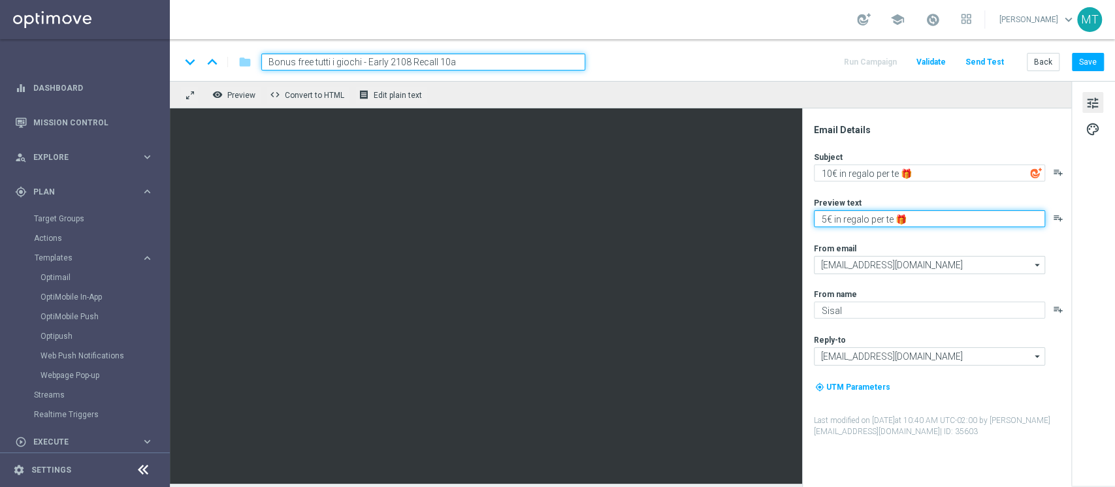
click at [824, 220] on textarea "5€ in regalo per te 🎁" at bounding box center [929, 218] width 231 height 17
type textarea "10€ in regalo per te 🎁"
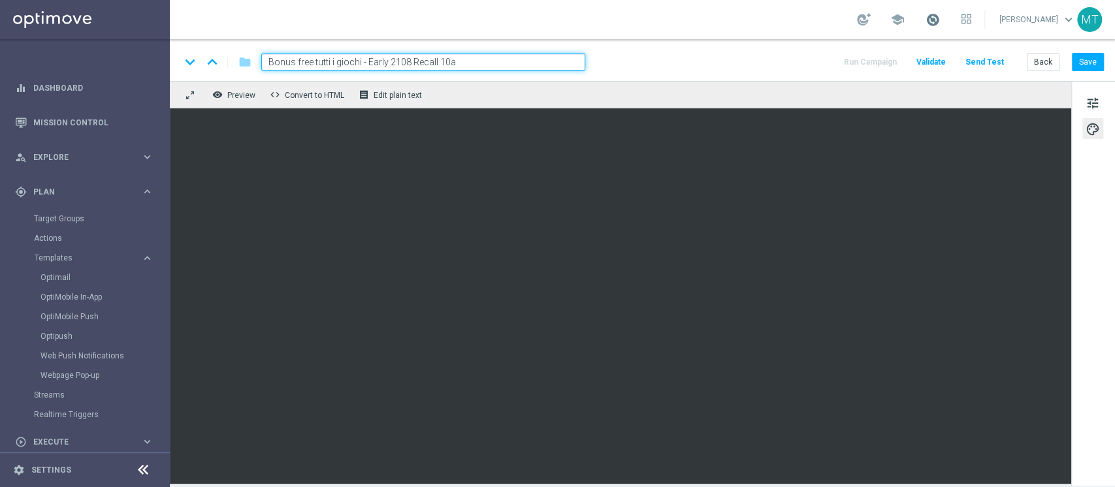
click at [940, 16] on span at bounding box center [933, 19] width 14 height 14
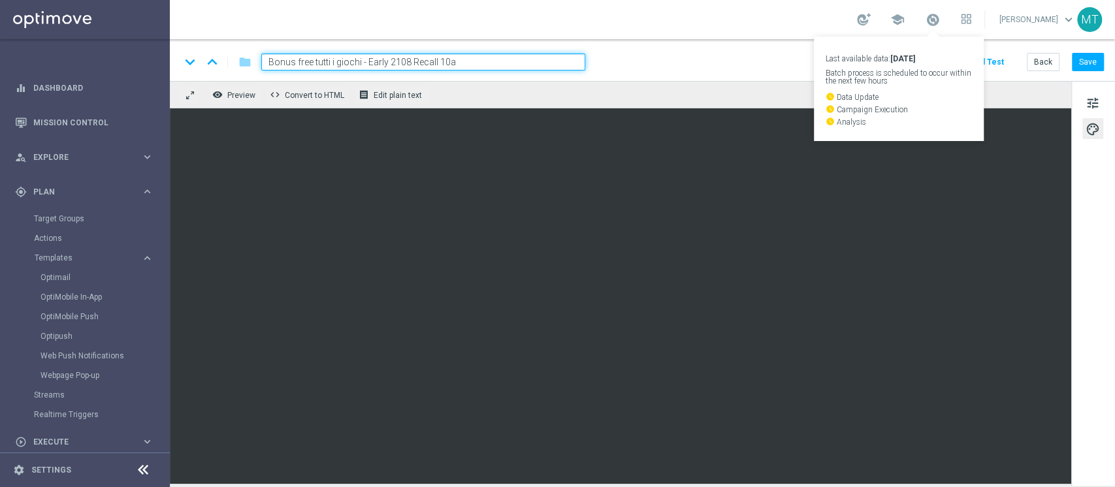
click at [793, 61] on div "keyboard_arrow_down keyboard_arrow_up folder Bonus free tutti i giochi - Early …" at bounding box center [642, 62] width 924 height 17
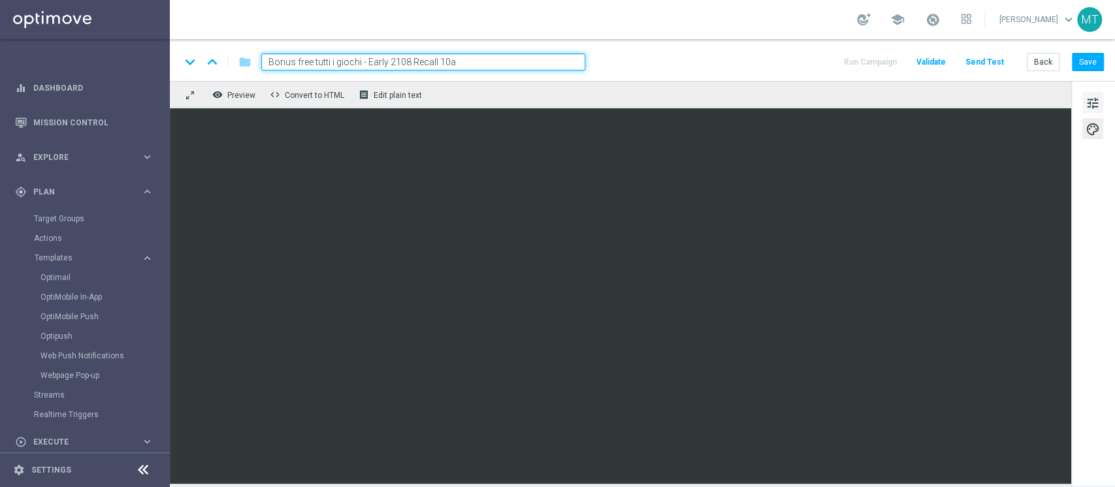
click at [1094, 104] on span "tune" at bounding box center [1093, 103] width 14 height 17
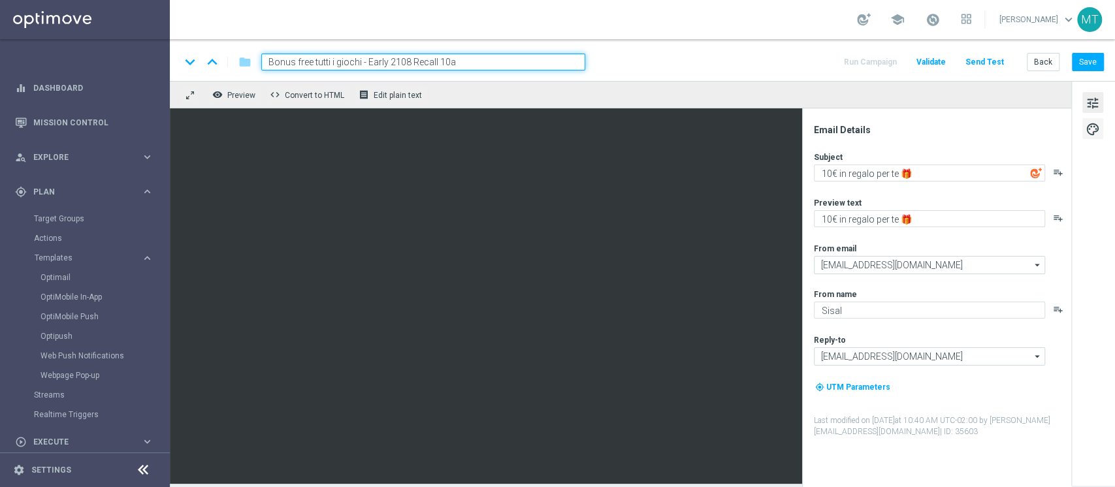
click at [1090, 129] on span "palette" at bounding box center [1093, 129] width 14 height 17
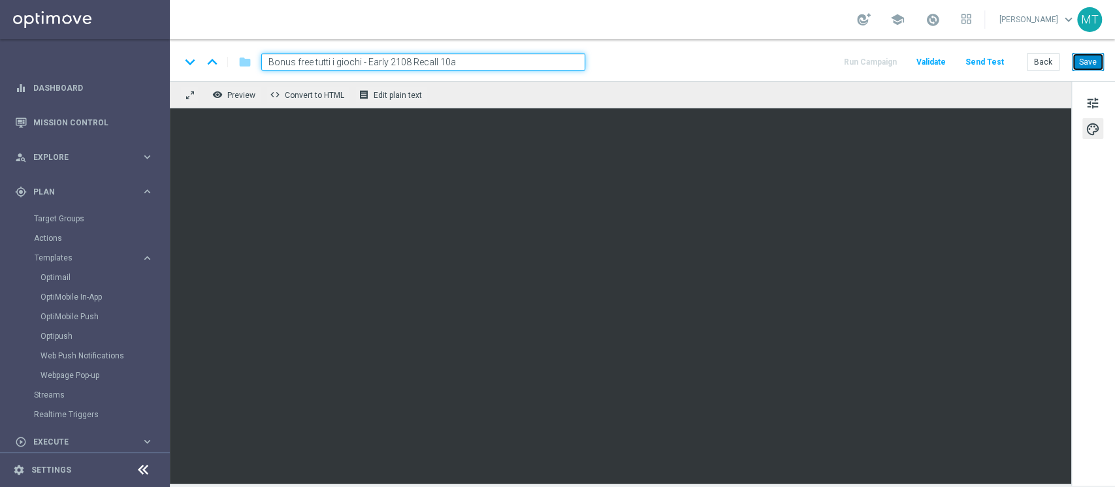
click at [1080, 57] on button "Save" at bounding box center [1088, 62] width 32 height 18
click at [538, 59] on input "Bonus free tutti i giochi - Early 2108 Recall 10a" at bounding box center [423, 62] width 324 height 17
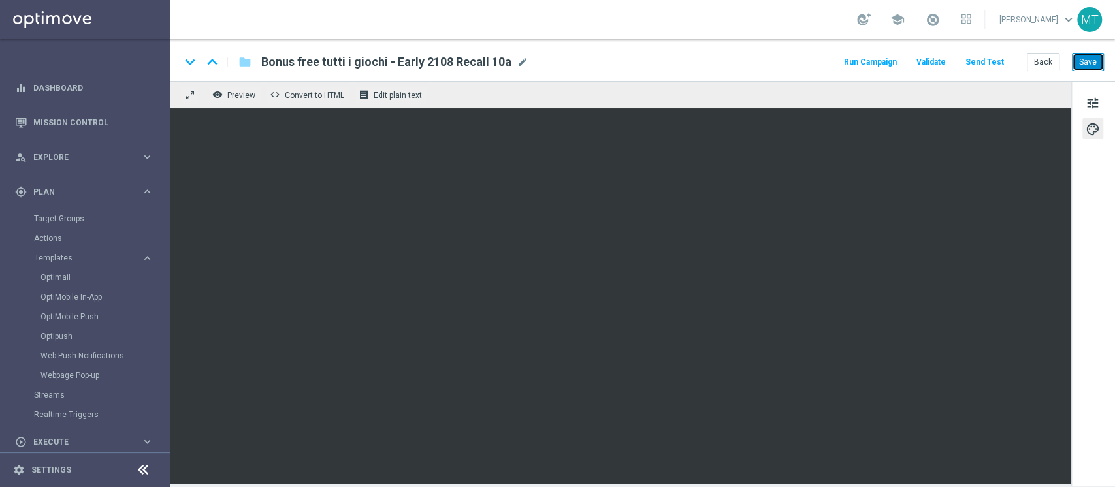
click at [1079, 63] on button "Save" at bounding box center [1088, 62] width 32 height 18
click at [255, 93] on button "remove_red_eye Preview" at bounding box center [235, 94] width 52 height 17
click at [229, 93] on span "Preview" at bounding box center [241, 95] width 28 height 9
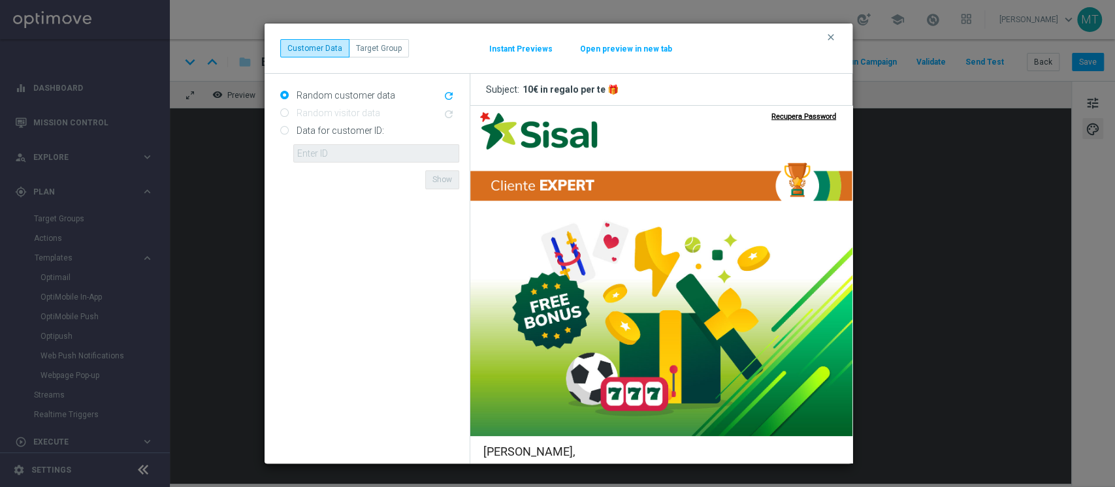
click at [525, 48] on button "Instant Previews" at bounding box center [521, 49] width 65 height 10
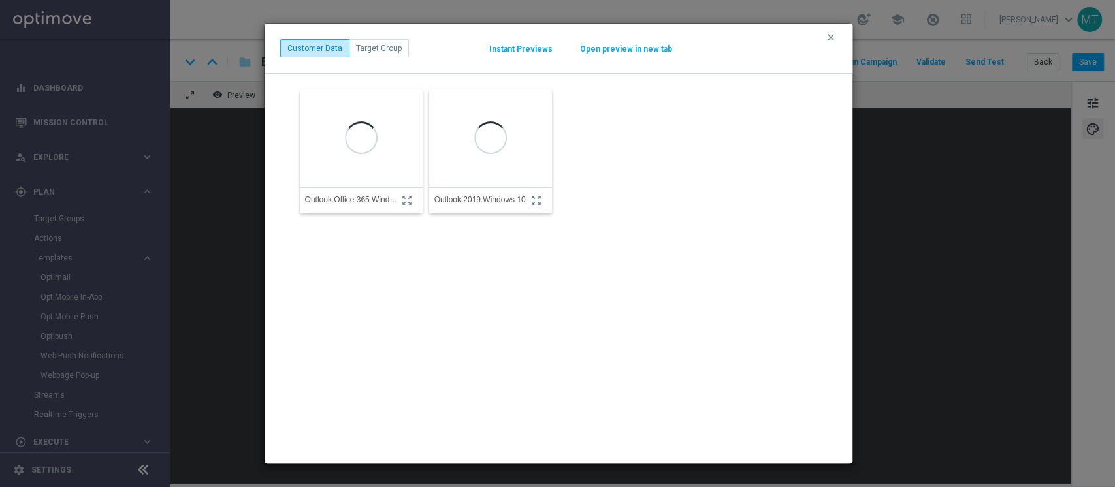
click at [612, 45] on button "Open preview in new tab" at bounding box center [625, 49] width 93 height 10
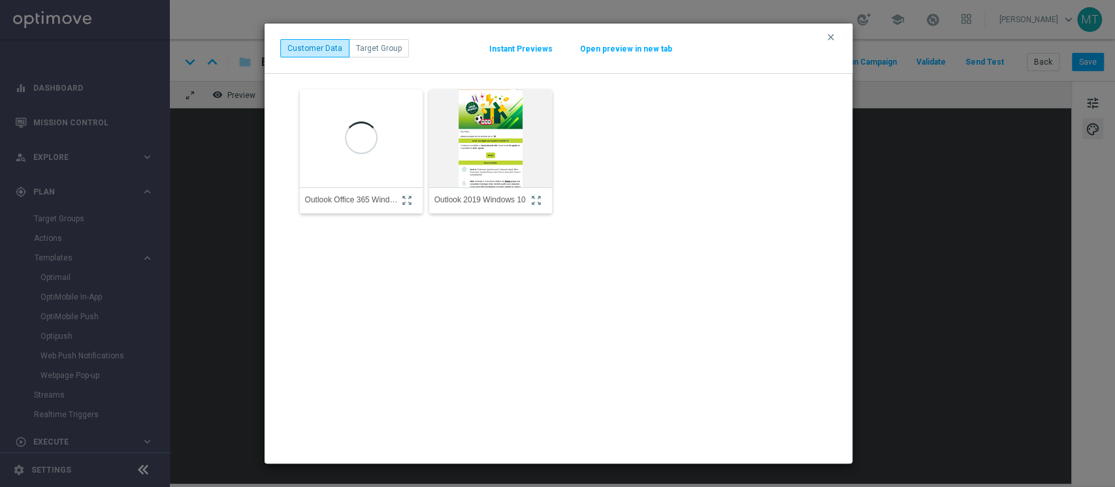
click at [836, 37] on button "clear" at bounding box center [832, 37] width 15 height 12
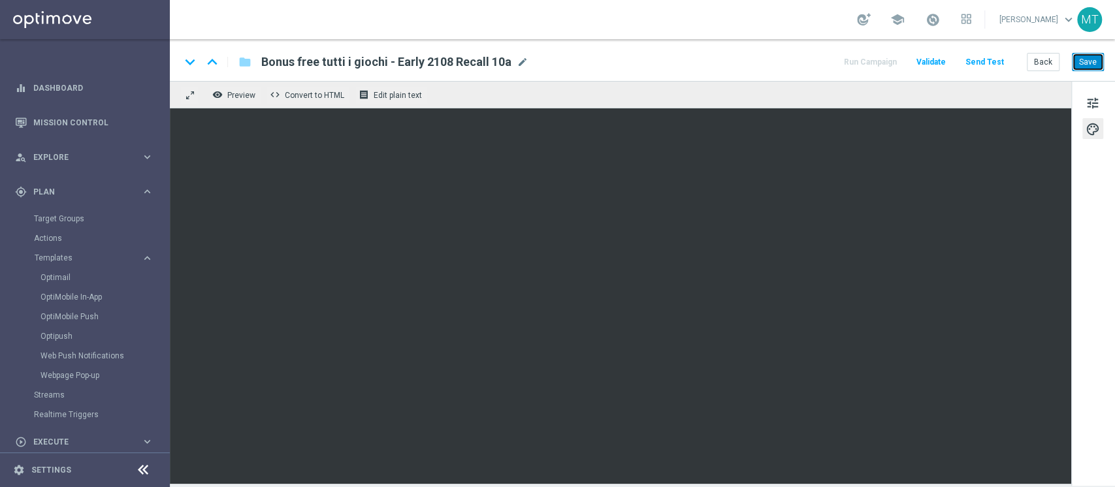
click at [1086, 63] on button "Save" at bounding box center [1088, 62] width 32 height 18
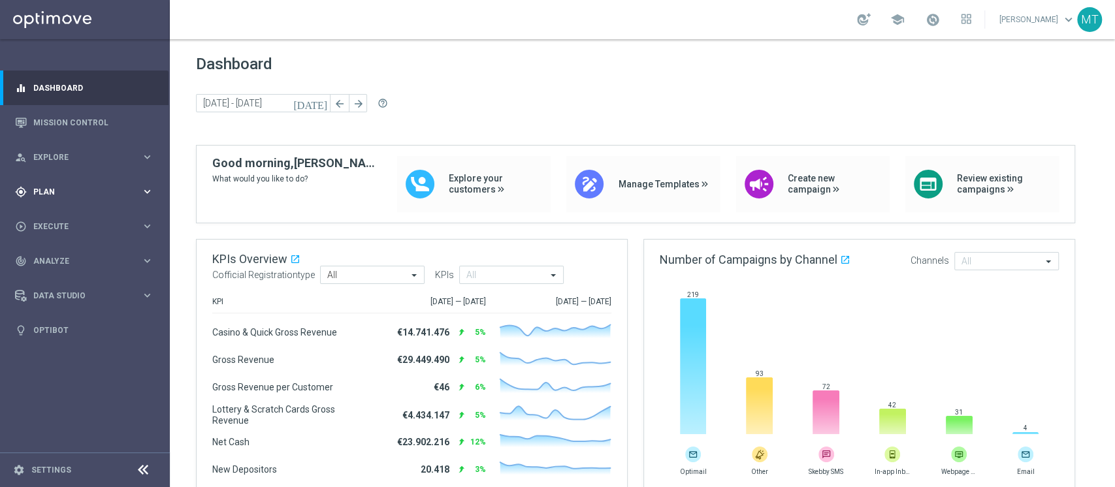
click at [97, 192] on span "Plan" at bounding box center [87, 192] width 108 height 8
click at [75, 216] on link "Target Groups" at bounding box center [85, 219] width 102 height 10
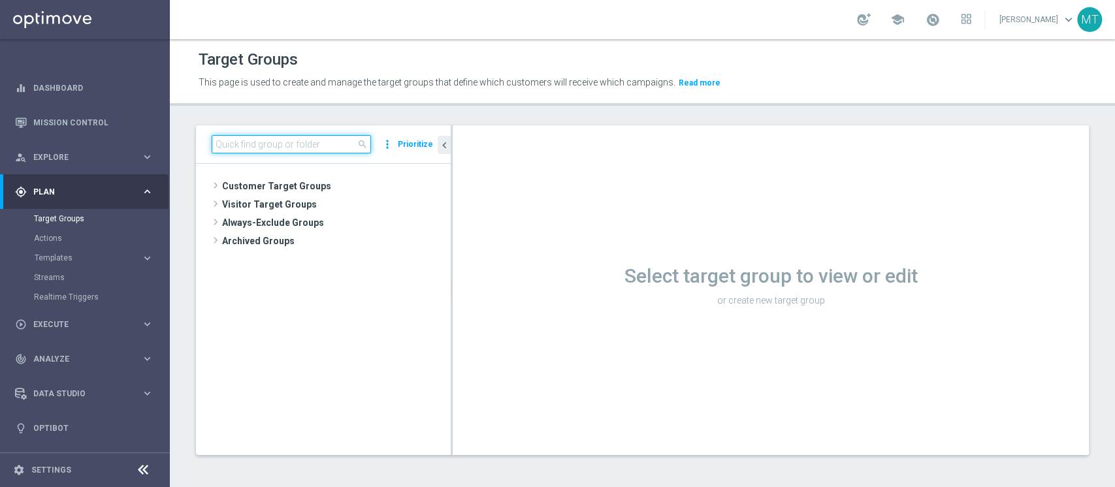
click at [303, 139] on input at bounding box center [291, 144] width 159 height 18
paste input "[PERSON_NAME] Casino_Weekly_Si-Si- reg 8-16"
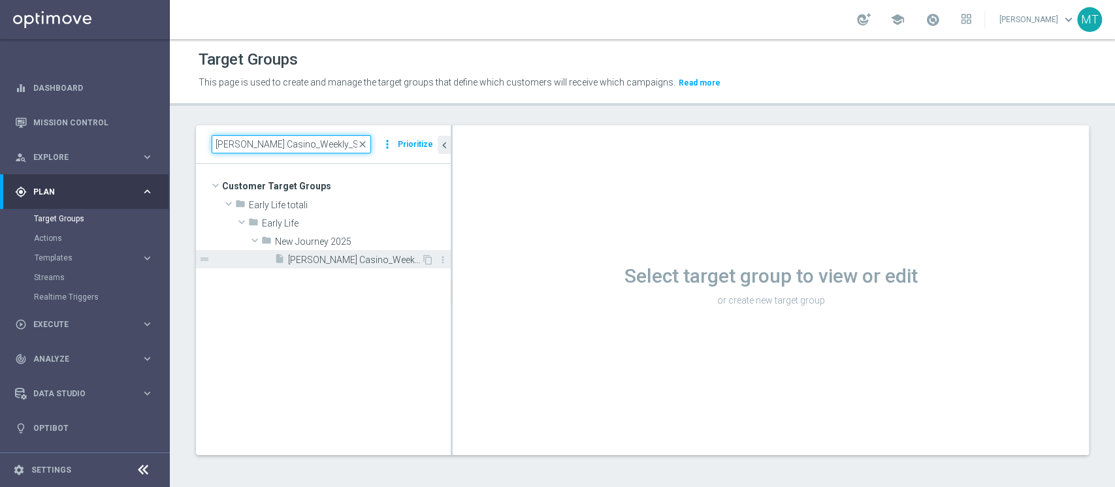
type input "[PERSON_NAME] Casino_Weekly_Si-Si- reg 8-16"
click at [324, 264] on span "[PERSON_NAME] Casino_Weekly_Si-Si- reg 8-16" at bounding box center [354, 260] width 133 height 11
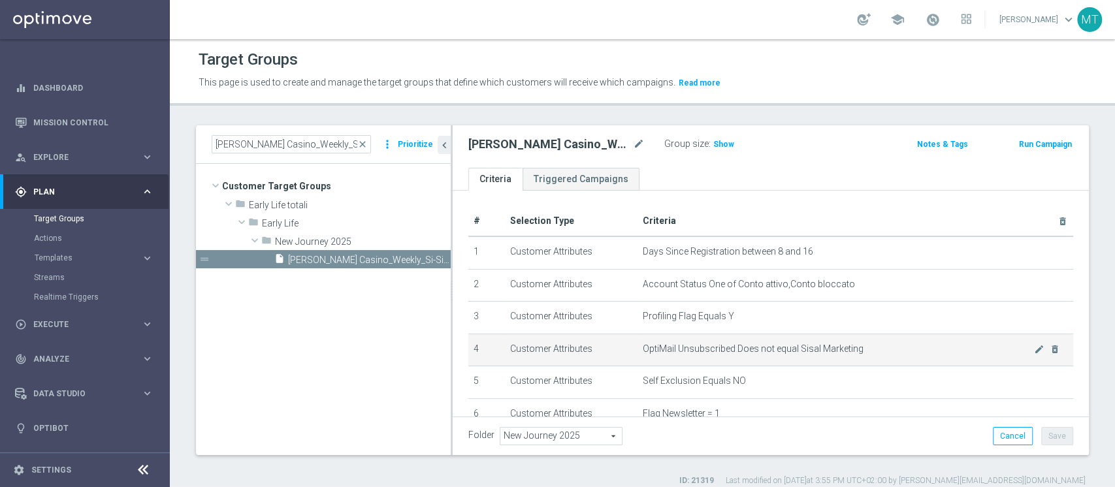
scroll to position [383, 0]
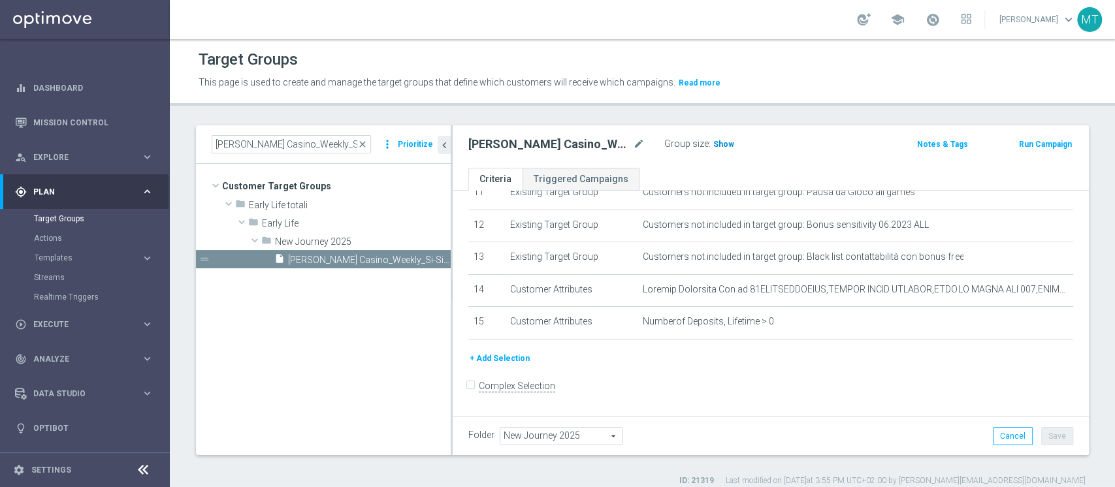
click at [726, 142] on span "Show" at bounding box center [723, 144] width 21 height 9
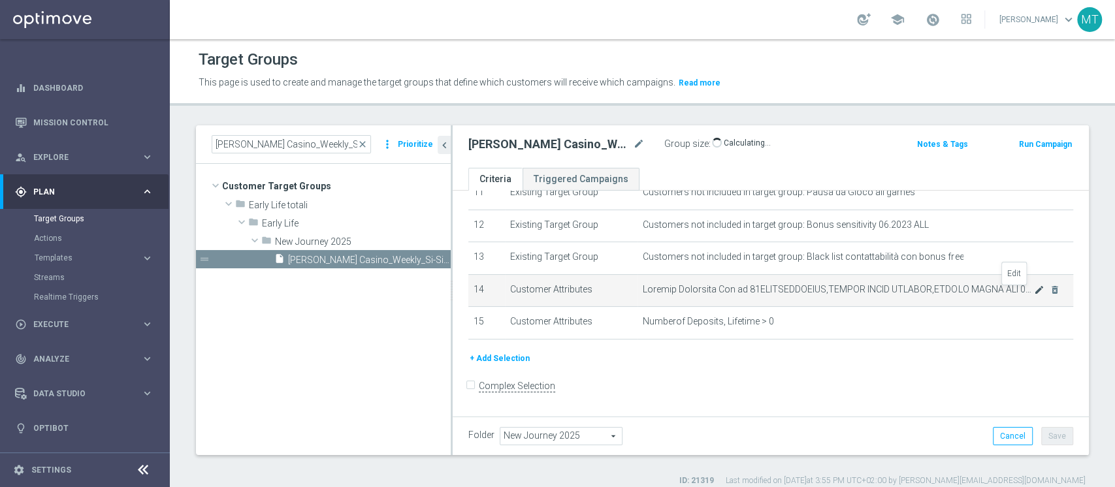
click at [1034, 295] on icon "mode_edit" at bounding box center [1039, 290] width 10 height 10
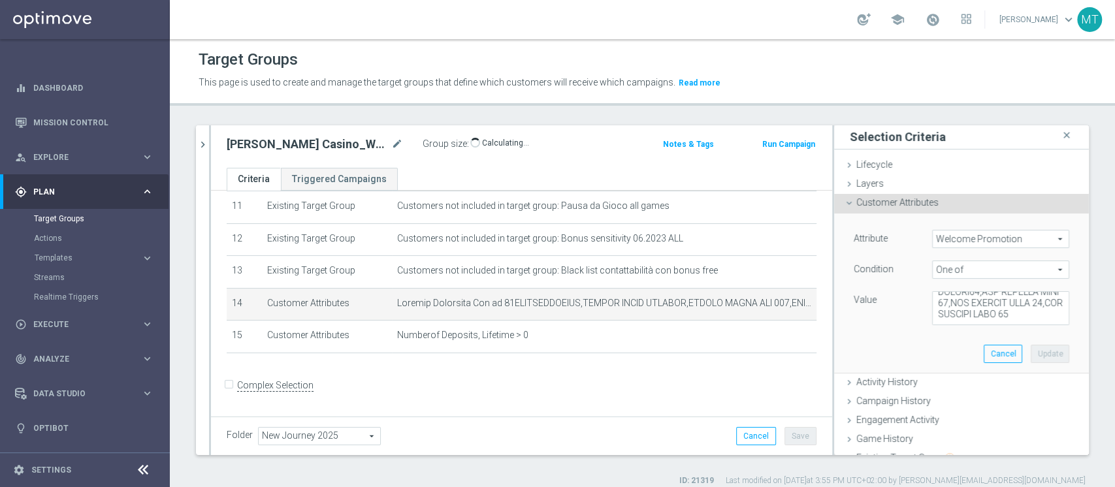
scroll to position [0, 0]
click at [994, 316] on textarea at bounding box center [1000, 309] width 137 height 34
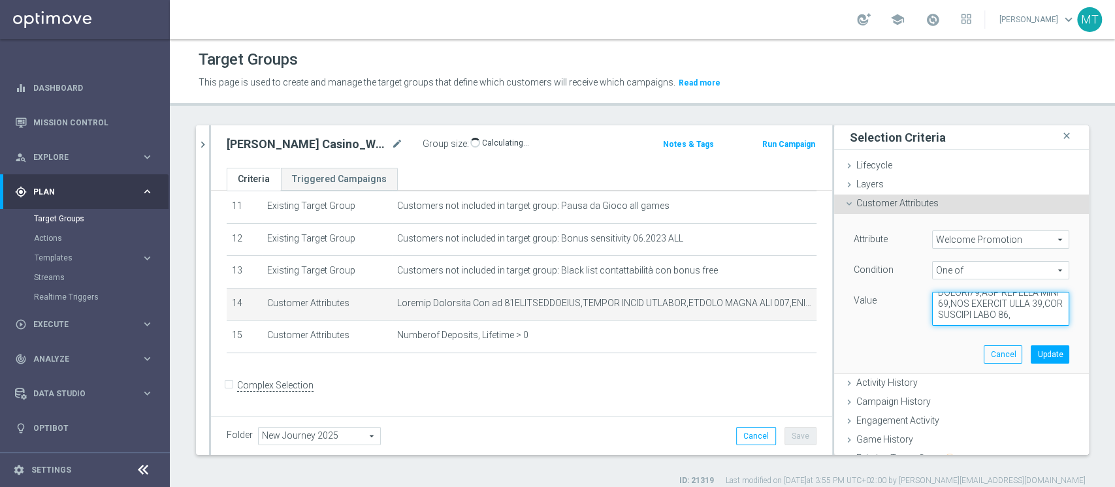
paste textarea "WLC BY NIGHT W15,WLC BY NIGHT W4,WLC FUN BONUS W21,WLC LATE NIGHT,WLC-AFF-CS 12…"
type textarea "50WELCOMECASINO,CASINO QUICK WELCOME,CASINO QUICK WLC 100,CASINO QUICK WLC 150,…"
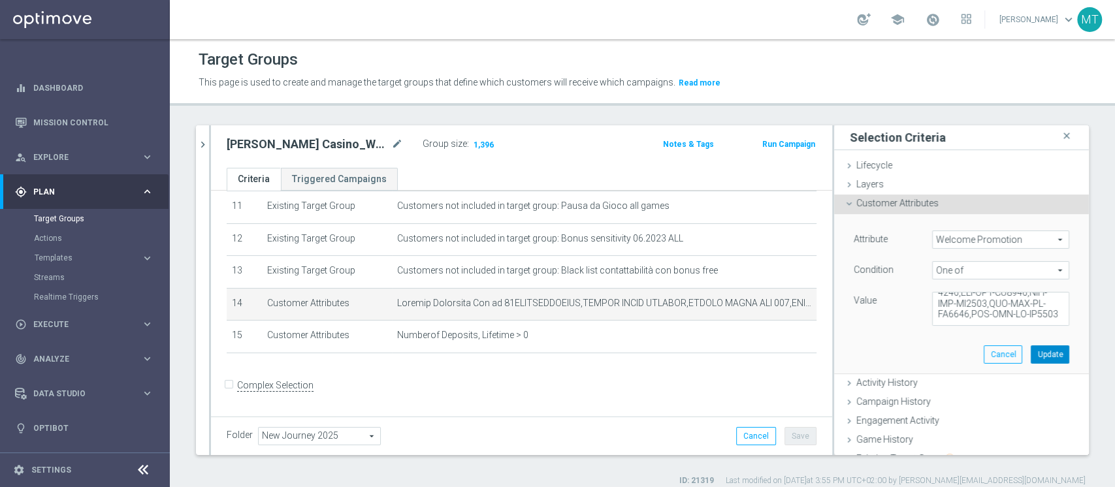
click at [1031, 350] on button "Update" at bounding box center [1050, 355] width 39 height 18
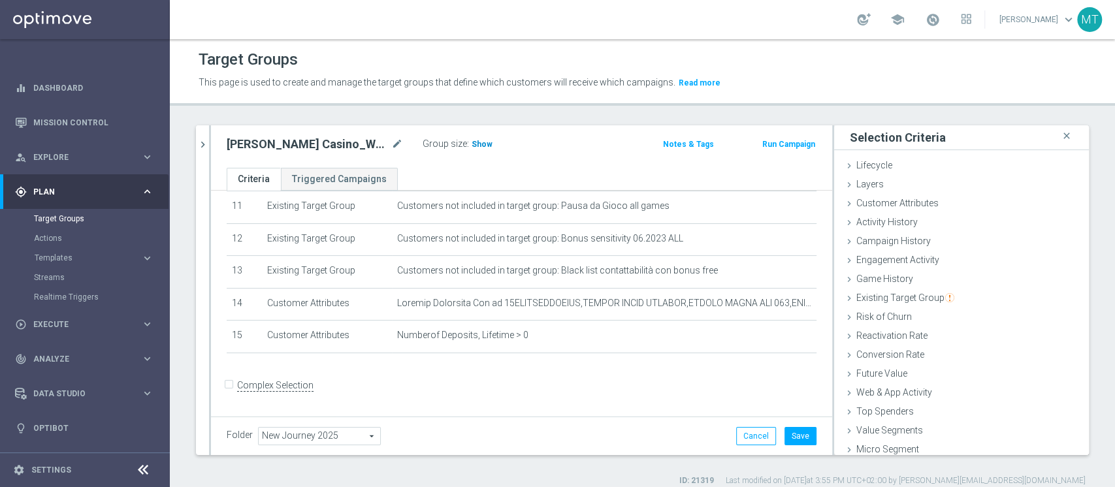
click at [474, 141] on span "Show" at bounding box center [482, 144] width 21 height 9
click at [790, 434] on button "Save" at bounding box center [801, 436] width 32 height 18
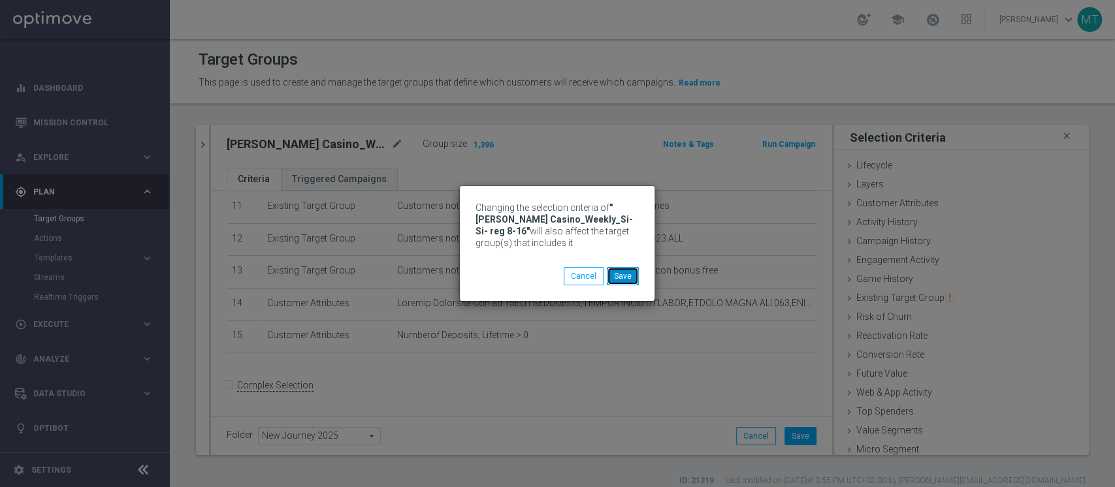
click at [613, 281] on button "Save" at bounding box center [623, 276] width 32 height 18
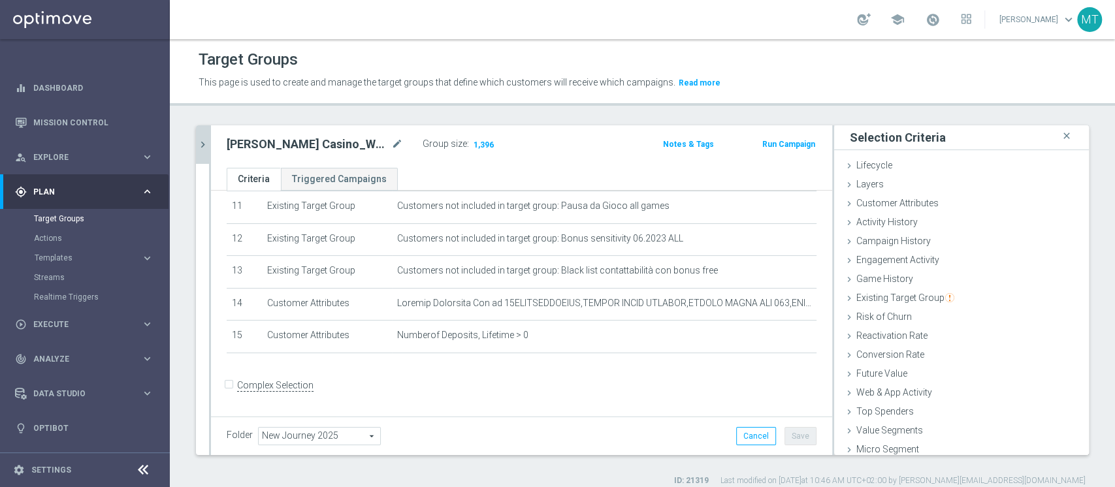
click at [197, 140] on div "[PERSON_NAME] Casino_Weekly_Si-Si- reg 8-16 close more_vert Prioritize Customer…" at bounding box center [642, 305] width 945 height 361
click at [197, 140] on icon "chevron_right" at bounding box center [203, 145] width 12 height 12
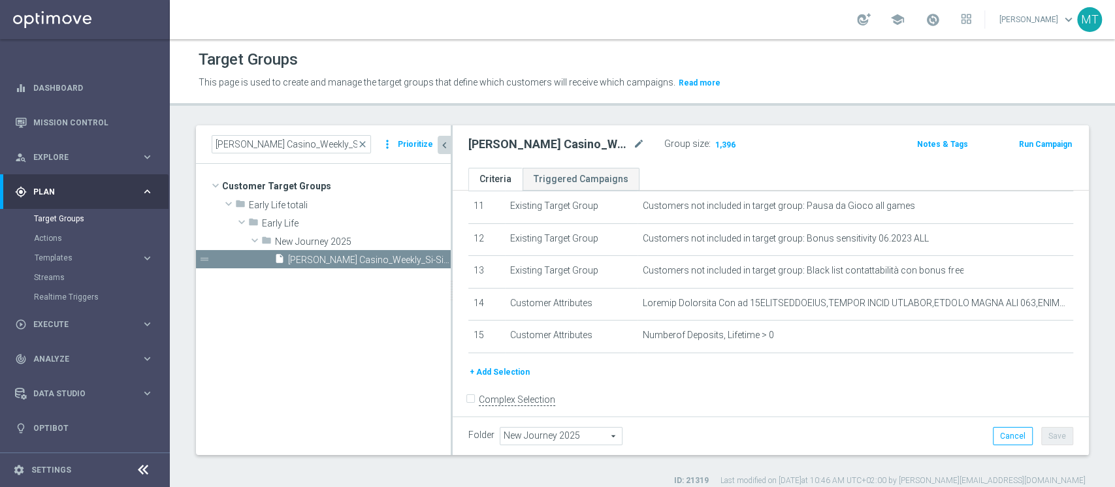
scroll to position [383, 0]
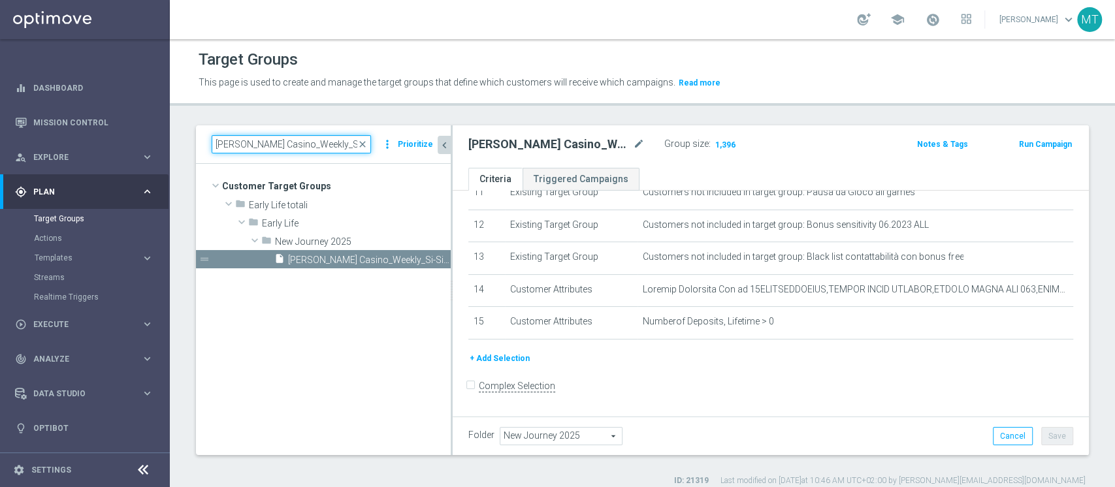
click at [267, 149] on input "[PERSON_NAME] Casino_Weekly_Si-Si- reg 8-16" at bounding box center [291, 144] width 159 height 18
paste input "ourney Casino post WG - Campaign 1"
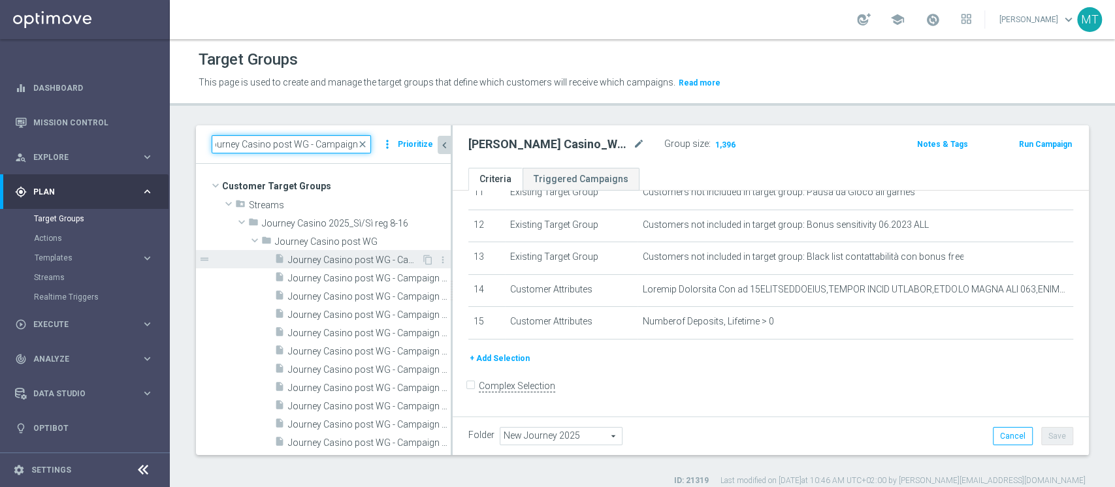
type input "Journey Casino post WG - Campaign 1"
click at [377, 262] on span "Journey Casino post WG - Campaign 1" at bounding box center [354, 260] width 133 height 11
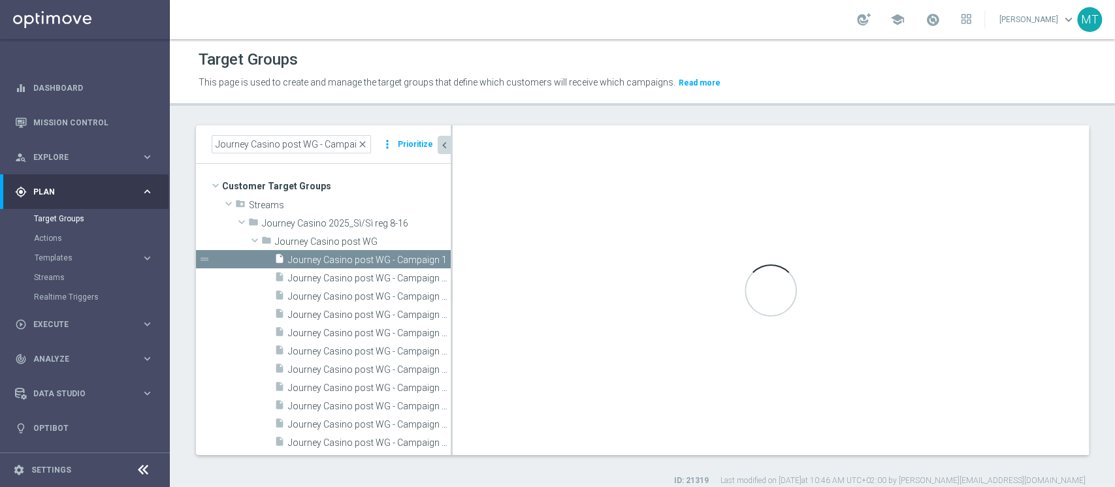
type input "Journey Casino post WG"
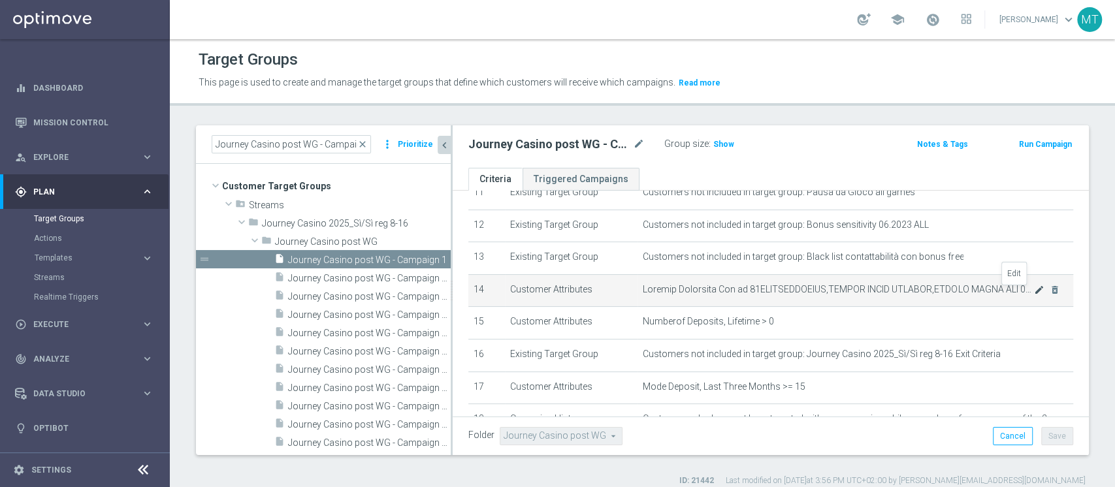
click at [1034, 294] on icon "mode_edit" at bounding box center [1039, 290] width 10 height 10
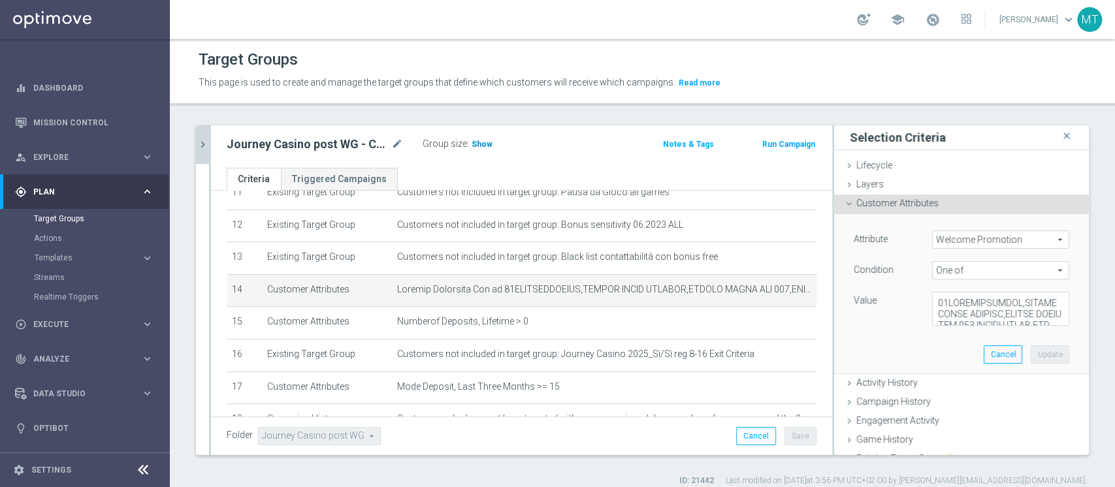
click at [477, 147] on span "Show" at bounding box center [482, 144] width 21 height 9
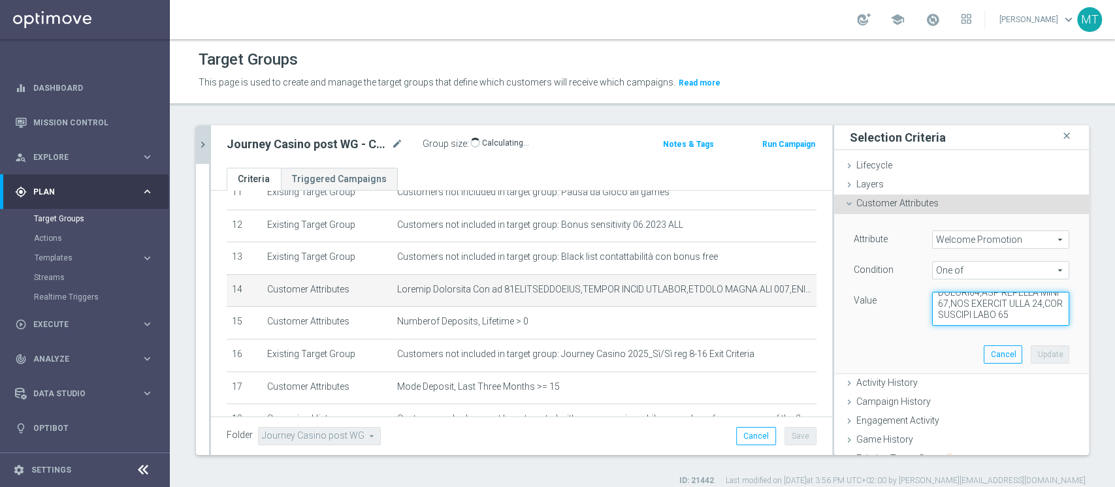
click at [1017, 317] on textarea at bounding box center [1000, 309] width 137 height 34
paste textarea "WLC BY NIGHT W15,WLC BY NIGHT W4,WLC FUN BONUS W21,WLC LATE NIGHT,WLC-AFF-CS 12…"
type textarea "50WELCOMECASINO,CASINO QUICK WELCOME,CASINO QUICK WLC 100,CASINO QUICK WLC 150,…"
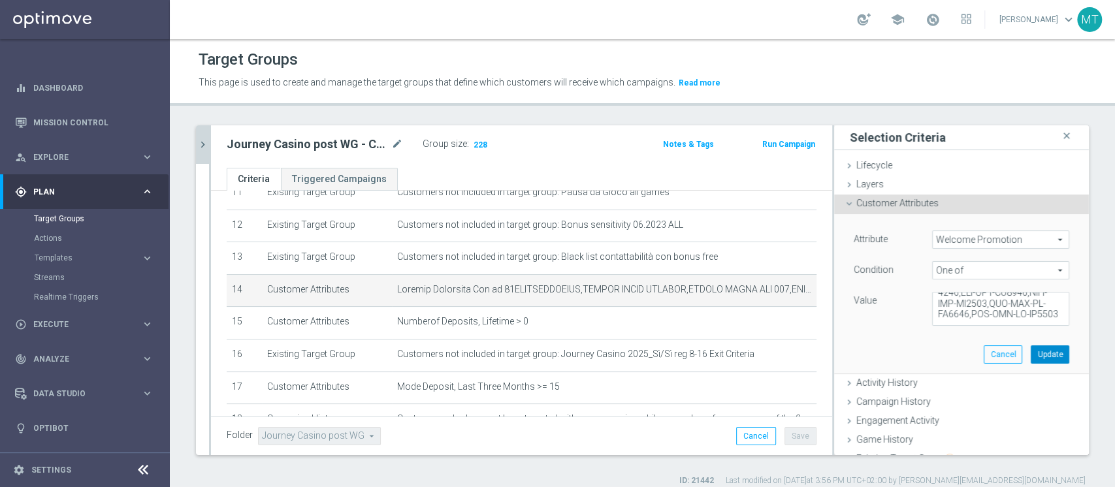
click at [1031, 349] on button "Update" at bounding box center [1050, 355] width 39 height 18
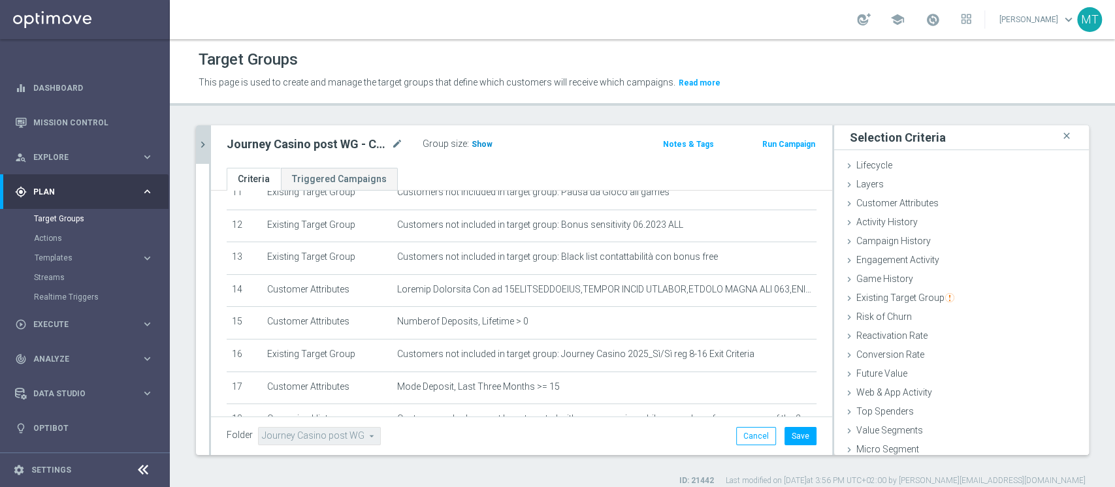
click at [480, 148] on span "Show" at bounding box center [482, 144] width 21 height 9
click at [785, 432] on button "Save" at bounding box center [801, 436] width 32 height 18
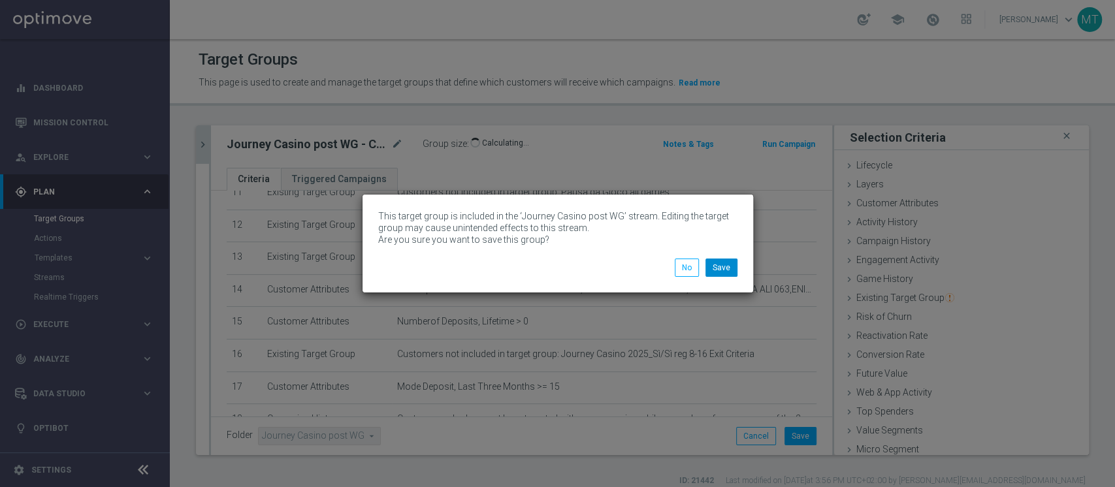
drag, startPoint x: 739, startPoint y: 268, endPoint x: 724, endPoint y: 269, distance: 15.1
click at [724, 269] on li "Save" at bounding box center [721, 268] width 39 height 18
click at [724, 269] on button "Save" at bounding box center [722, 268] width 32 height 18
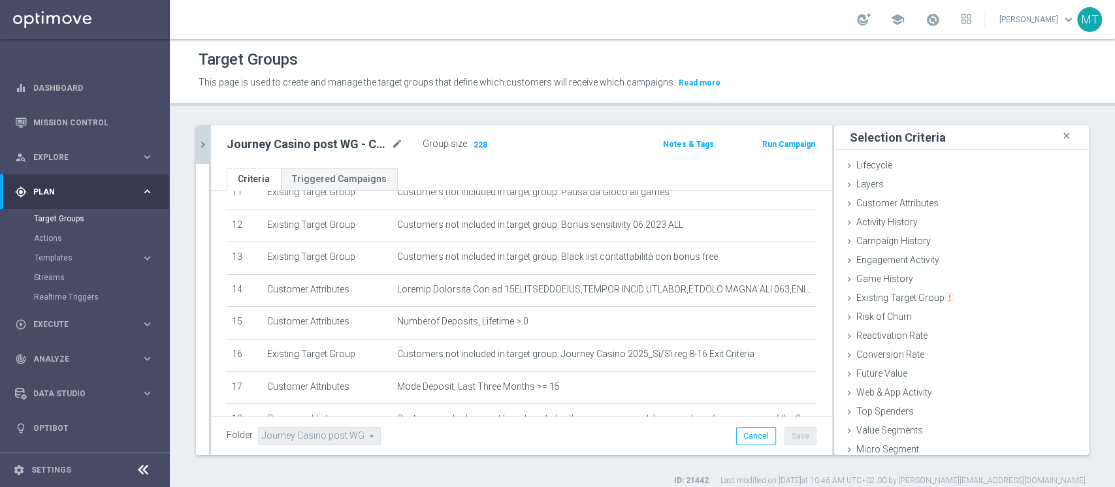
click at [197, 145] on icon "chevron_right" at bounding box center [203, 145] width 12 height 12
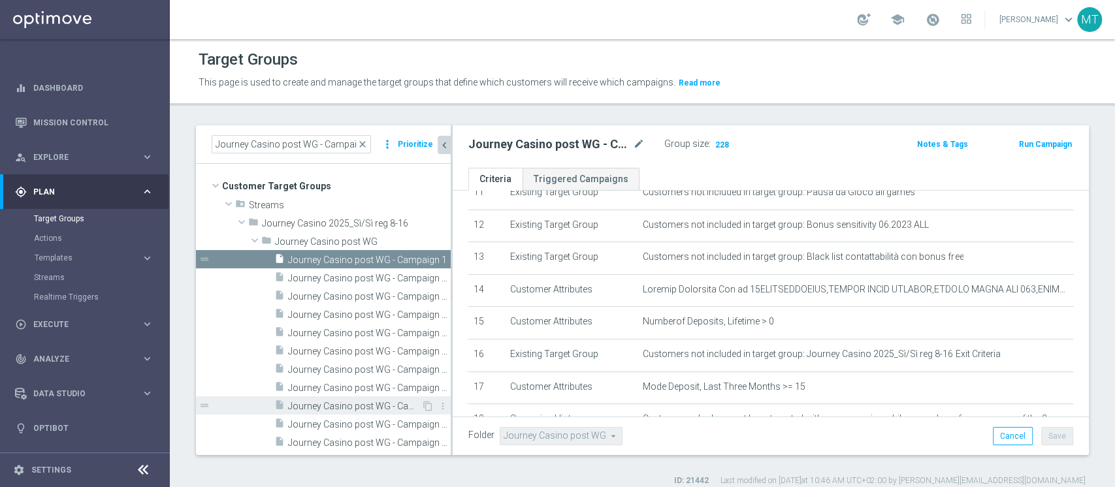
scroll to position [10, 0]
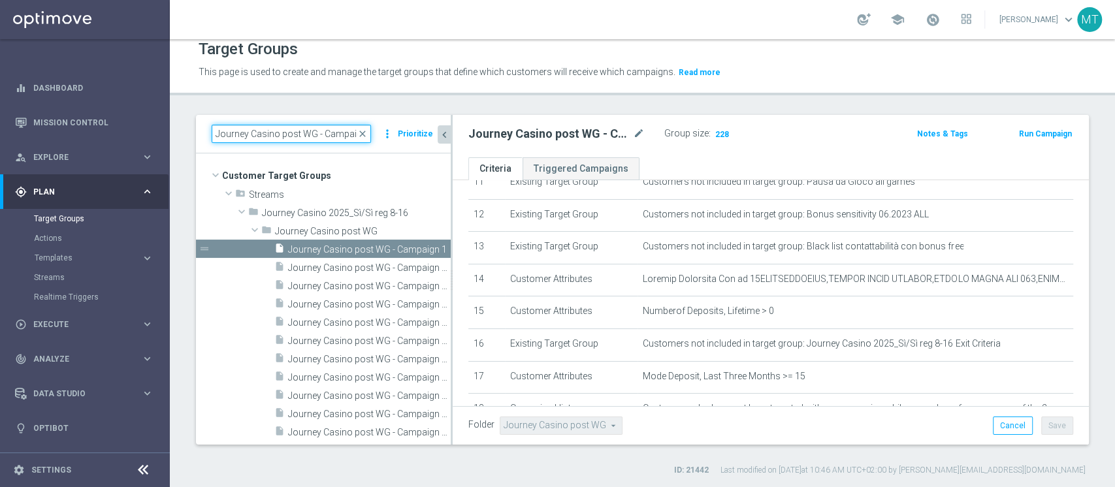
click at [295, 129] on input "Journey Casino post WG - Campaign 1" at bounding box center [291, 134] width 159 height 18
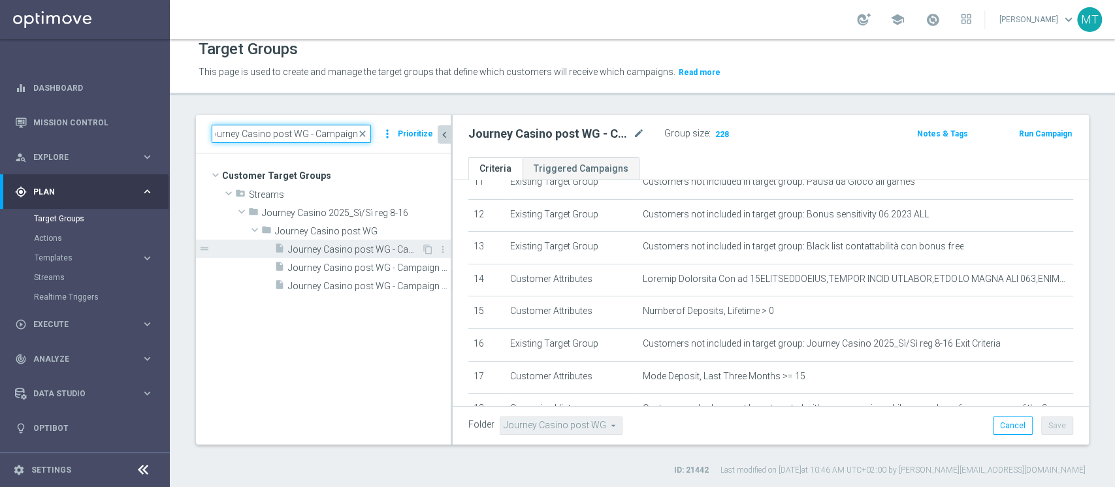
type input "Journey Casino post WG - Campaign 2"
click at [380, 251] on span "Journey Casino post WG - Campaign 2" at bounding box center [354, 249] width 133 height 11
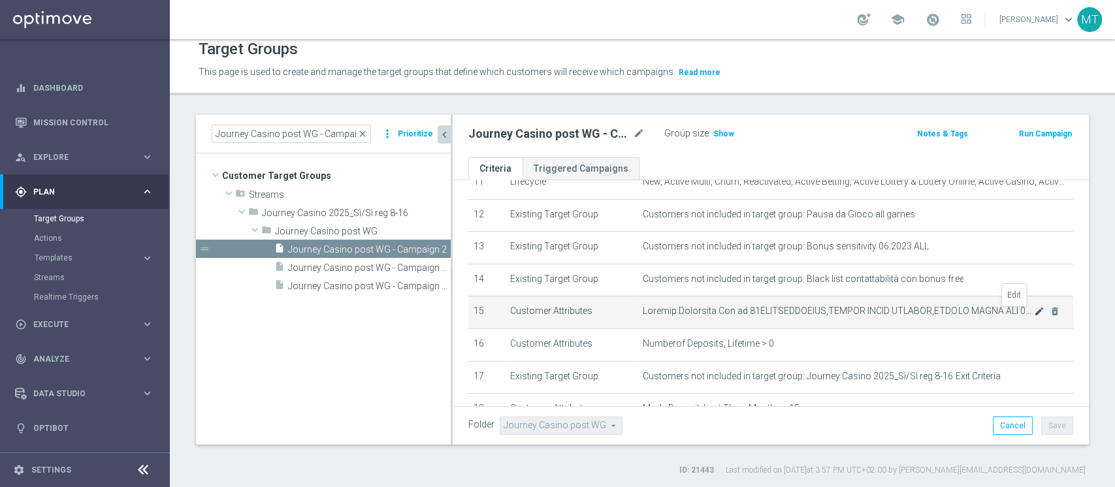
click at [1034, 310] on icon "mode_edit" at bounding box center [1039, 311] width 10 height 10
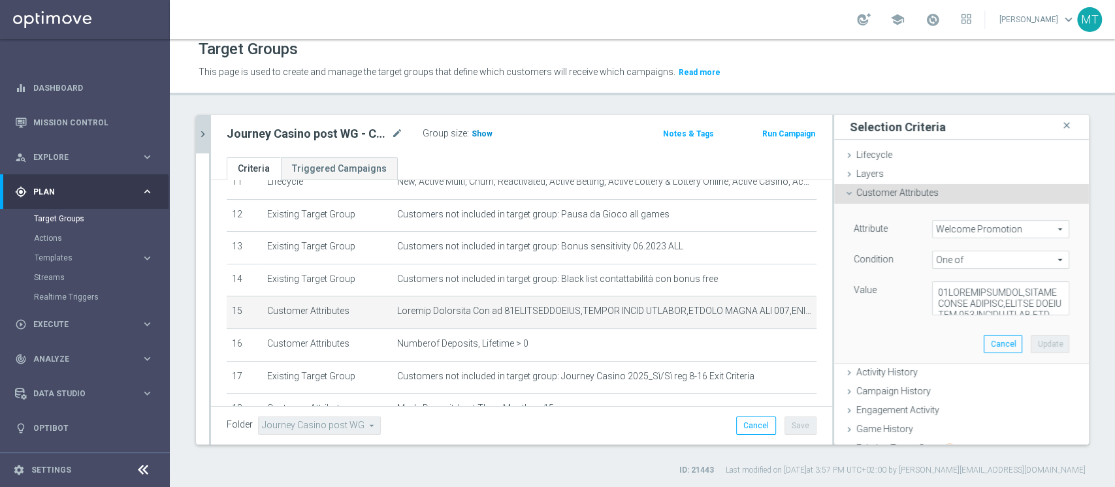
click at [472, 133] on span "Show" at bounding box center [482, 133] width 21 height 9
click at [1015, 310] on textarea at bounding box center [1000, 299] width 137 height 34
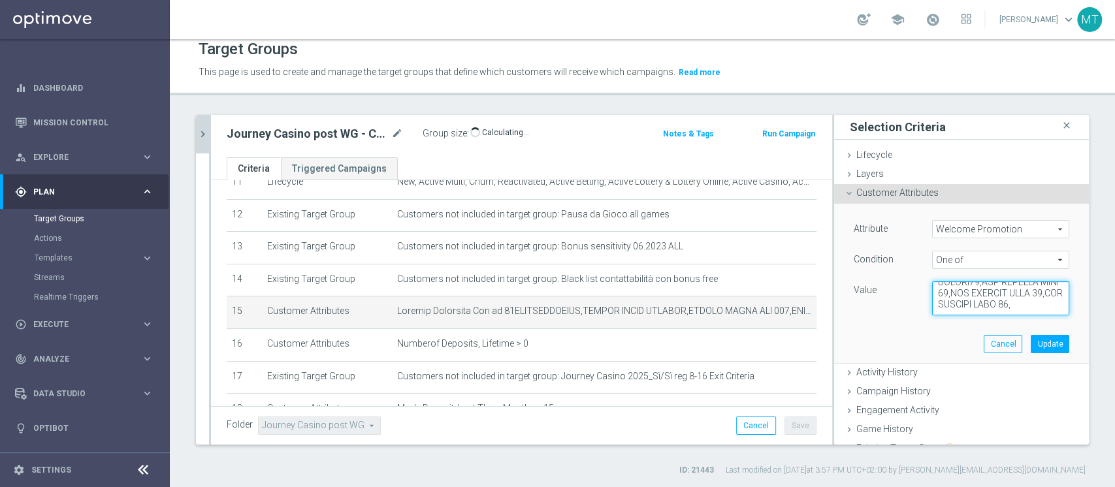
paste textarea "WLC BY NIGHT W15,WLC BY NIGHT W4,WLC FUN BONUS W21,WLC LATE NIGHT,WLC-AFF-CS 12…"
type textarea "50WELCOMECASINO,CASINO QUICK WELCOME,CASINO QUICK WLC 100,CASINO QUICK WLC 150,…"
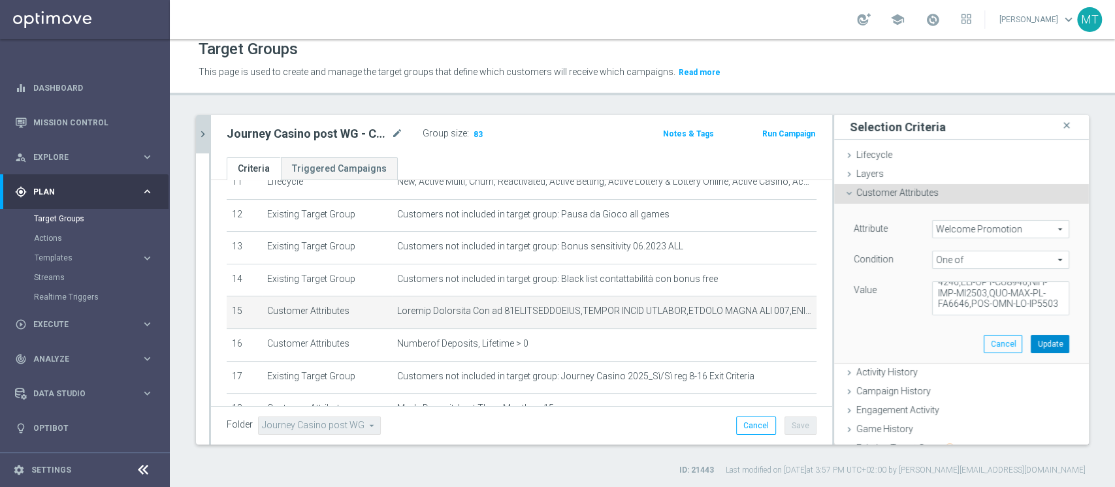
click at [1031, 342] on button "Update" at bounding box center [1050, 344] width 39 height 18
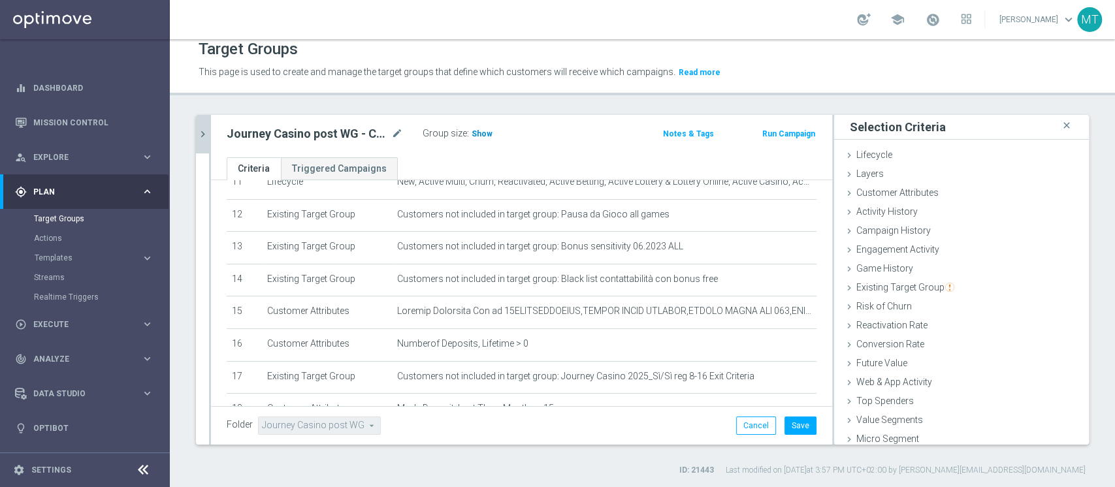
click at [487, 135] on span "Show" at bounding box center [482, 133] width 21 height 9
click at [785, 417] on button "Save" at bounding box center [801, 426] width 32 height 18
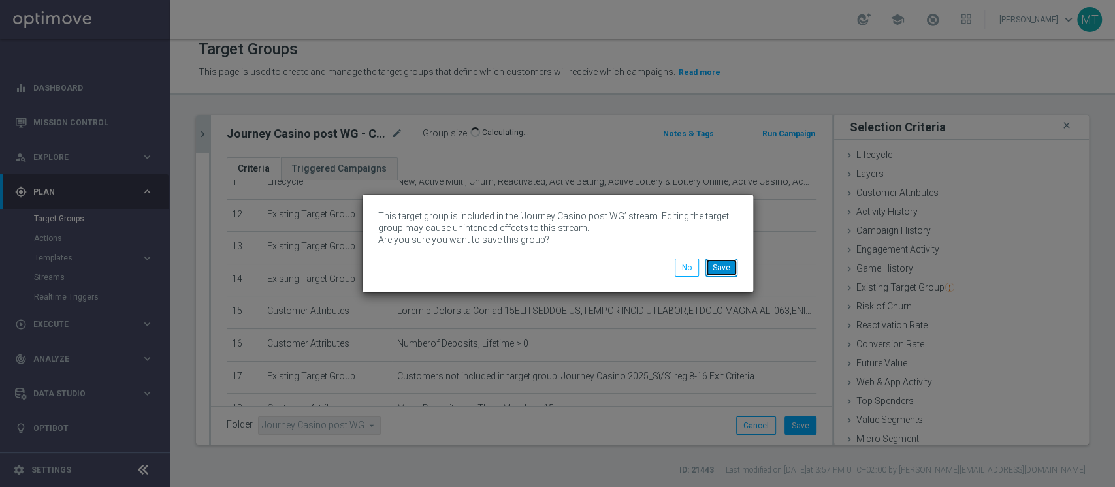
click at [725, 266] on button "Save" at bounding box center [722, 268] width 32 height 18
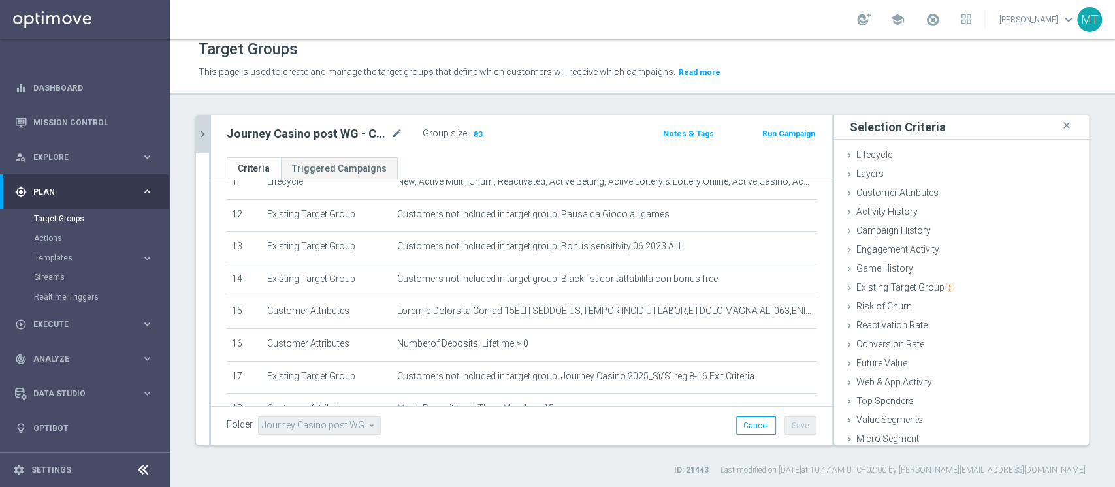
click at [677, 103] on div "Target Groups This page is used to create and manage the target groups that def…" at bounding box center [642, 263] width 945 height 448
